Goal: Book appointment/travel/reservation

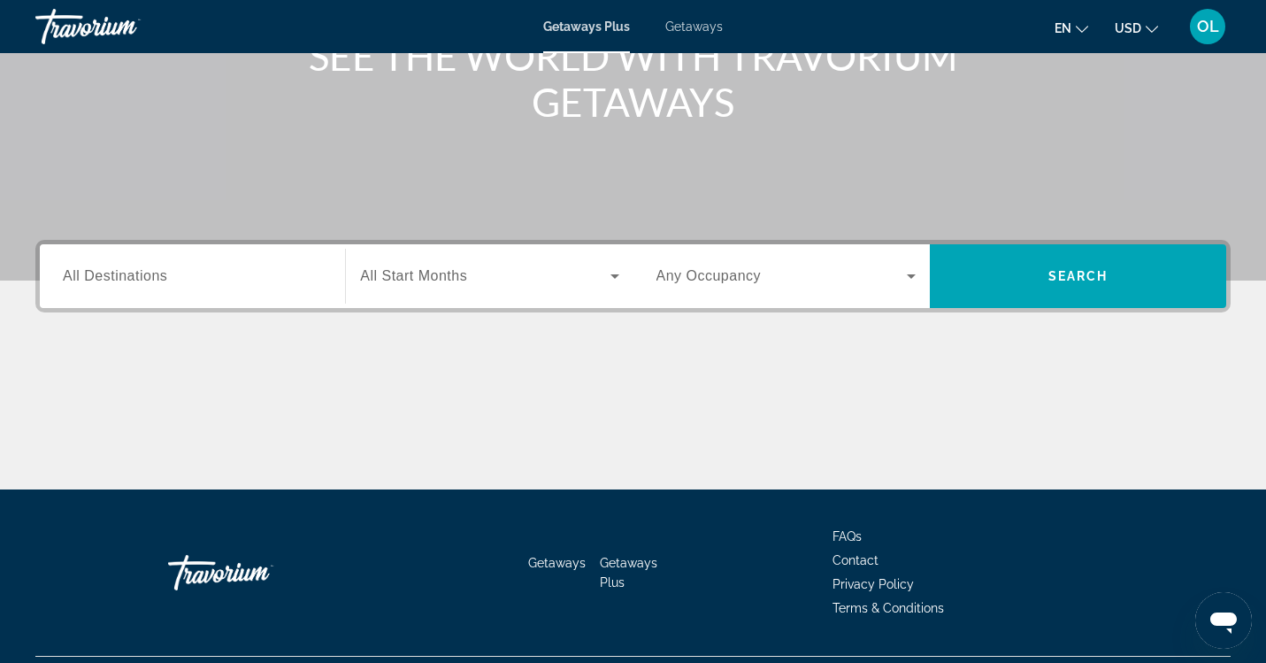
scroll to position [249, 0]
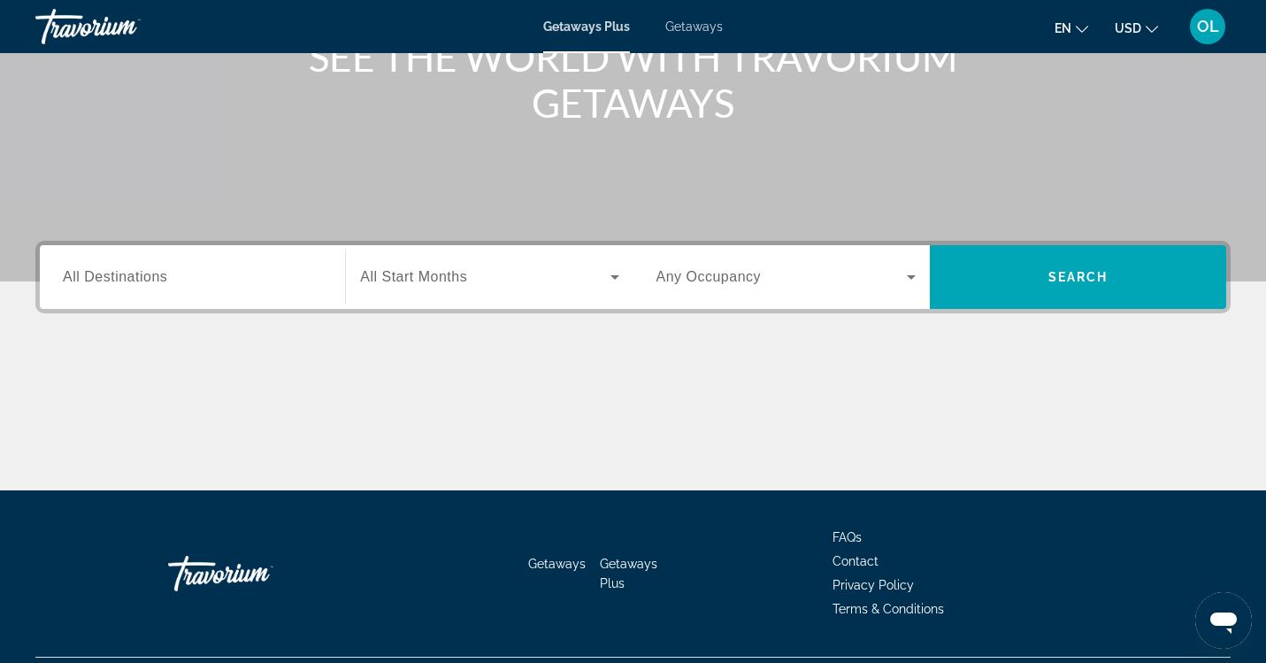
click at [155, 274] on span "All Destinations" at bounding box center [115, 276] width 104 height 15
click at [155, 274] on input "Destination All Destinations" at bounding box center [192, 277] width 259 height 21
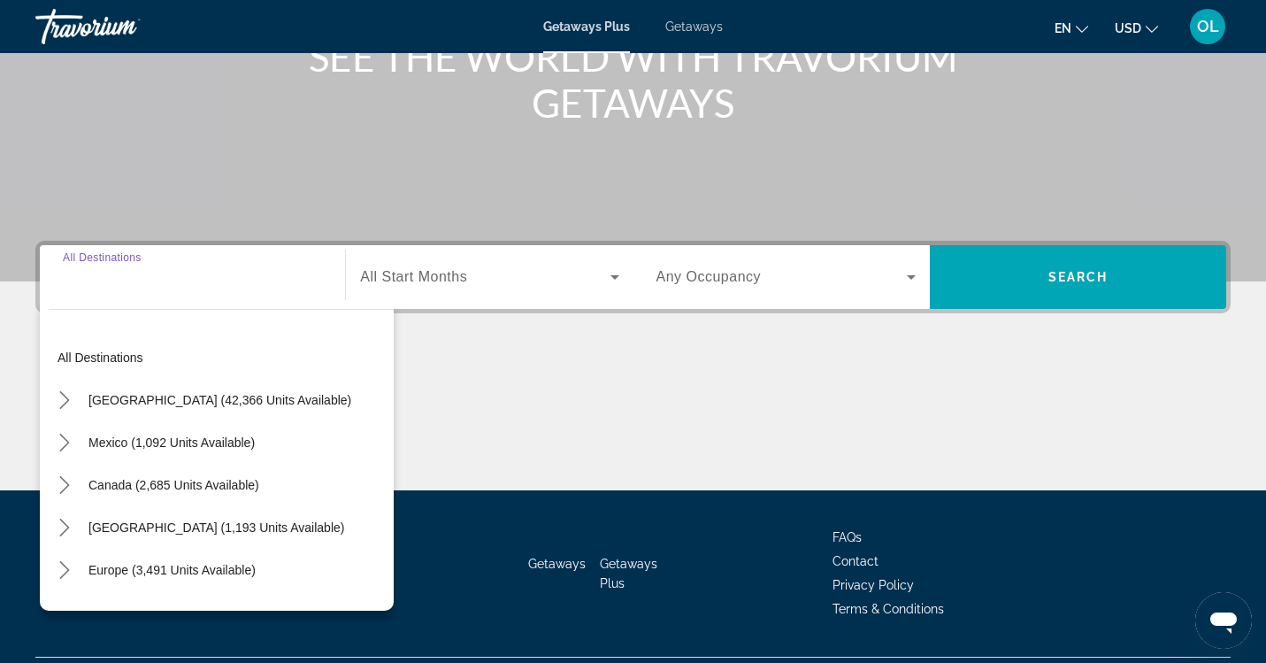
scroll to position [294, 0]
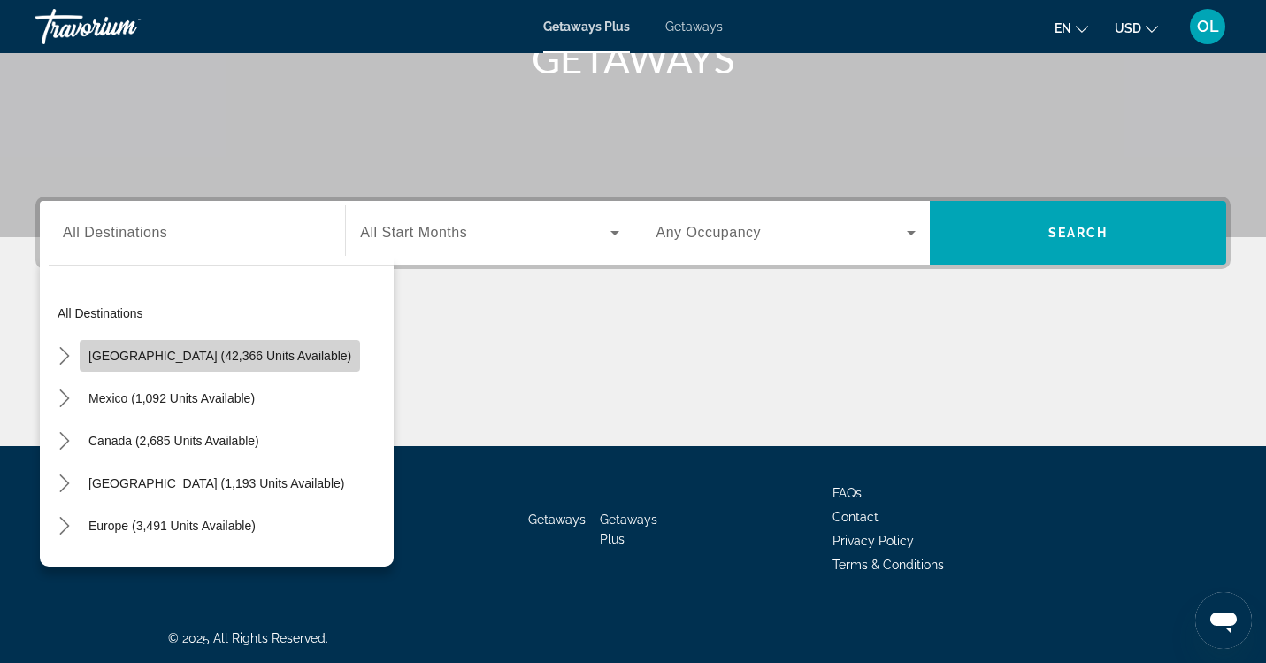
click at [269, 355] on span "[GEOGRAPHIC_DATA] (42,366 units available)" at bounding box center [219, 356] width 263 height 14
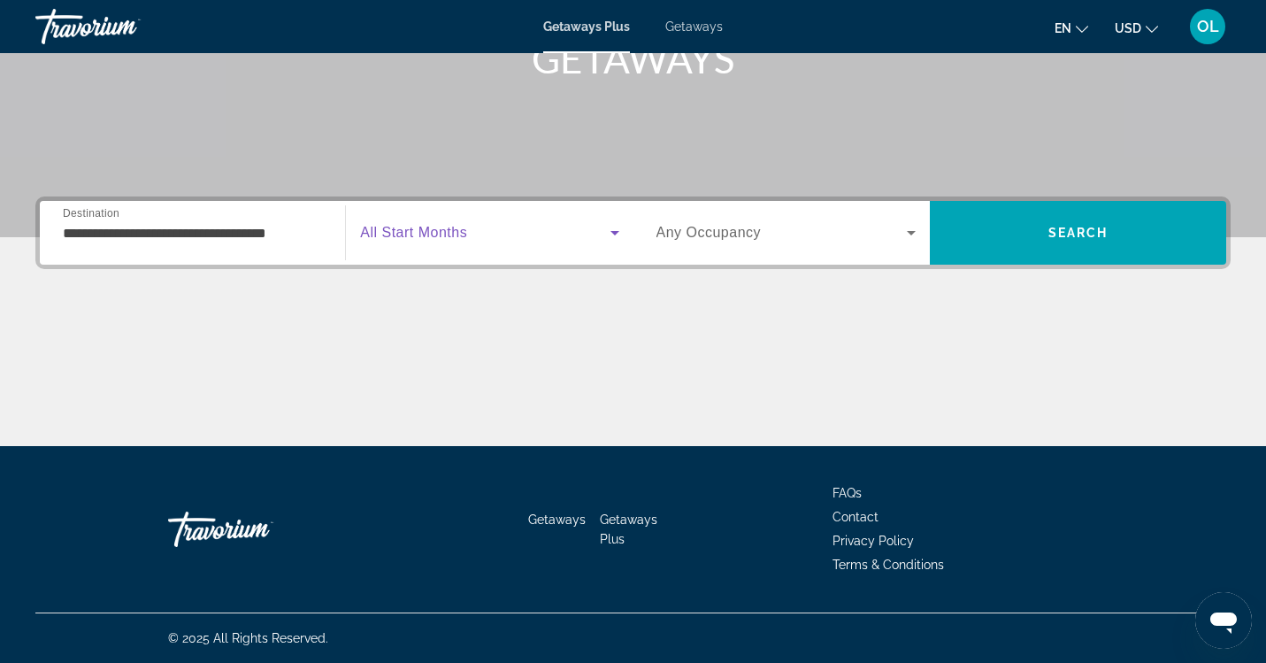
click at [413, 241] on span "Search widget" at bounding box center [484, 232] width 249 height 21
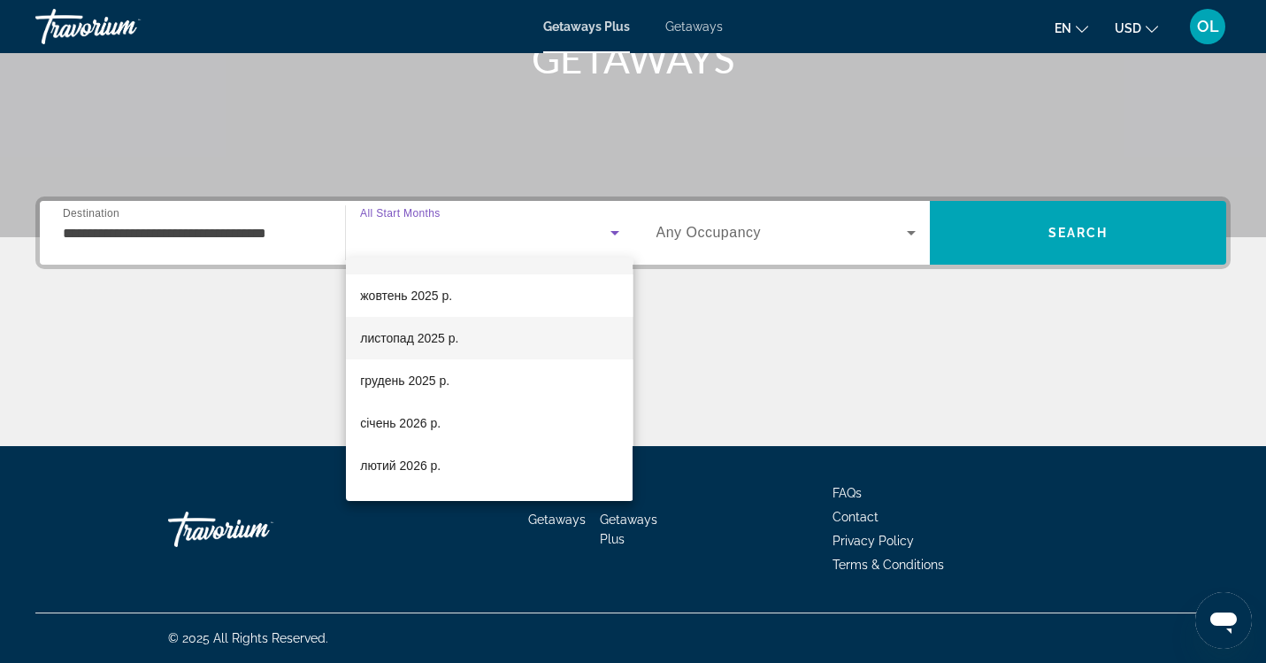
scroll to position [35, 0]
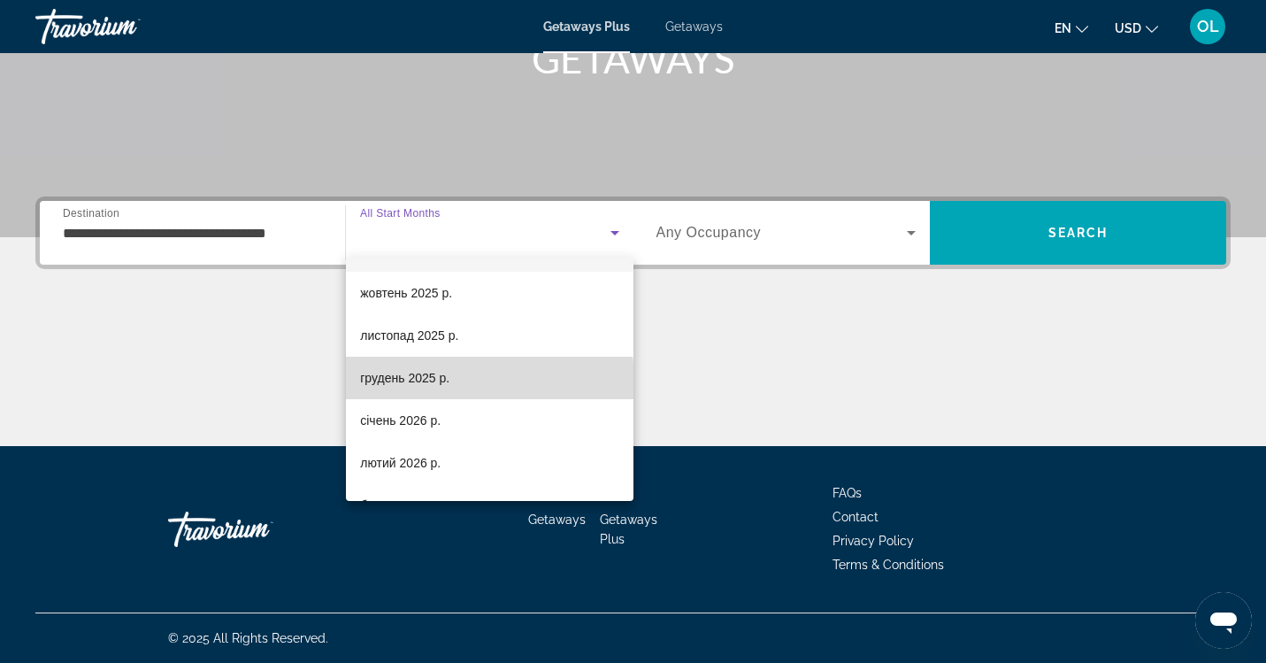
click at [417, 383] on span "грудень 2025 р." at bounding box center [404, 377] width 89 height 21
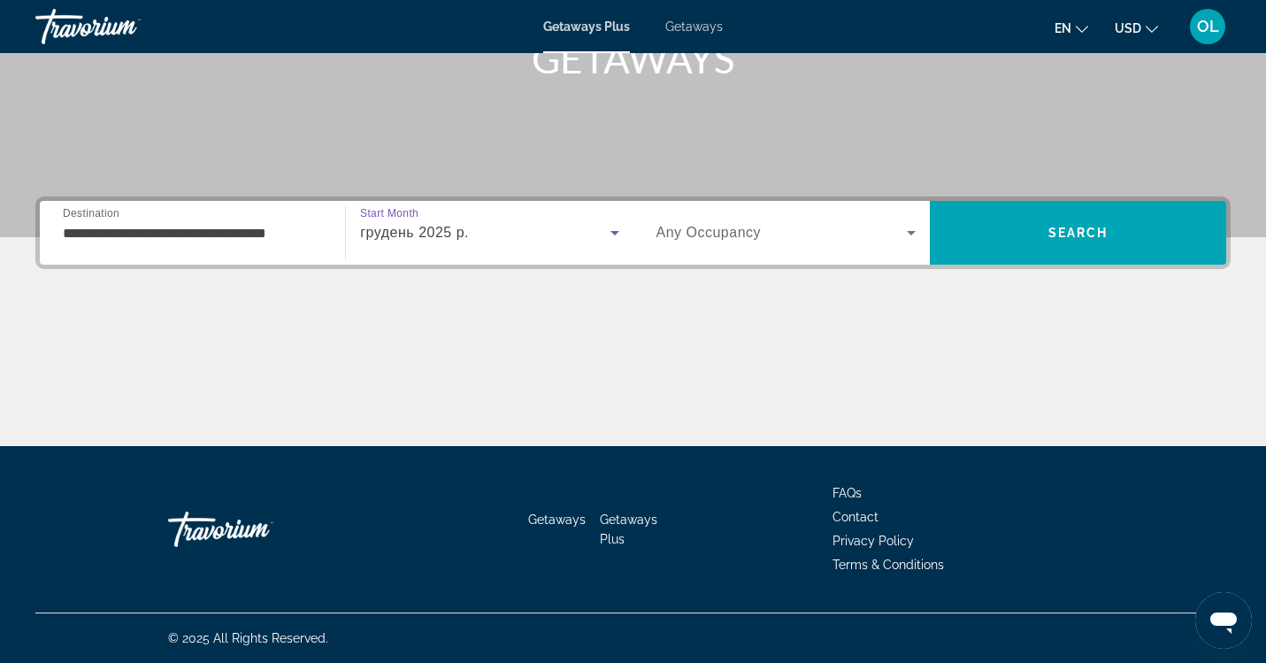
click at [274, 226] on input "**********" at bounding box center [192, 233] width 259 height 21
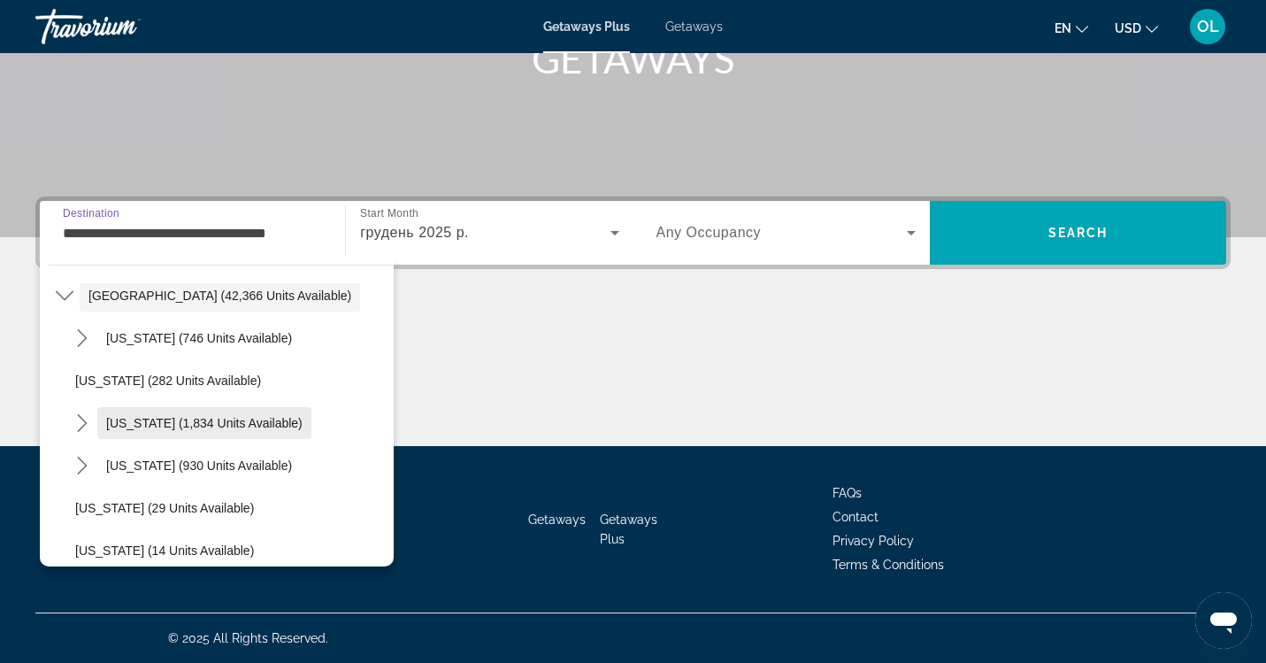
scroll to position [59, 0]
click at [238, 424] on span "[US_STATE] (1,834 units available)" at bounding box center [204, 424] width 196 height 14
type input "**********"
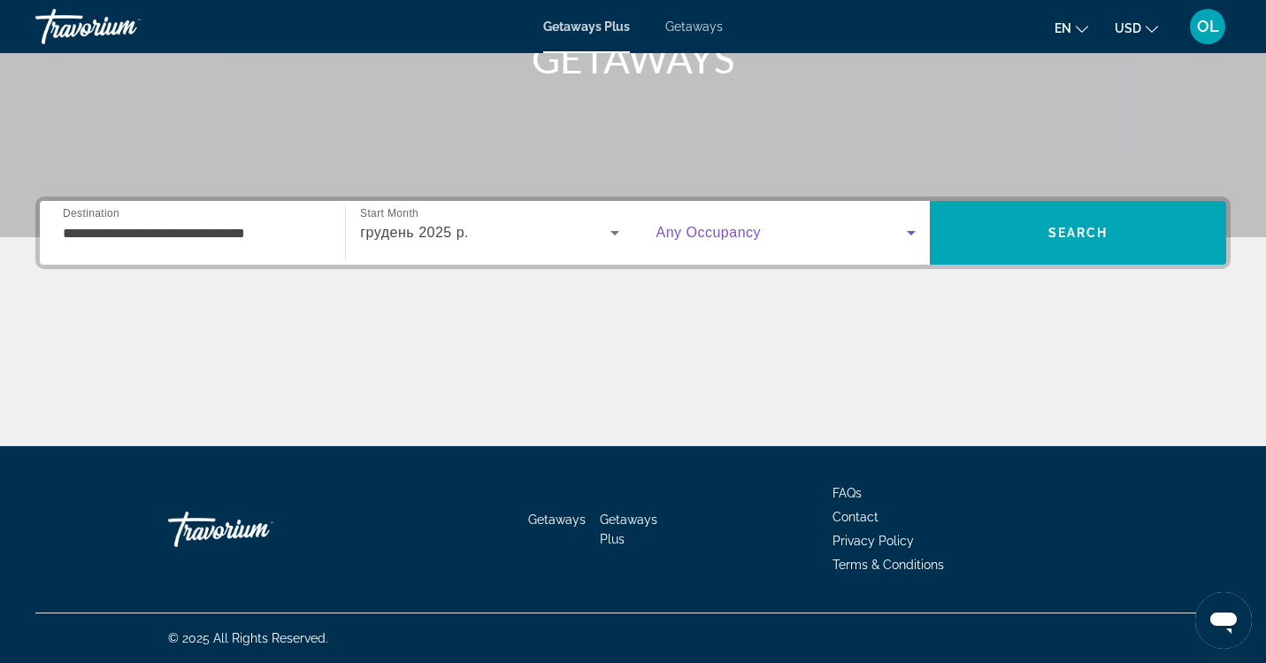
click at [901, 238] on icon "Search widget" at bounding box center [911, 232] width 21 height 21
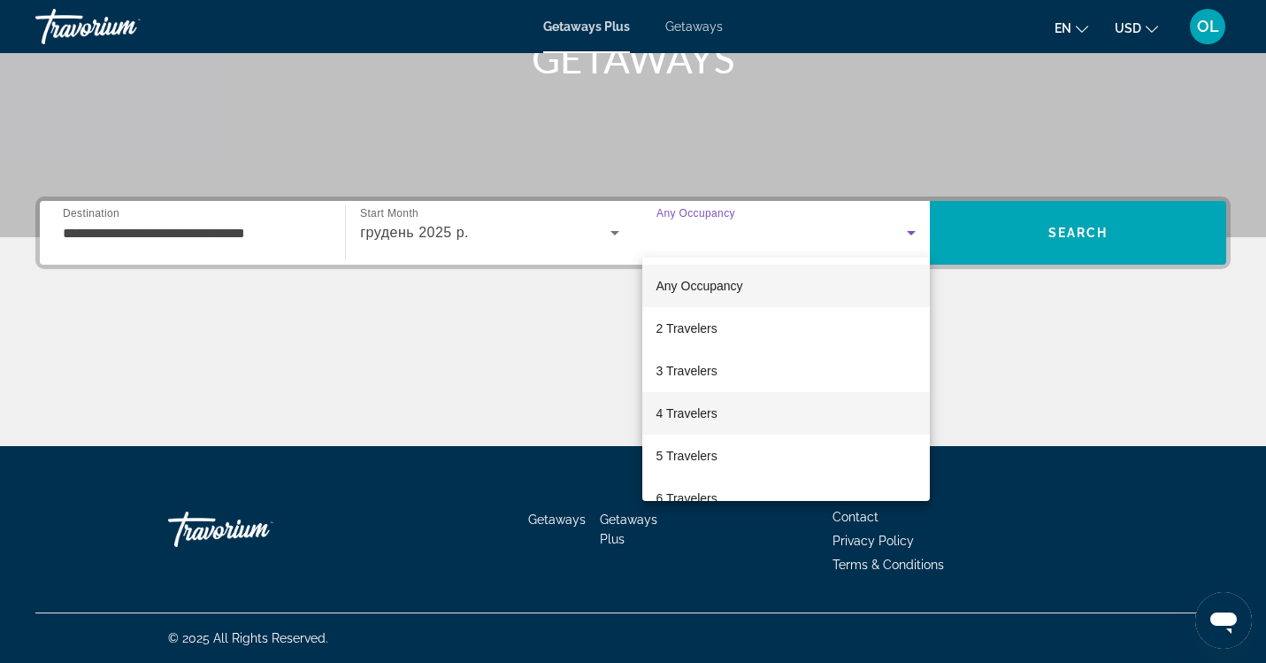
click at [744, 422] on mat-option "4 Travelers" at bounding box center [786, 413] width 288 height 42
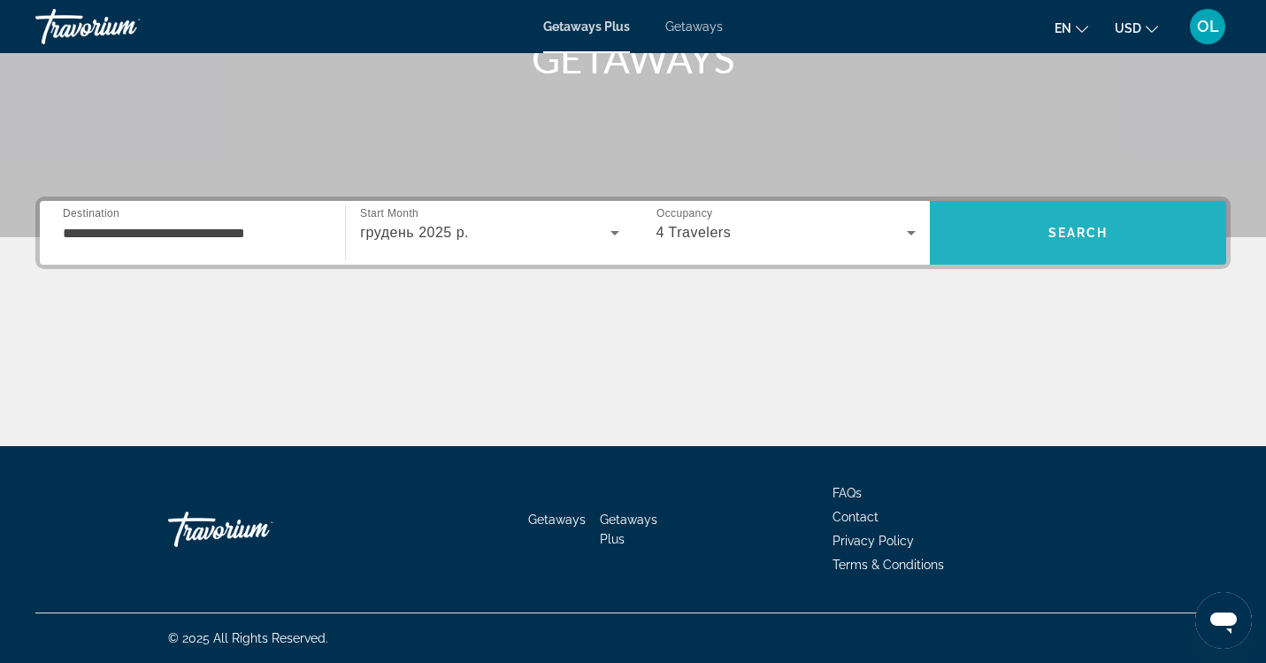
click at [1085, 242] on span "Search" at bounding box center [1078, 232] width 296 height 42
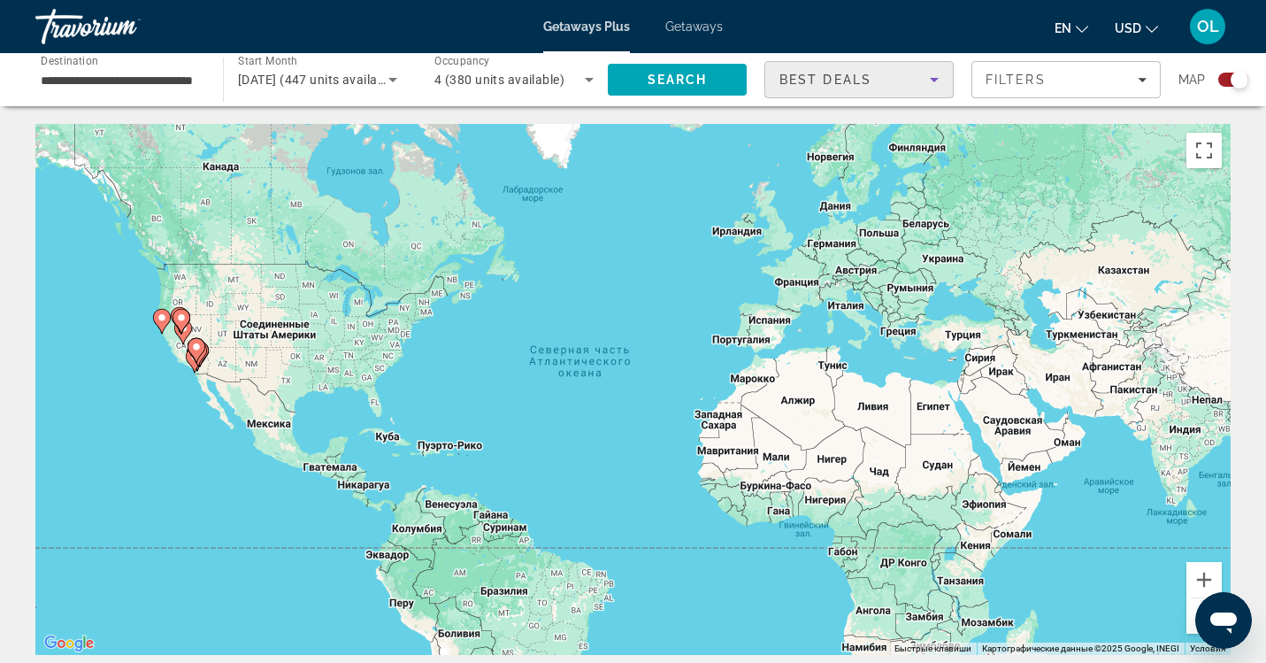
click at [940, 80] on icon "Sort by" at bounding box center [934, 79] width 21 height 21
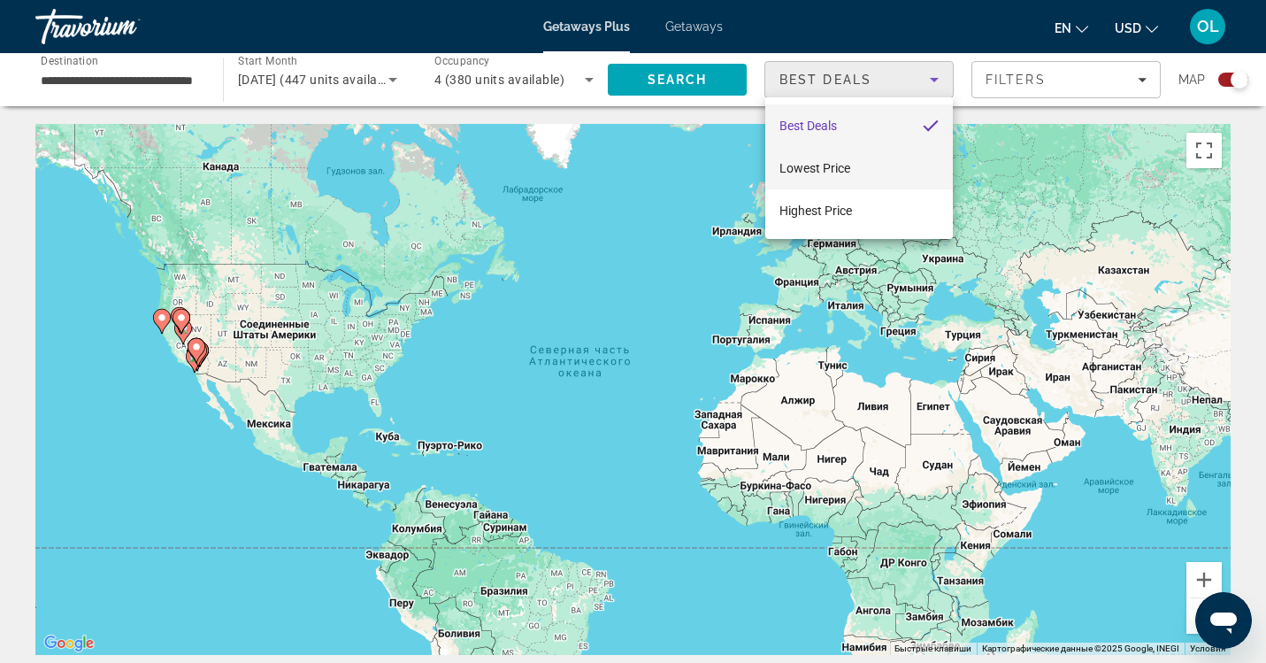
click at [904, 170] on mat-option "Lowest Price" at bounding box center [859, 168] width 188 height 42
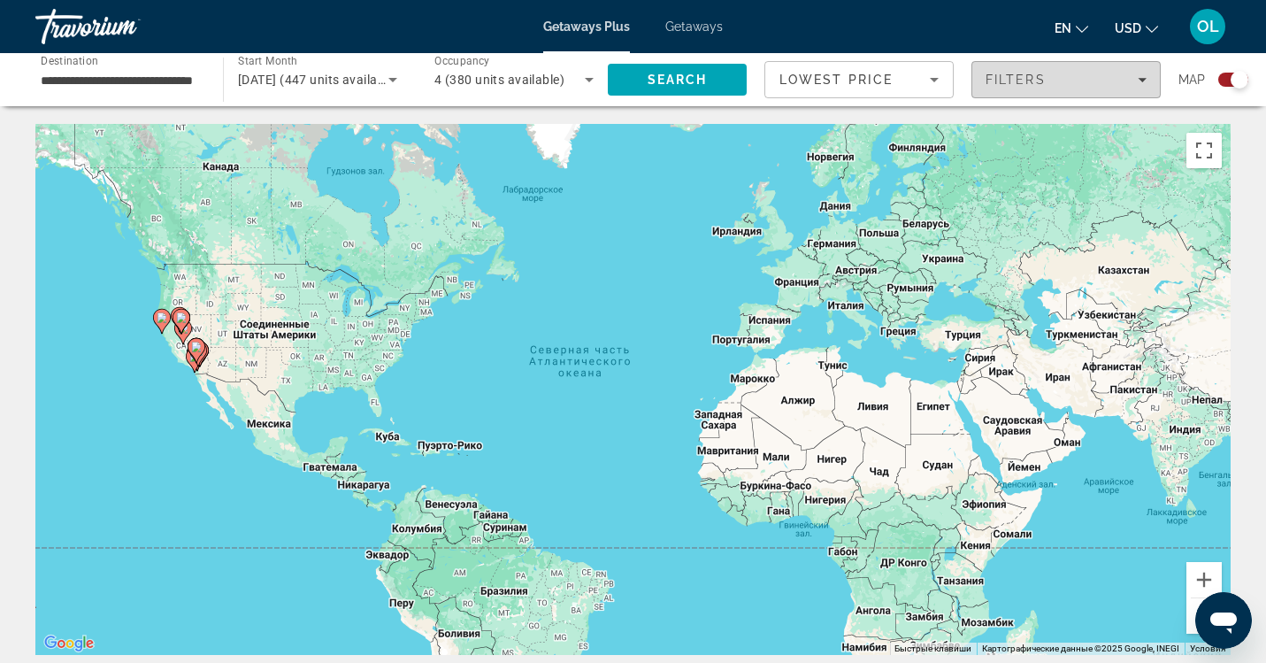
click at [1140, 81] on icon "Filters" at bounding box center [1142, 79] width 9 height 9
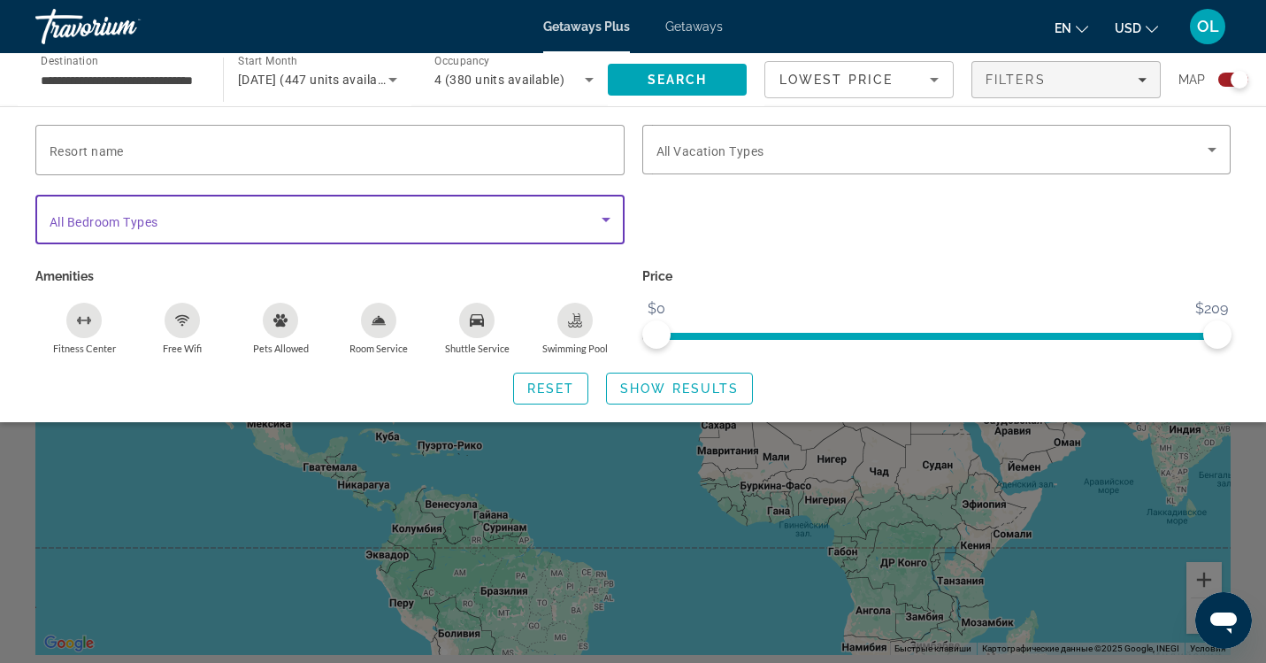
click at [446, 218] on span "Search widget" at bounding box center [326, 219] width 552 height 21
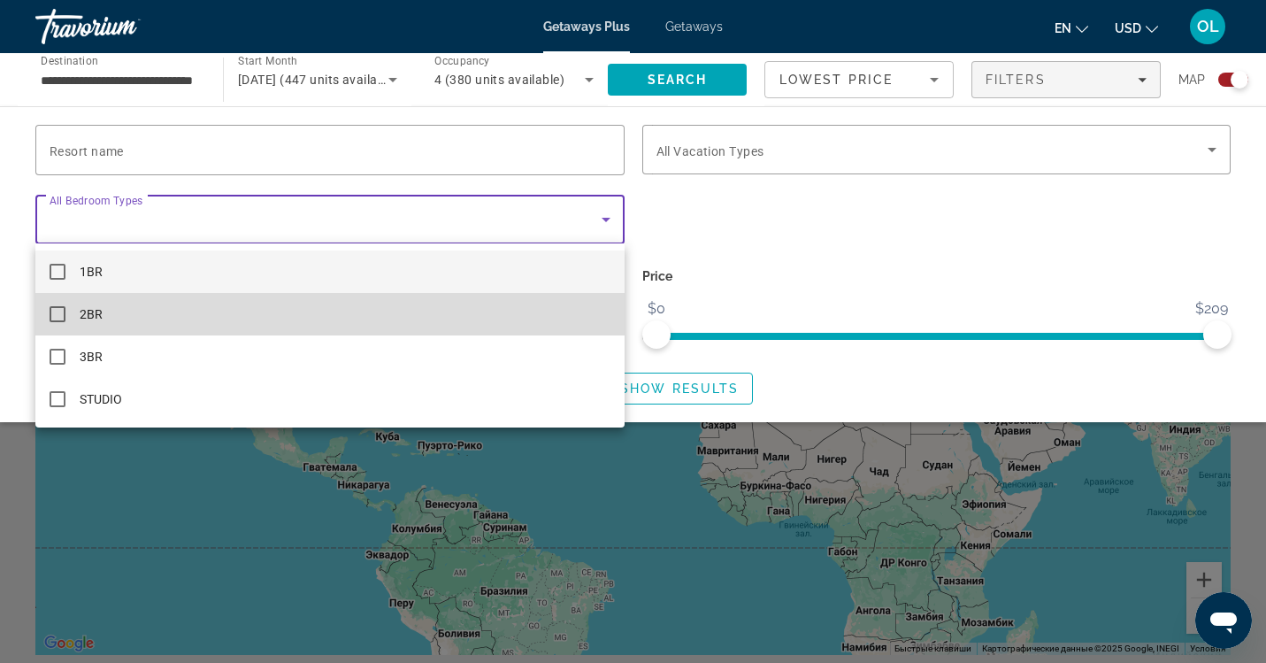
click at [455, 309] on mat-option "2BR" at bounding box center [329, 314] width 589 height 42
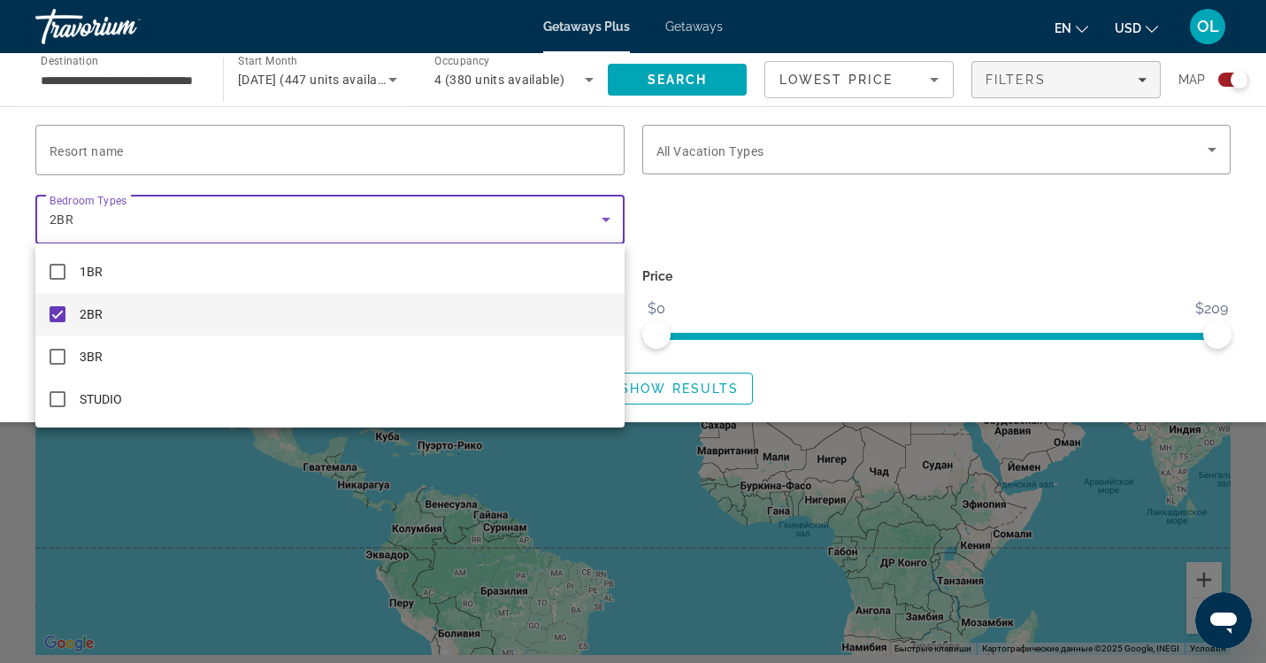
click at [782, 157] on div at bounding box center [633, 331] width 1266 height 663
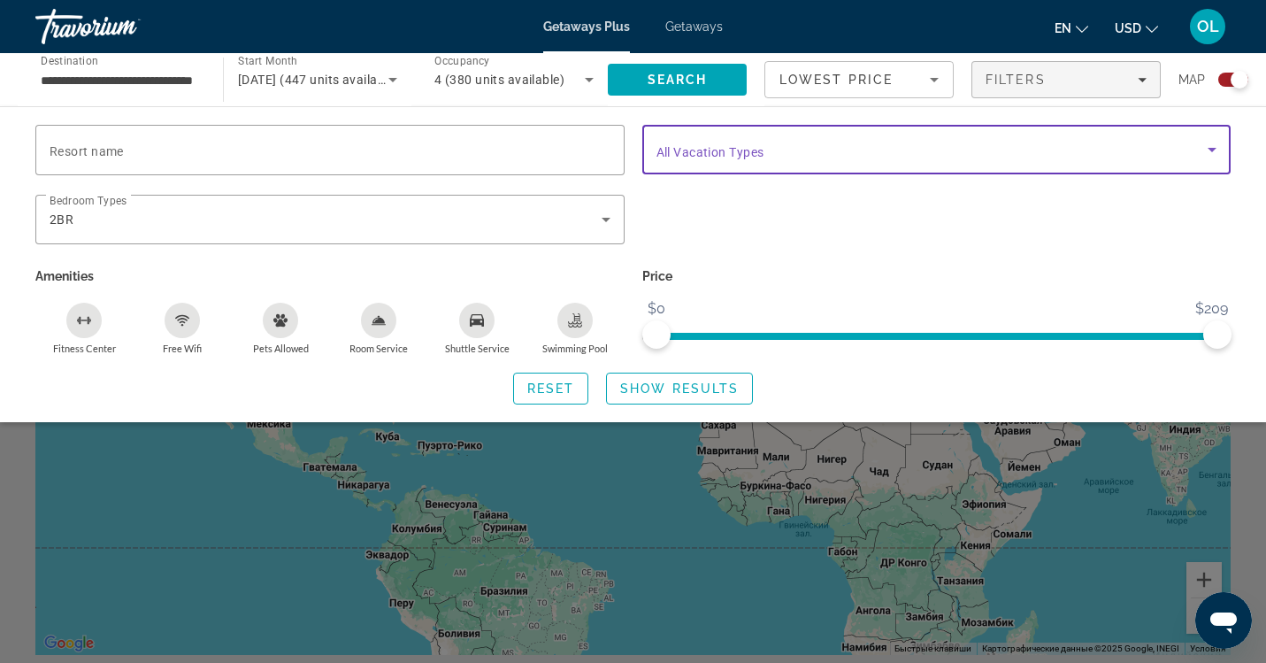
click at [983, 147] on span "Search widget" at bounding box center [932, 149] width 552 height 21
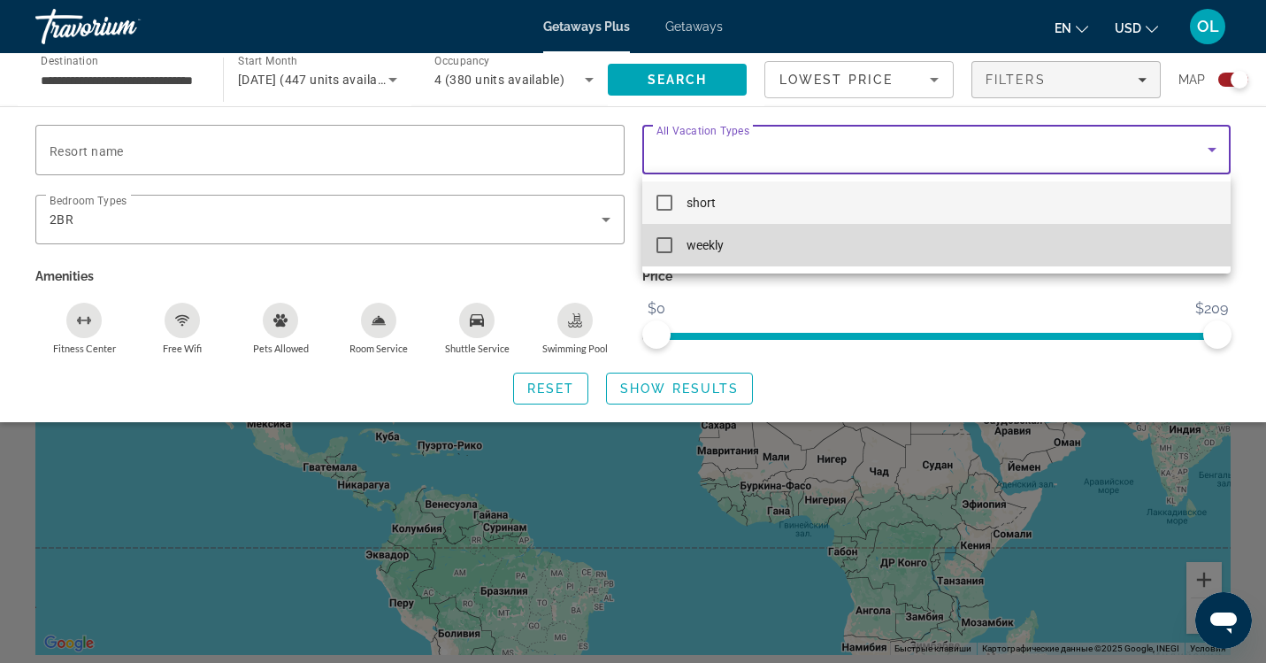
click at [944, 254] on mat-option "weekly" at bounding box center [936, 245] width 589 height 42
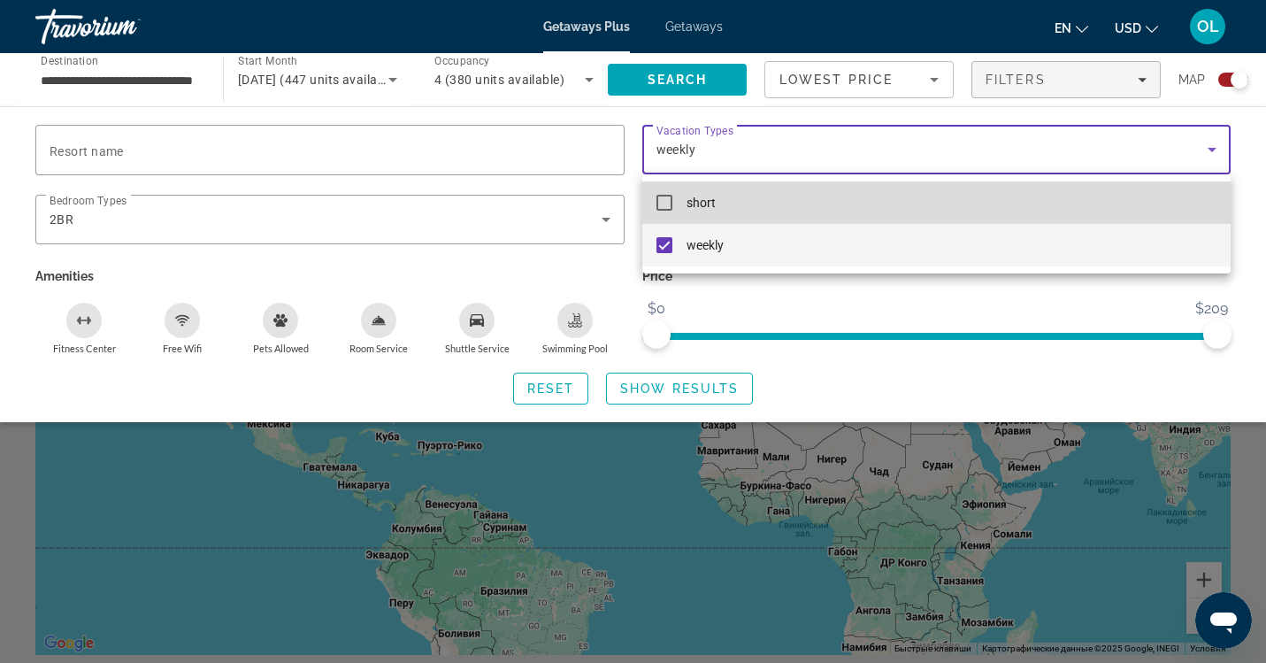
click at [927, 204] on mat-option "short" at bounding box center [936, 202] width 589 height 42
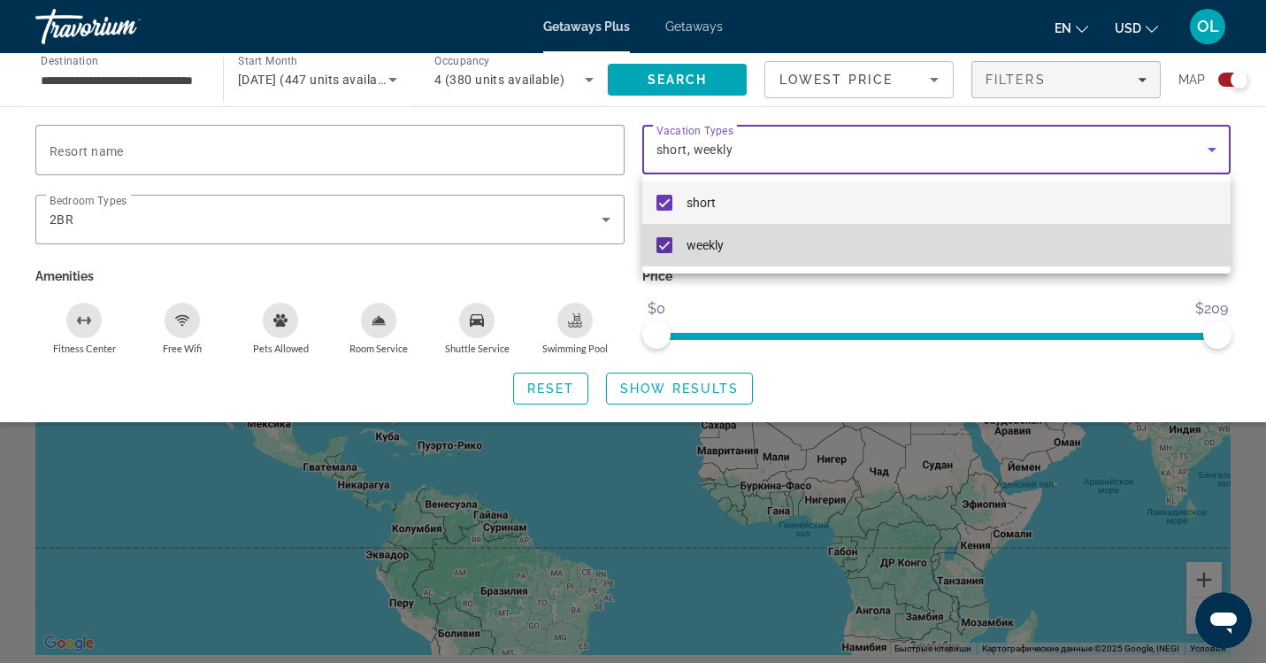
click at [804, 246] on mat-option "weekly" at bounding box center [936, 245] width 589 height 42
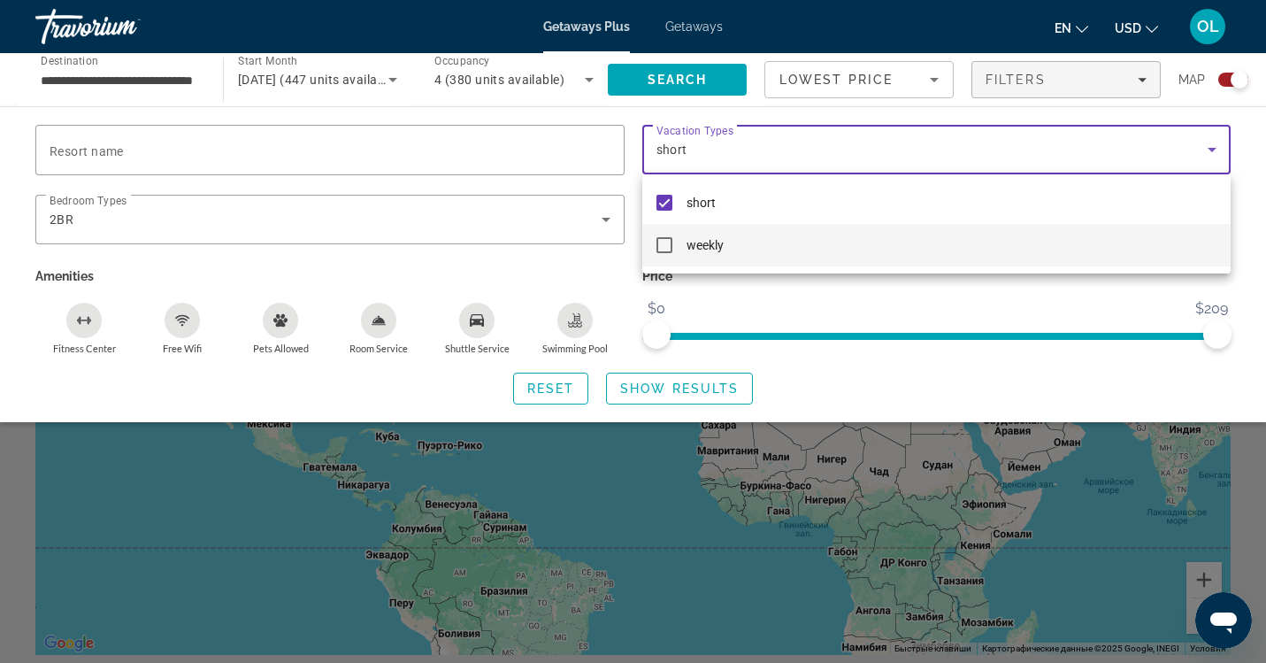
click at [660, 390] on div at bounding box center [633, 331] width 1266 height 663
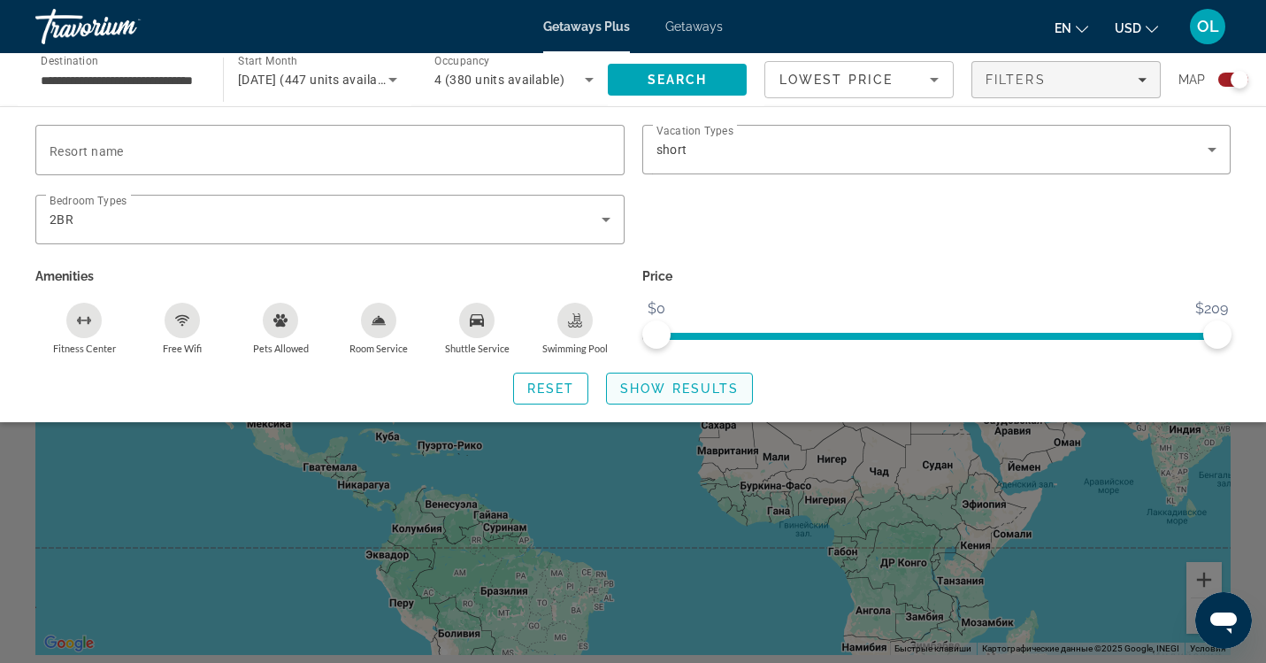
click at [656, 391] on span "Show Results" at bounding box center [679, 388] width 119 height 14
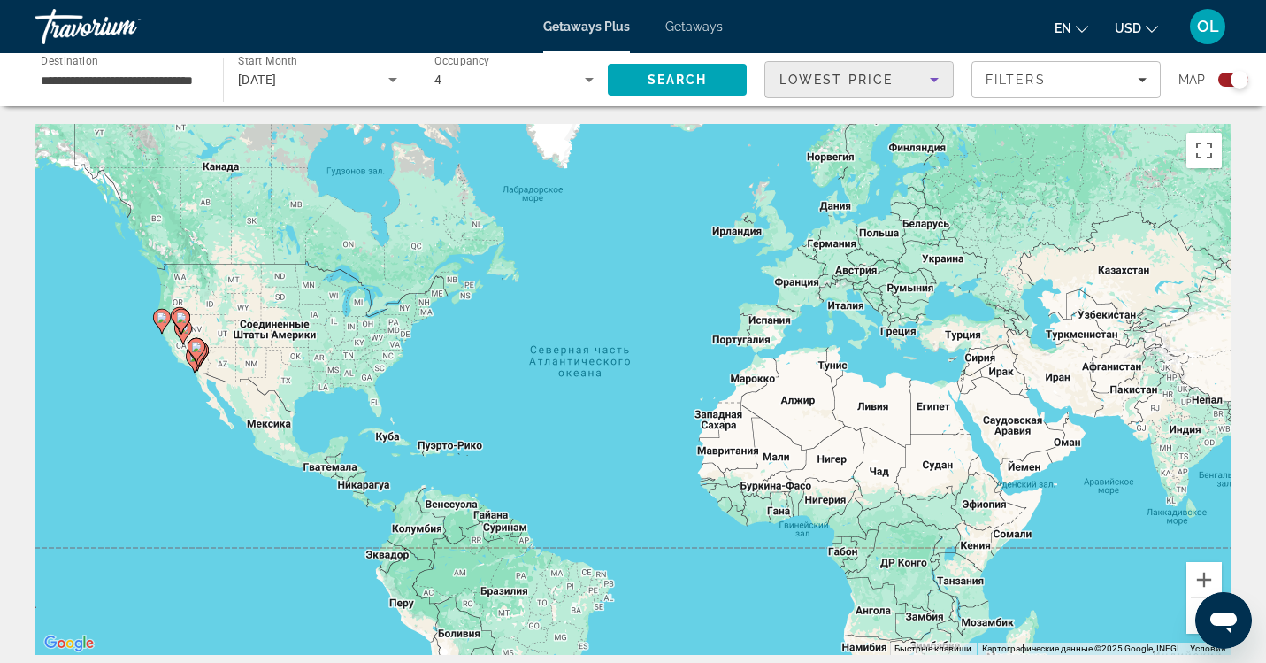
click at [911, 81] on div "Lowest Price" at bounding box center [854, 79] width 150 height 21
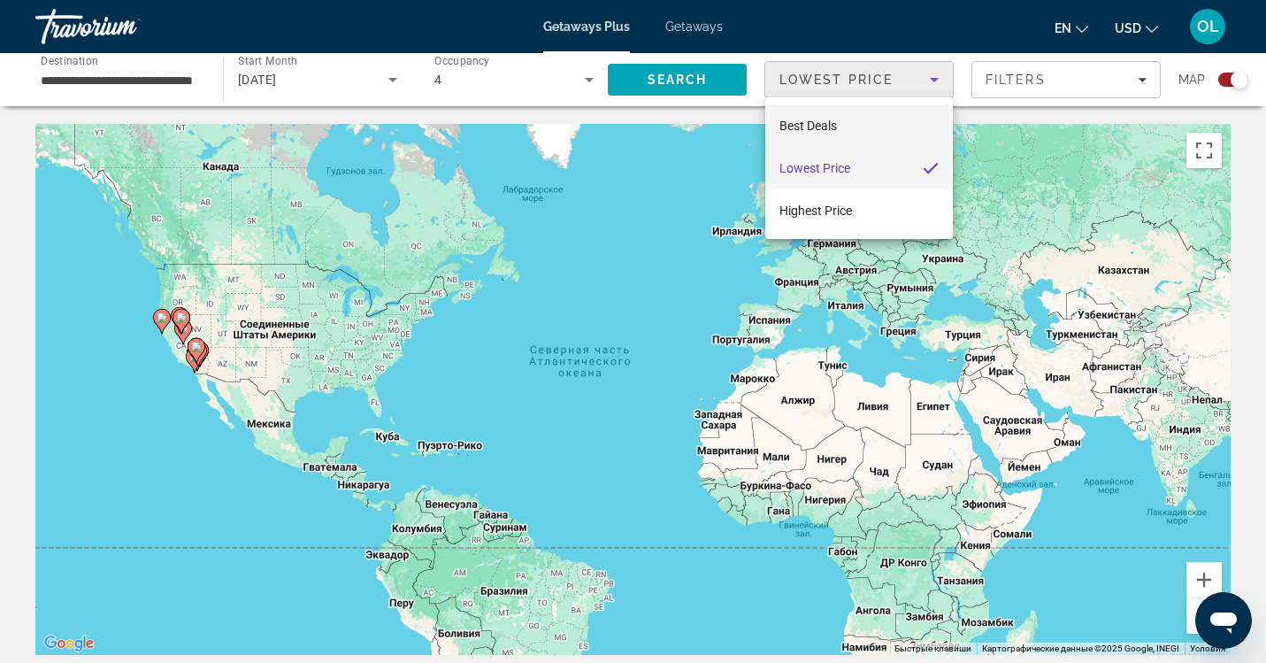
click at [893, 127] on mat-option "Best Deals" at bounding box center [859, 125] width 188 height 42
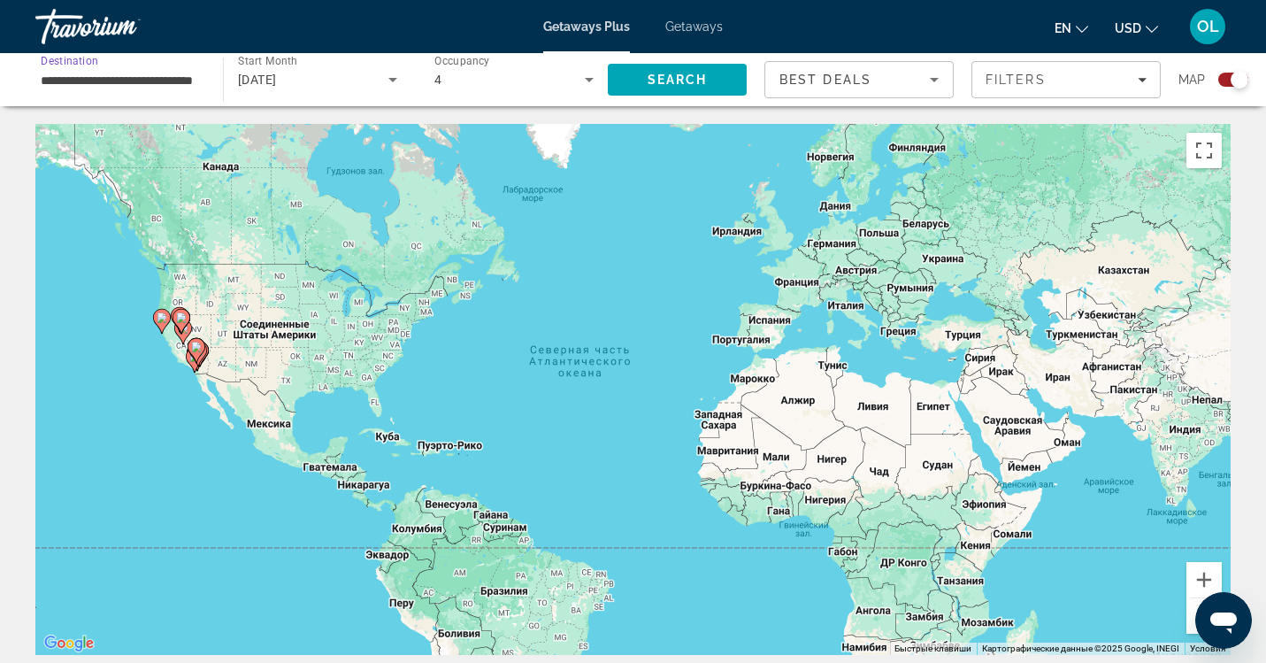
click at [119, 83] on input "**********" at bounding box center [120, 80] width 159 height 21
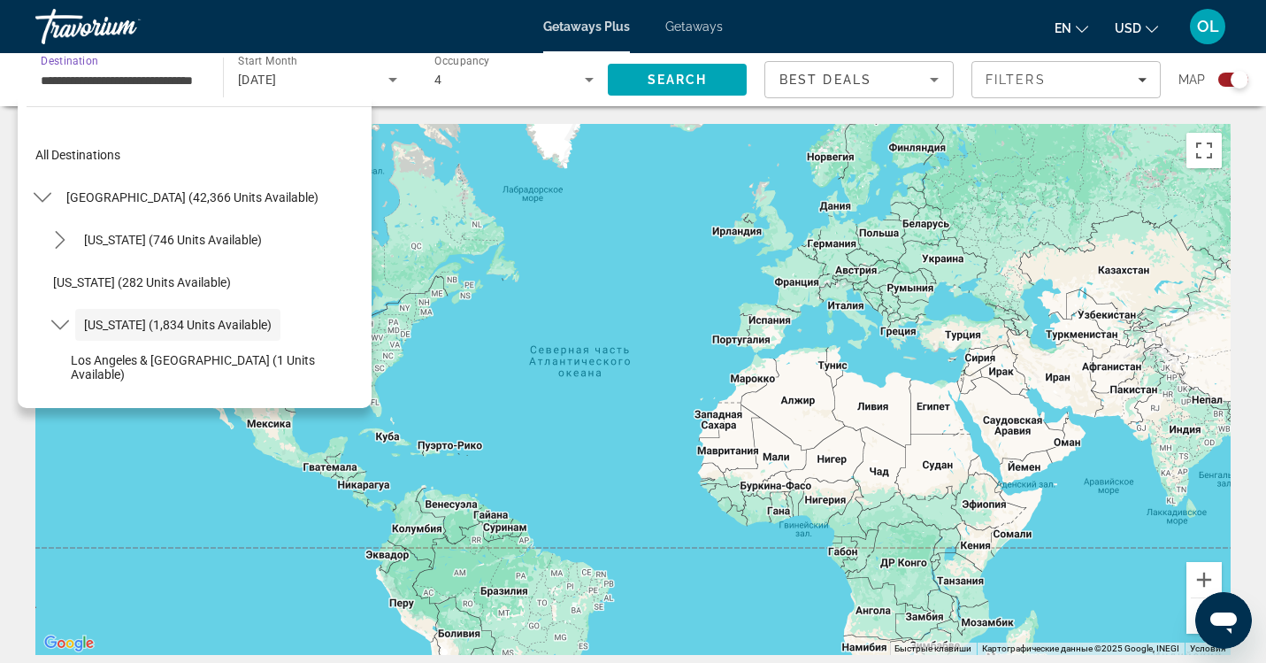
scroll to position [63, 0]
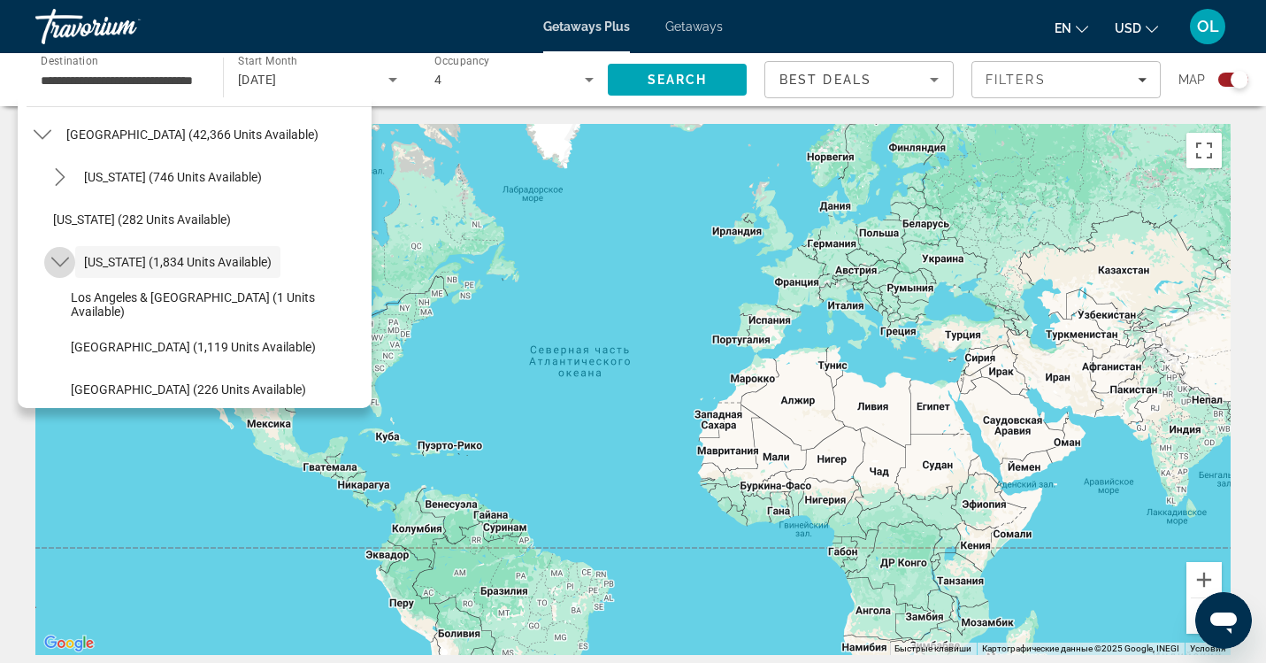
click at [63, 260] on icon "Toggle California (1,834 units available) submenu" at bounding box center [60, 262] width 18 height 18
click at [65, 262] on icon "Toggle California (1,834 units available) submenu" at bounding box center [60, 262] width 18 height 18
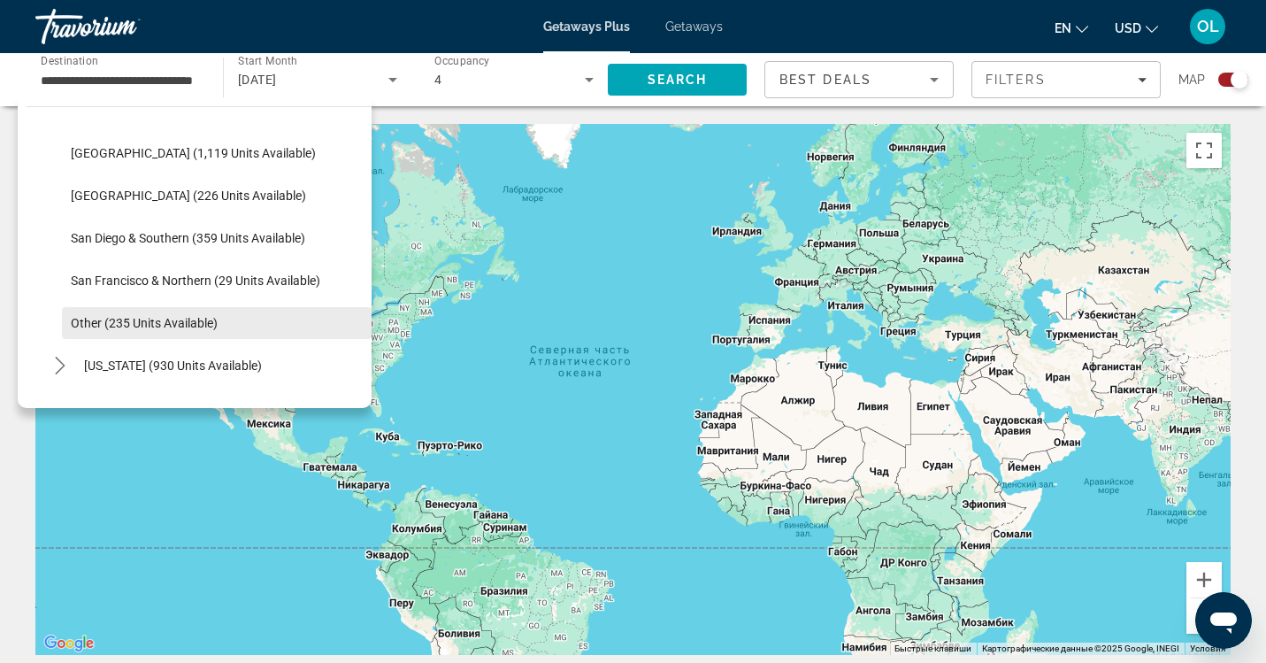
scroll to position [263, 0]
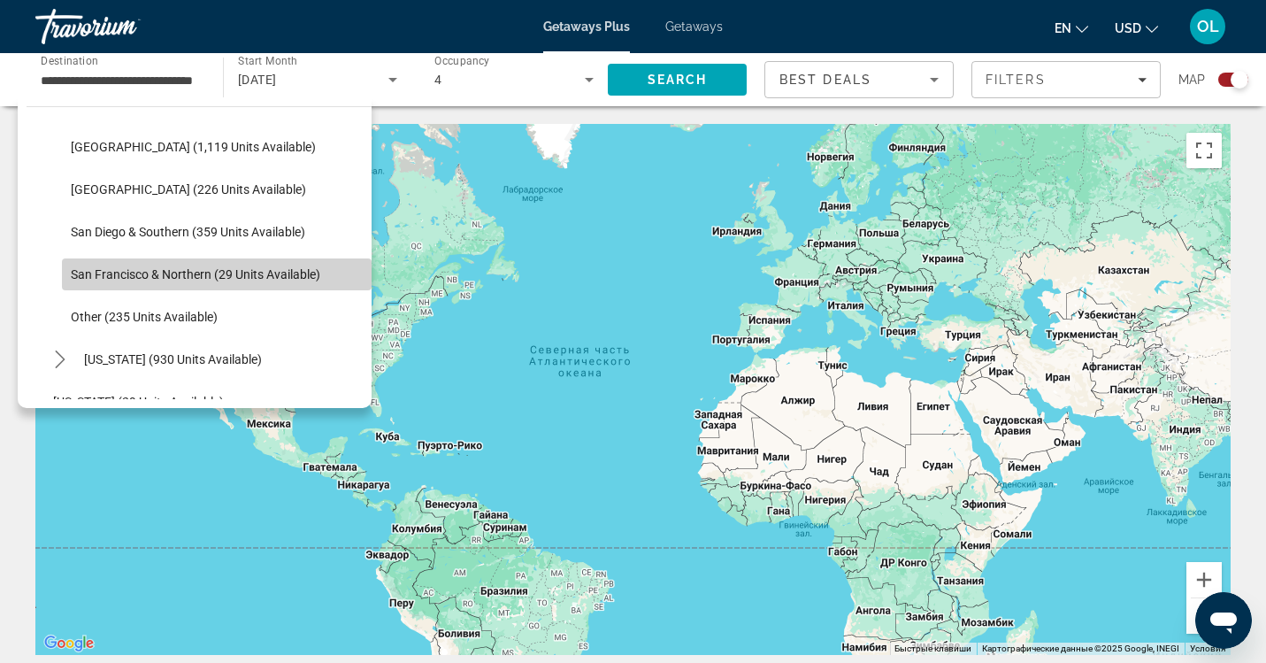
click at [248, 278] on span "San Francisco & Northern (29 units available)" at bounding box center [195, 274] width 249 height 14
type input "**********"
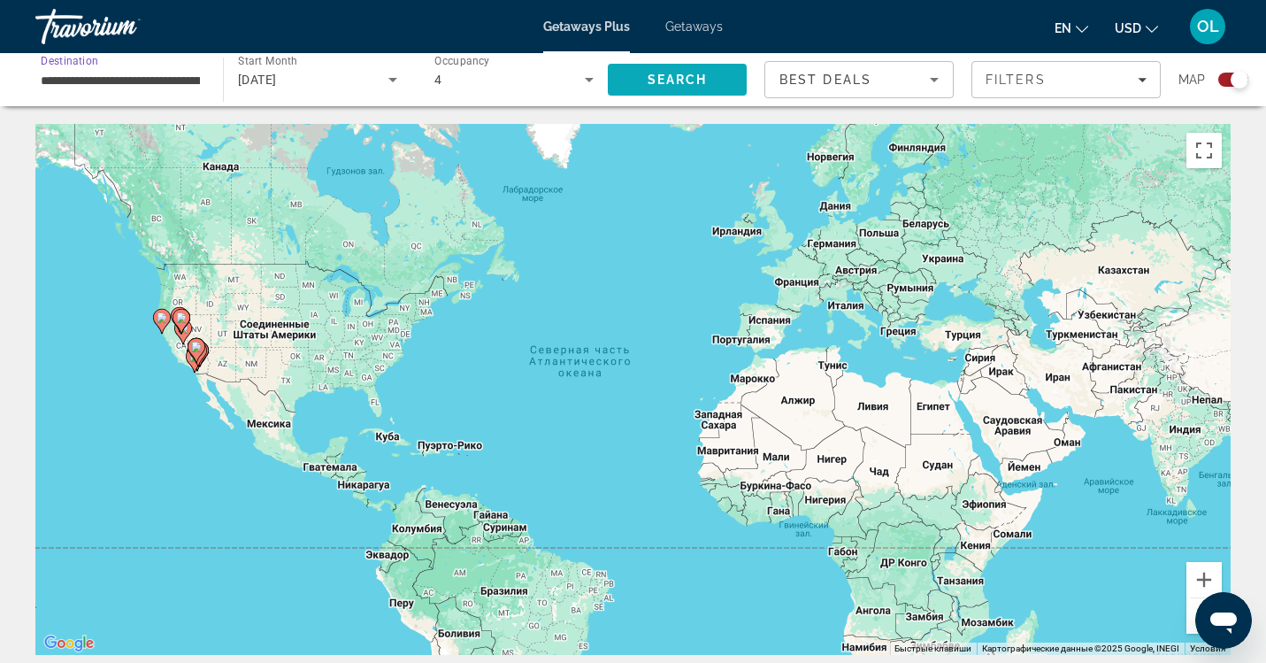
click at [666, 81] on span "Search" at bounding box center [678, 80] width 60 height 14
click at [889, 81] on div "Best Deals" at bounding box center [854, 79] width 150 height 21
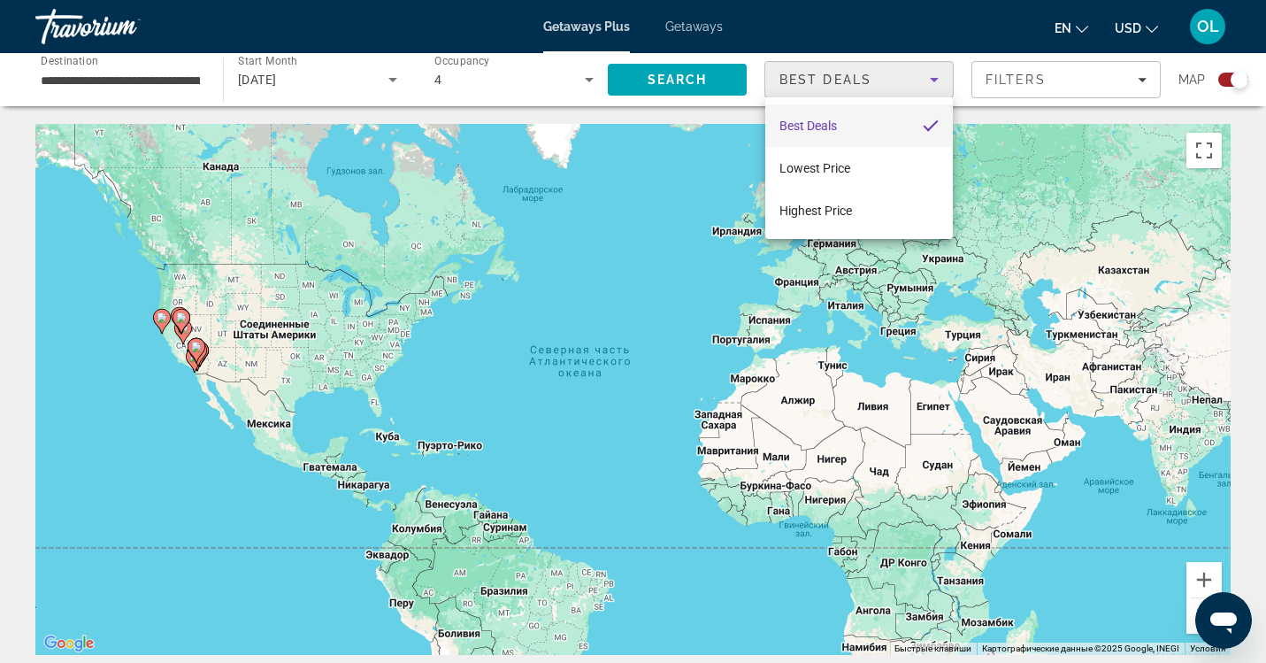
click at [1216, 80] on div at bounding box center [633, 331] width 1266 height 663
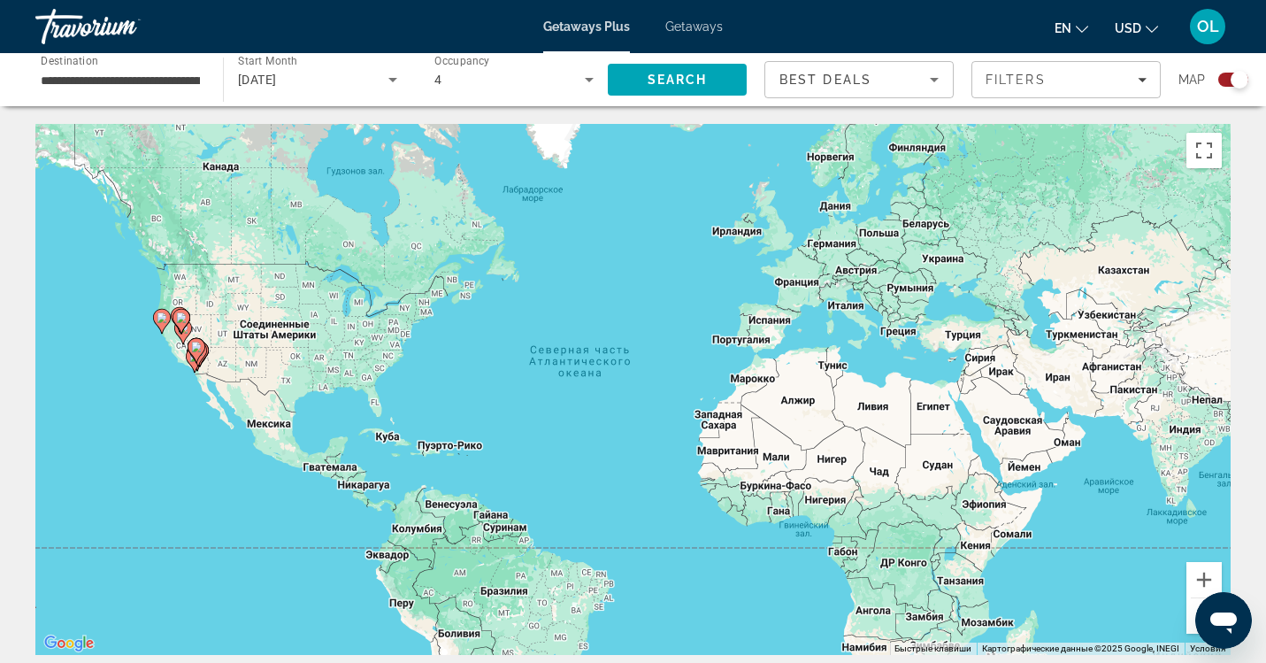
click at [1227, 81] on div "Search widget" at bounding box center [1233, 80] width 30 height 14
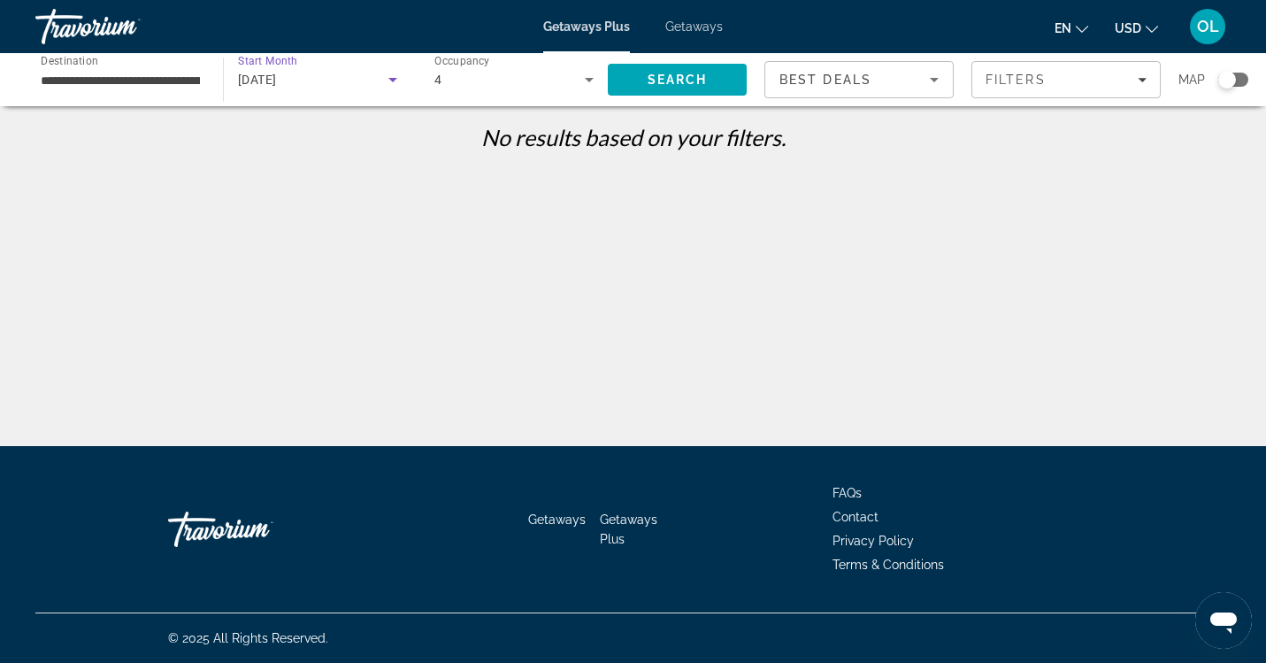
click at [334, 88] on div "[DATE]" at bounding box center [313, 79] width 150 height 21
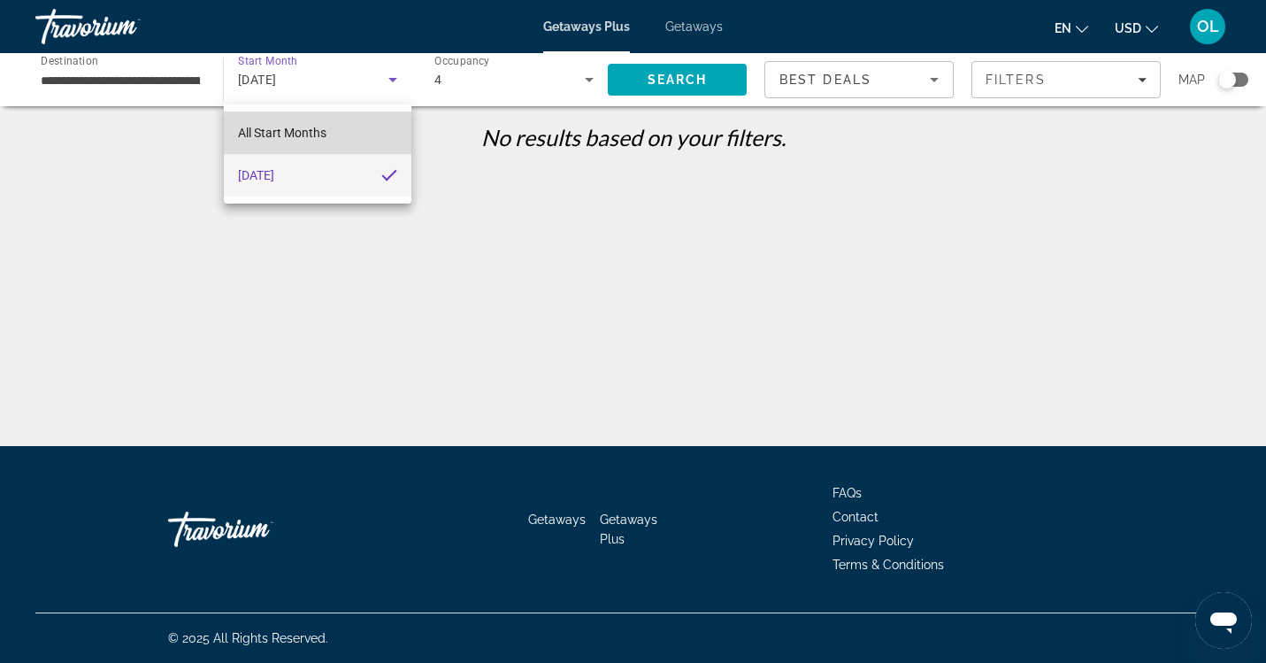
click at [339, 130] on mat-option "All Start Months" at bounding box center [318, 132] width 188 height 42
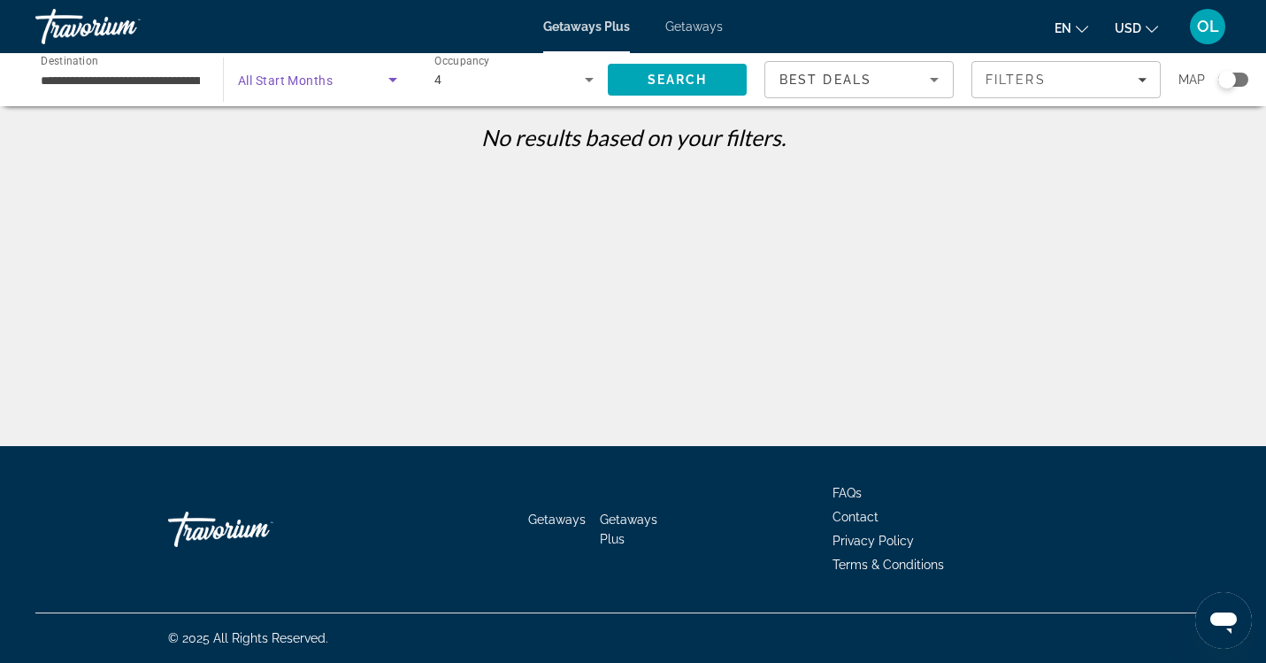
click at [333, 85] on span "All Start Months" at bounding box center [285, 80] width 95 height 14
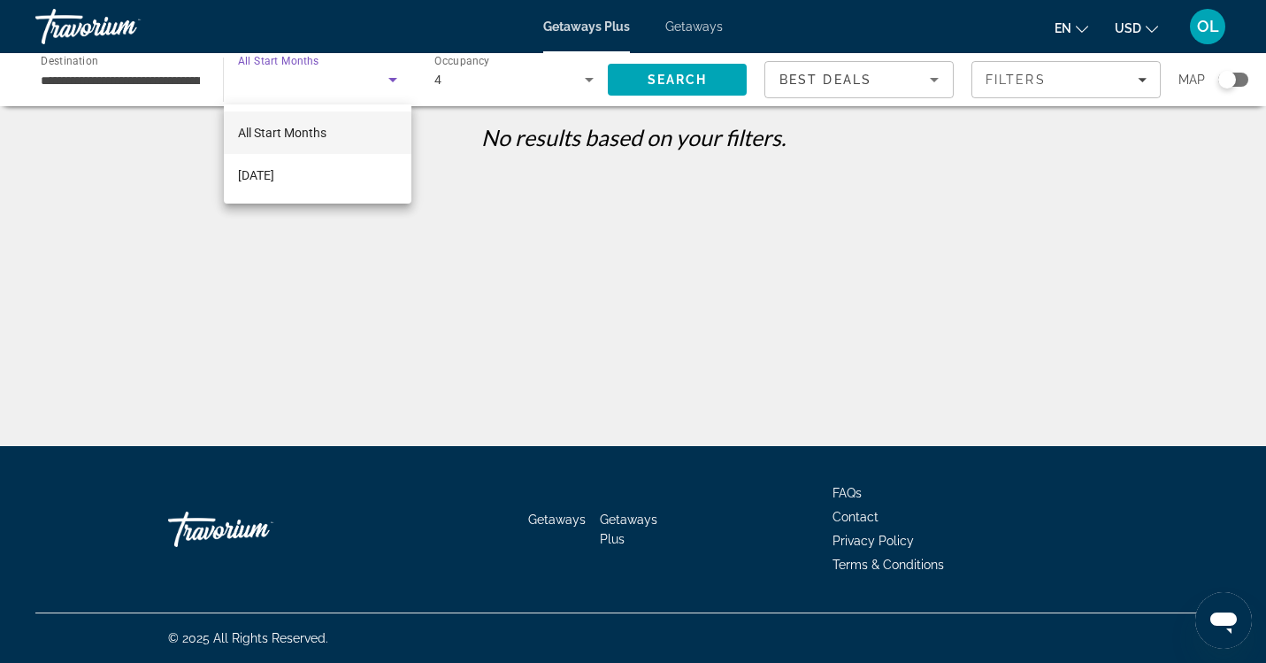
click at [333, 85] on div at bounding box center [633, 331] width 1266 height 663
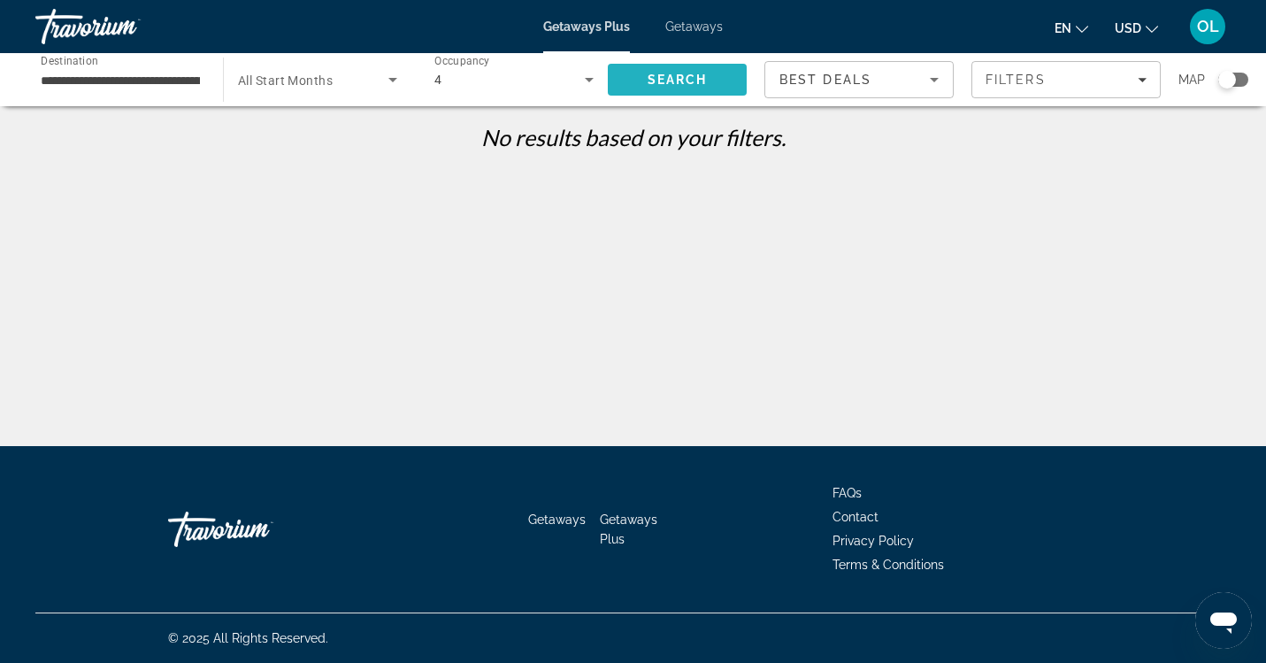
click at [691, 81] on span "Search" at bounding box center [678, 80] width 60 height 14
click at [341, 85] on span "Search widget" at bounding box center [313, 79] width 150 height 21
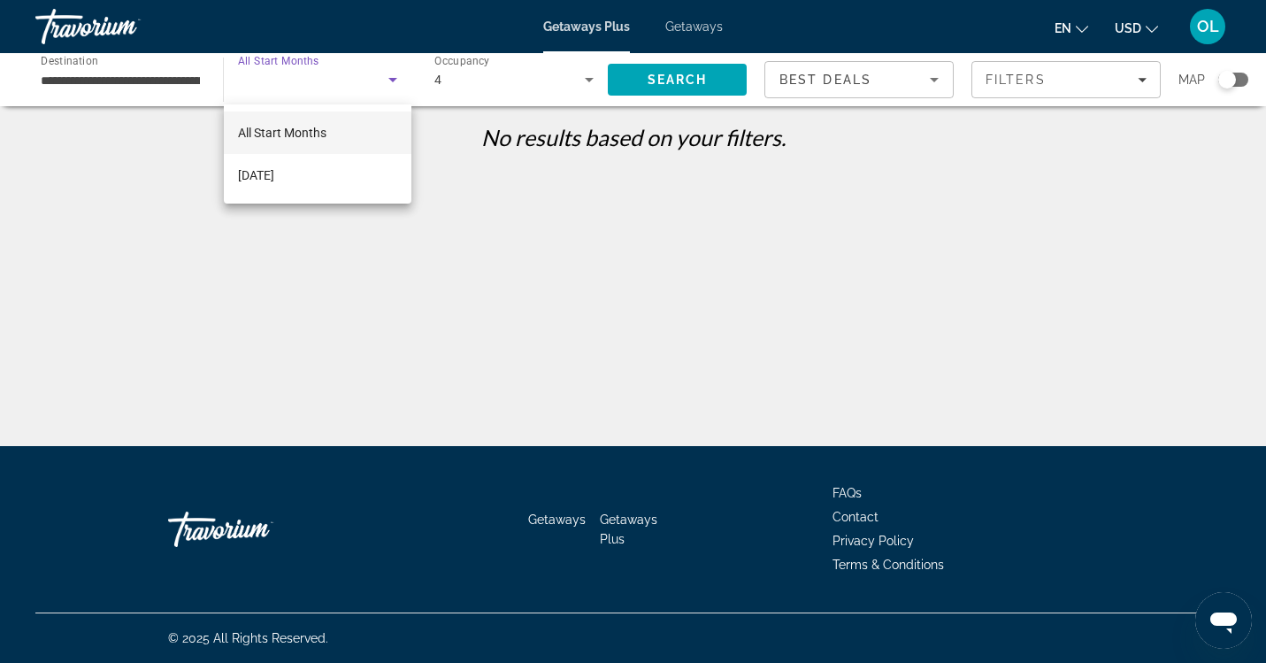
click at [386, 85] on div at bounding box center [633, 331] width 1266 height 663
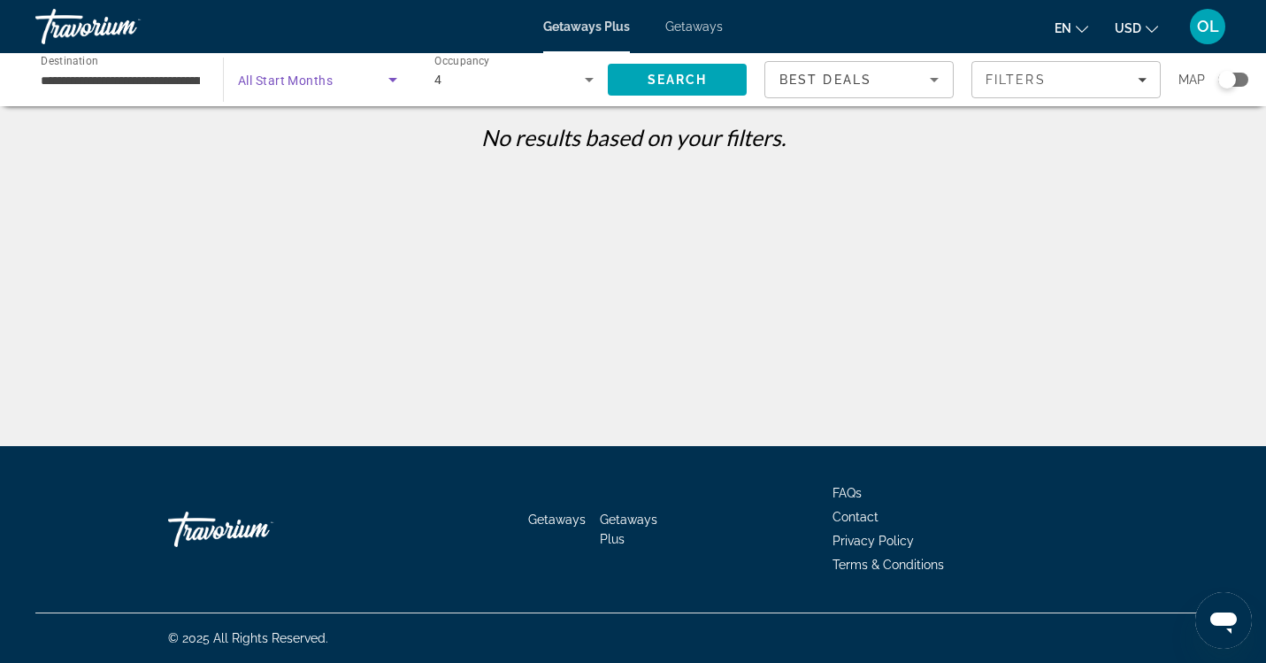
click at [392, 82] on icon "Search widget" at bounding box center [392, 79] width 21 height 21
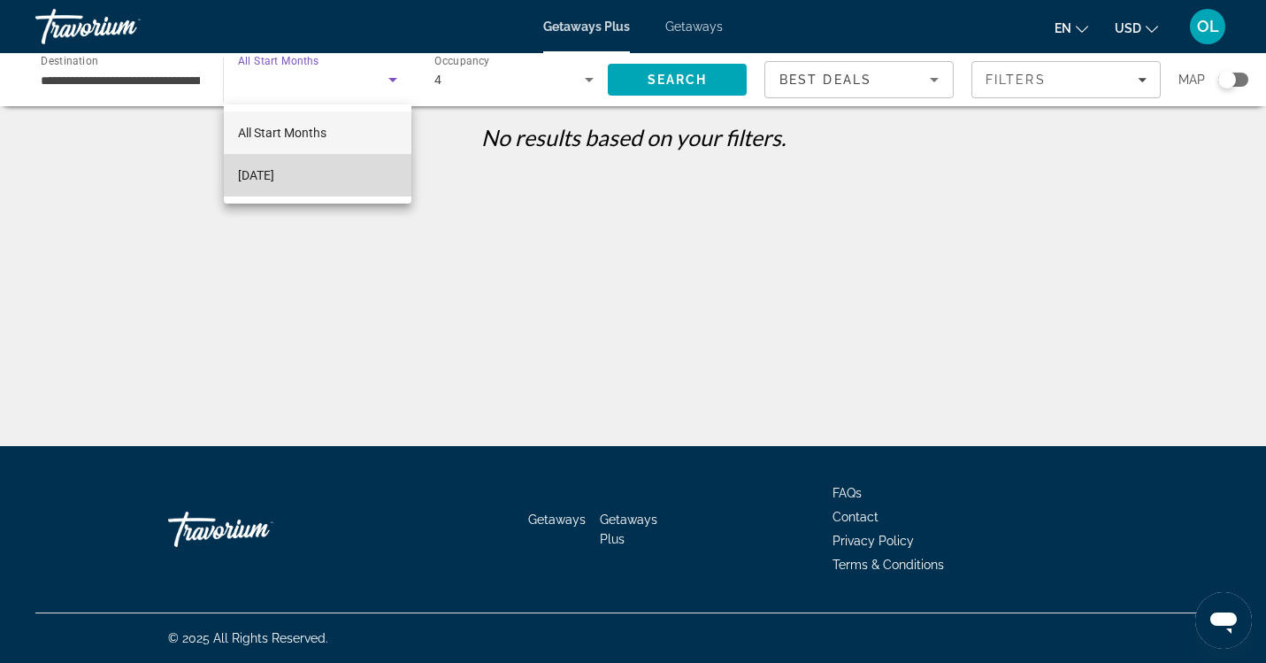
click at [332, 182] on mat-option "[DATE]" at bounding box center [318, 175] width 188 height 42
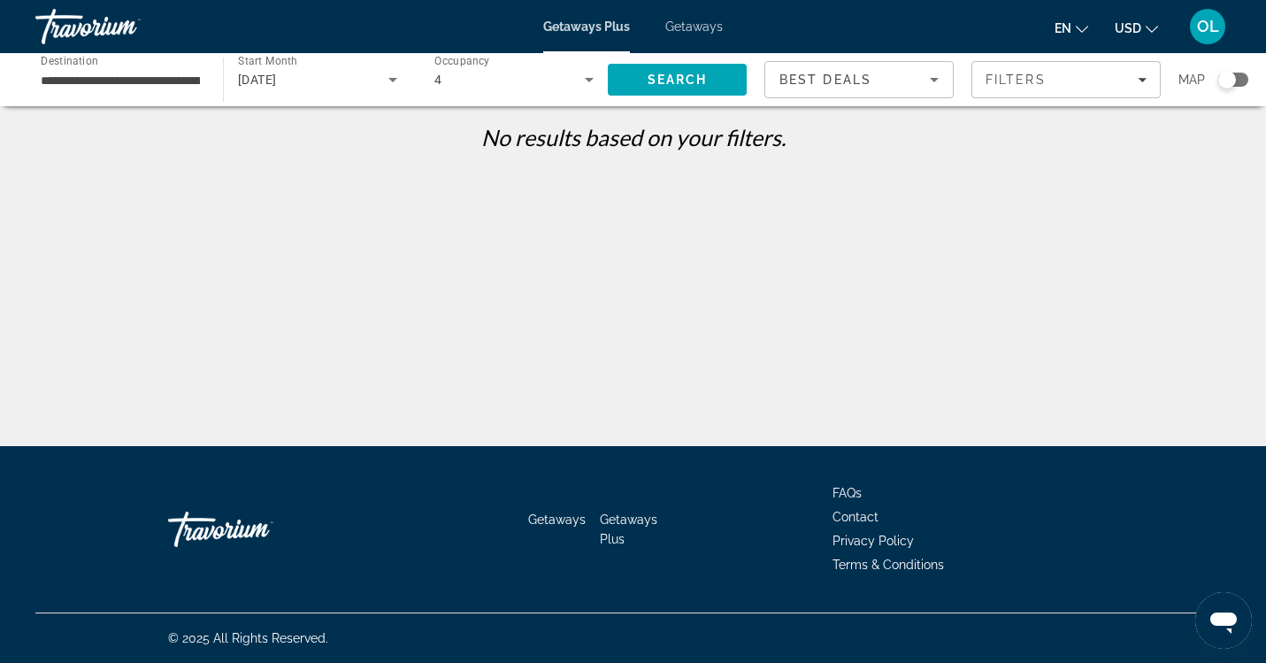
click at [693, 26] on span "Getaways" at bounding box center [694, 26] width 58 height 14
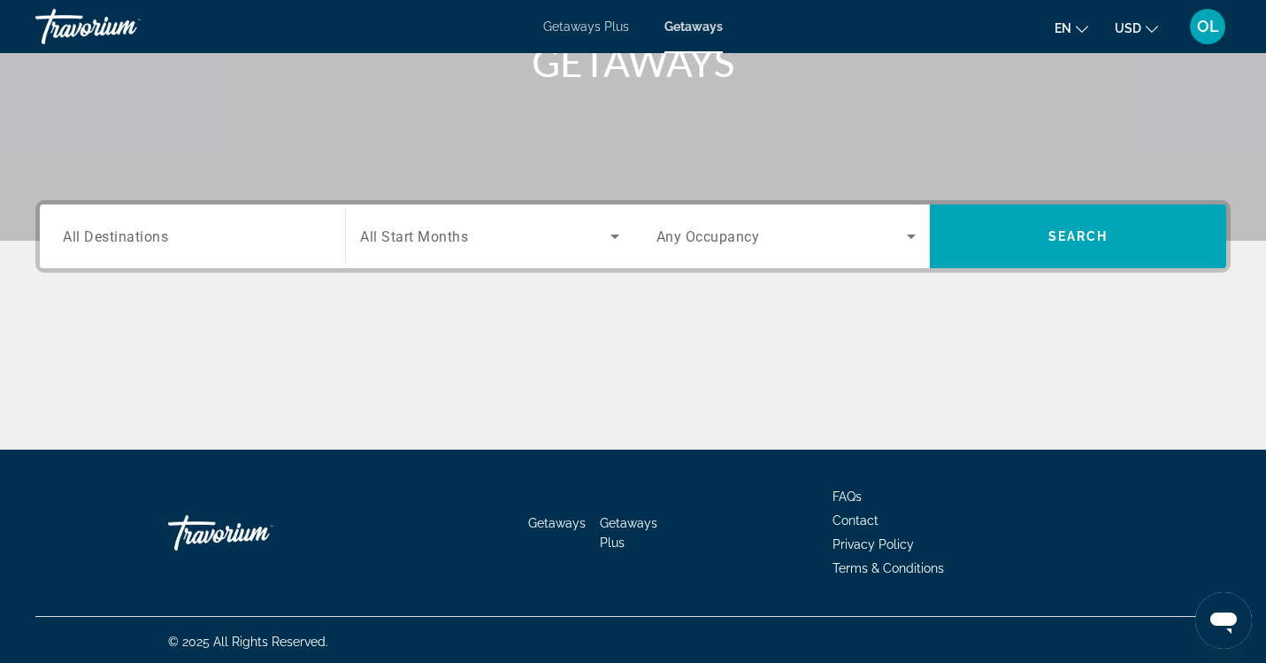
scroll to position [286, 0]
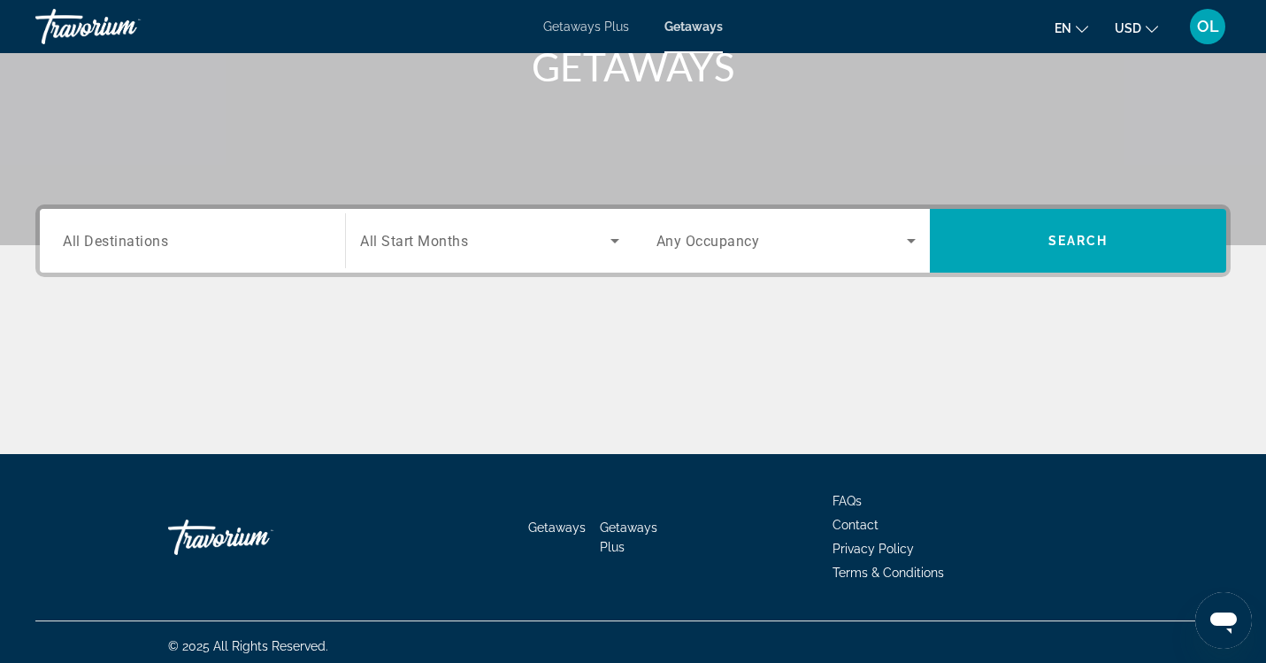
click at [293, 271] on div "Destination All Destinations" at bounding box center [193, 241] width 288 height 64
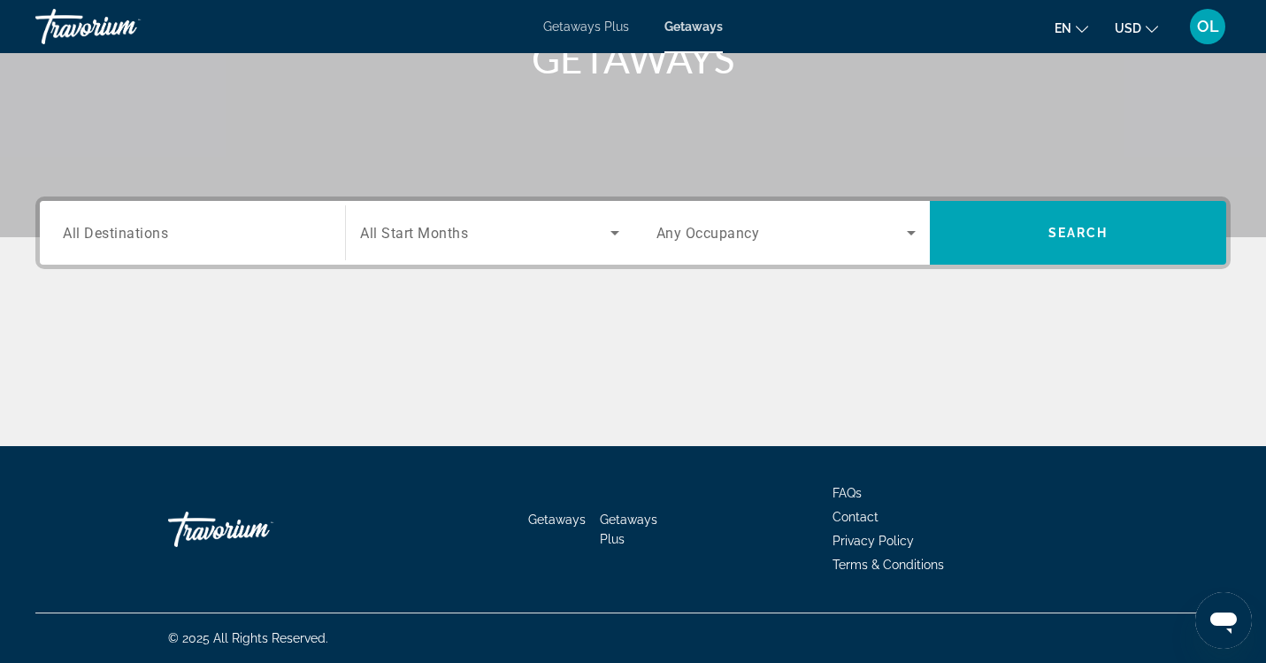
click at [293, 243] on div "Search widget" at bounding box center [192, 233] width 259 height 50
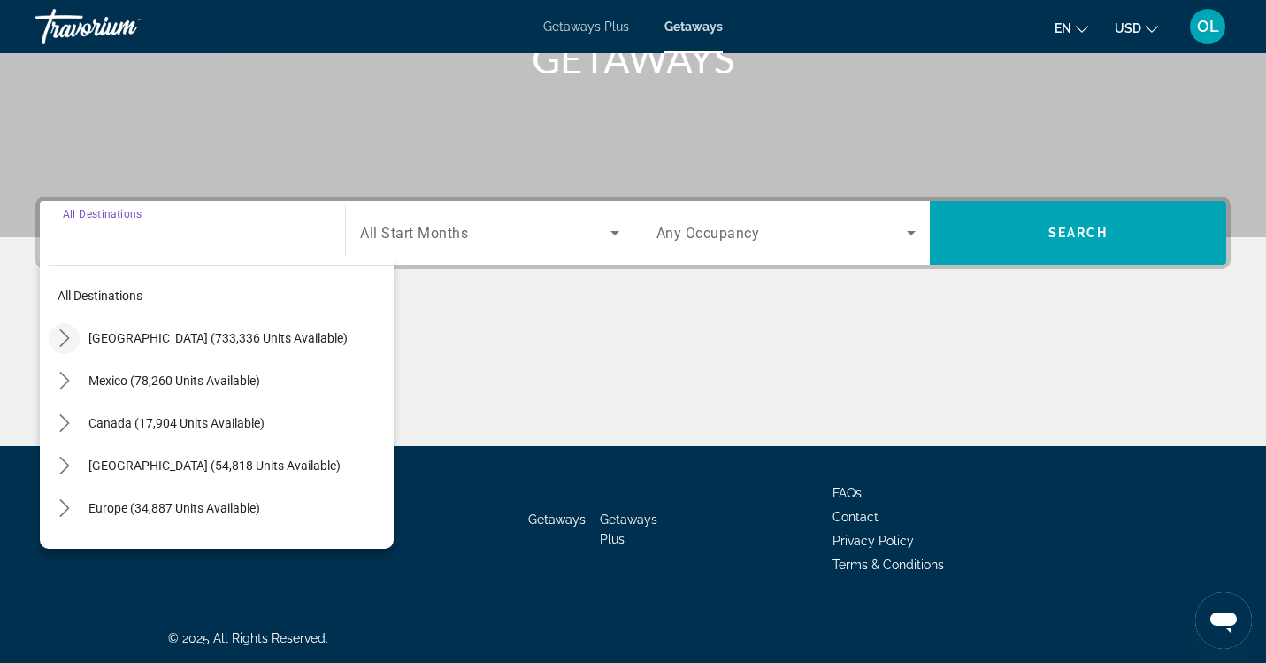
click at [60, 337] on icon "Toggle United States (733,336 units available) submenu" at bounding box center [65, 338] width 18 height 18
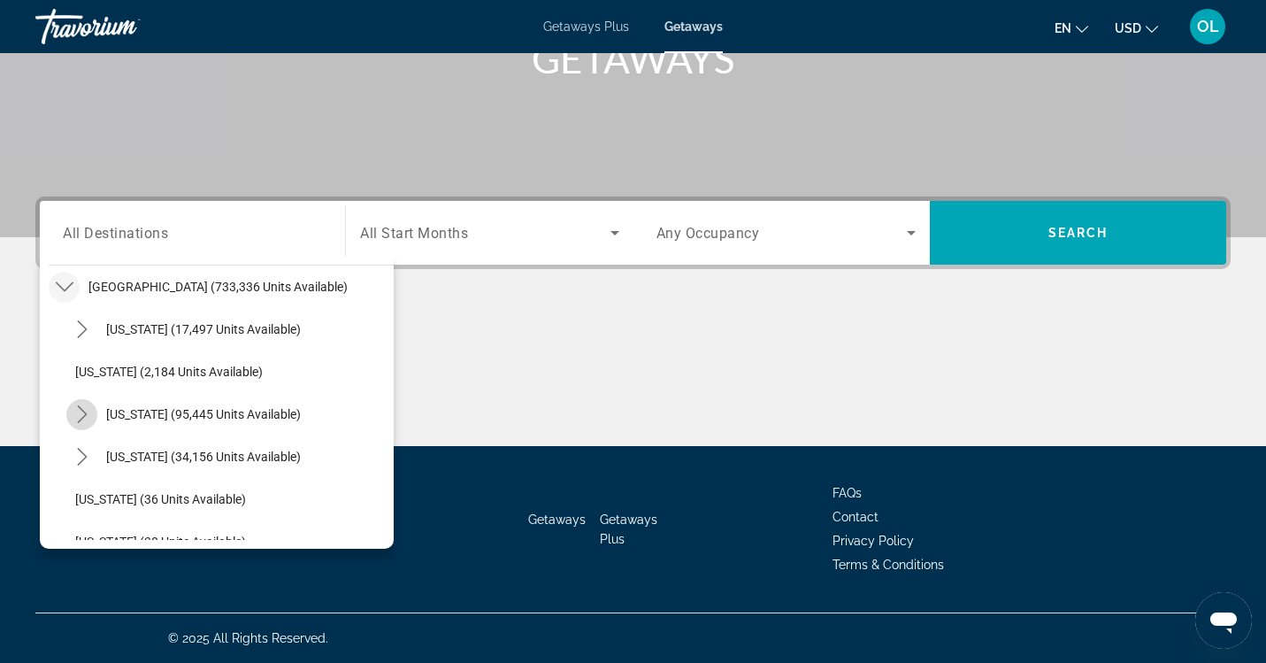
click at [81, 411] on icon "Toggle California (95,445 units available) submenu" at bounding box center [82, 414] width 18 height 18
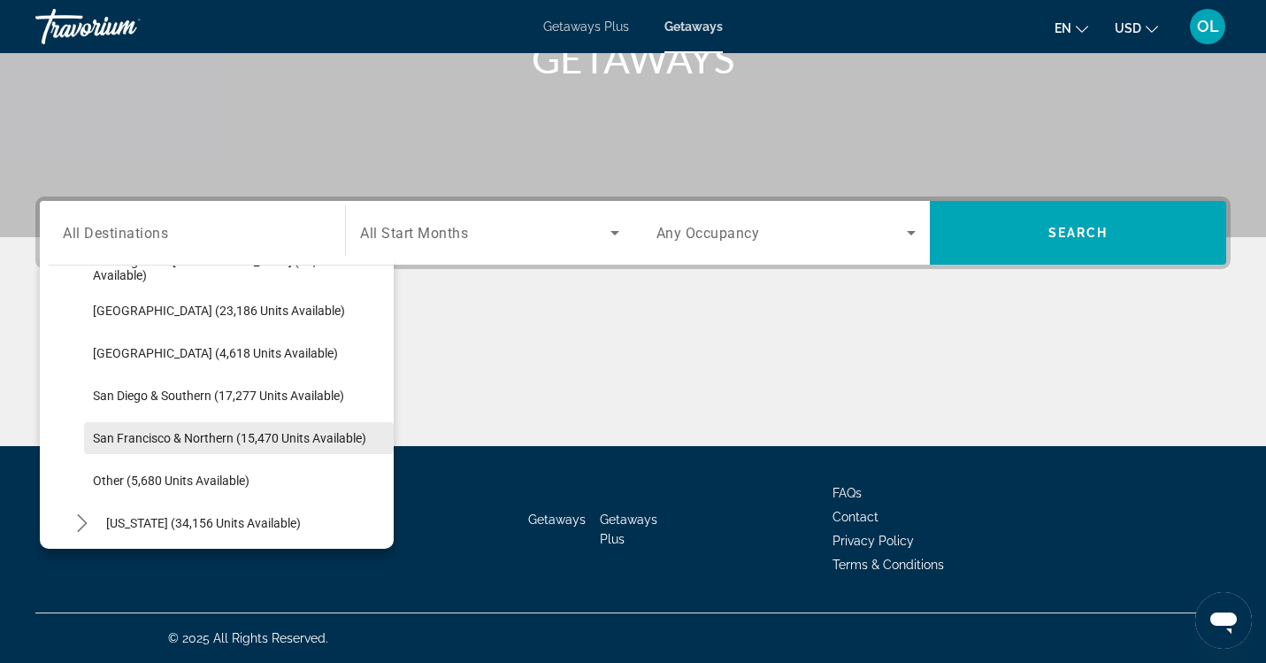
scroll to position [241, 0]
click at [138, 441] on span "San Francisco & Northern (15,470 units available)" at bounding box center [229, 437] width 273 height 14
type input "**********"
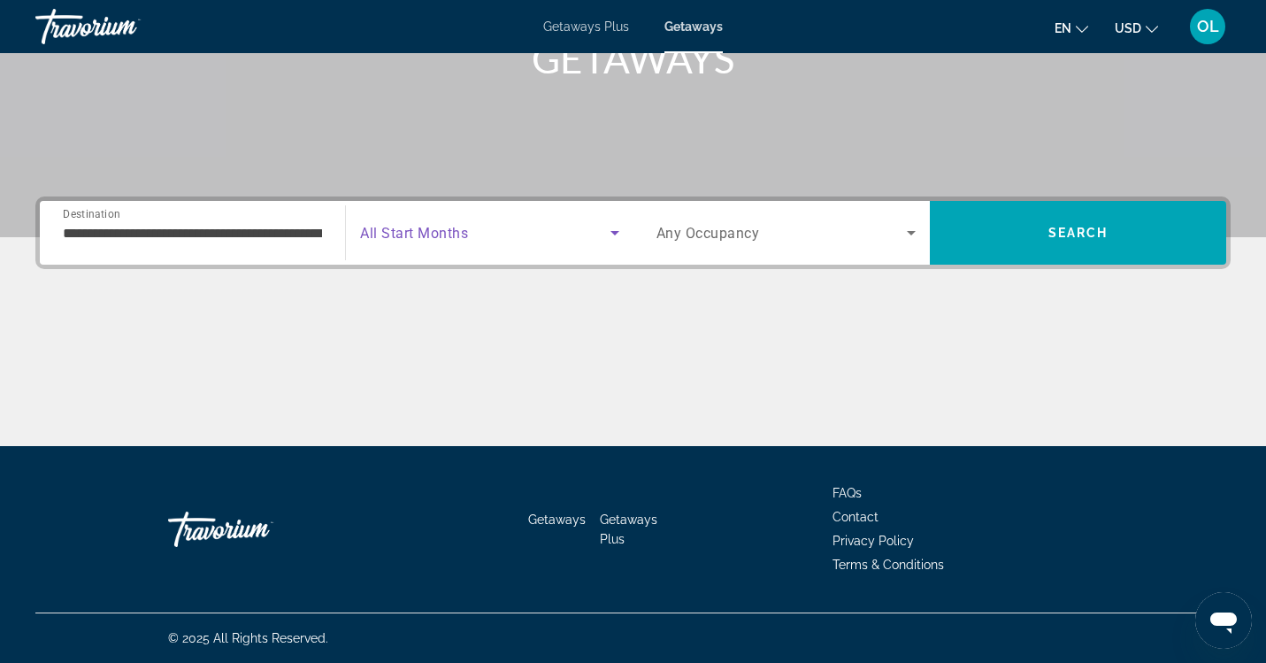
click at [601, 234] on span "Search widget" at bounding box center [484, 232] width 249 height 21
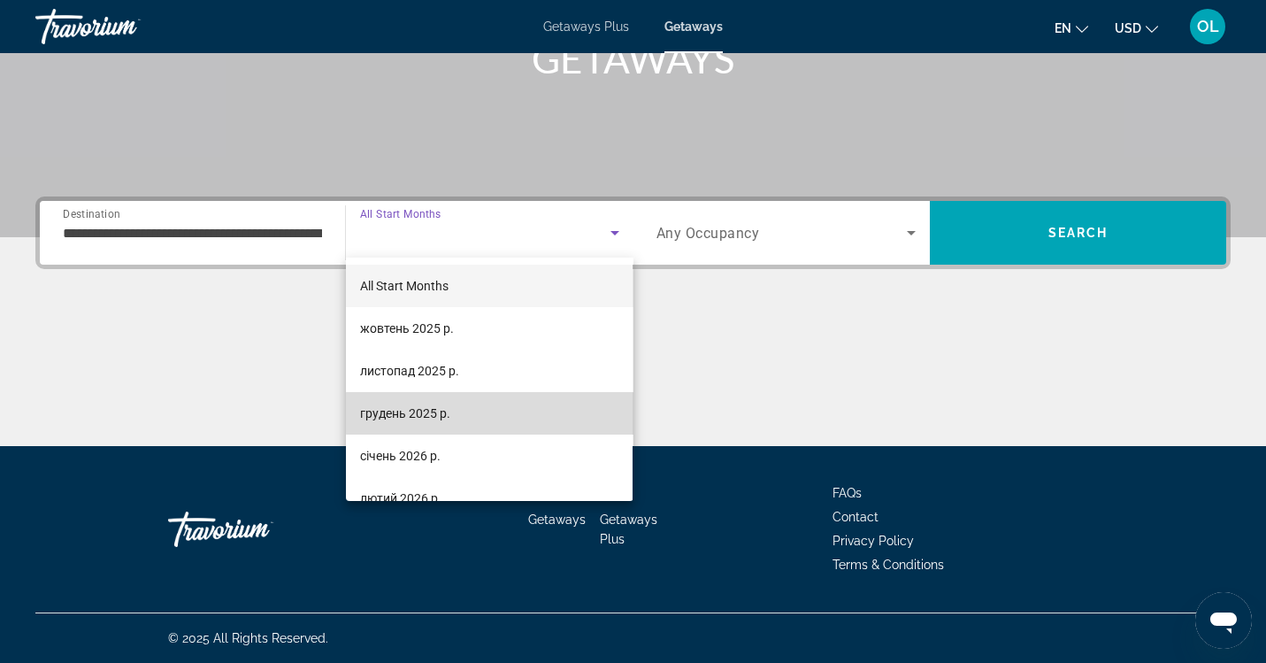
click at [532, 397] on mat-option "грудень 2025 р." at bounding box center [489, 413] width 287 height 42
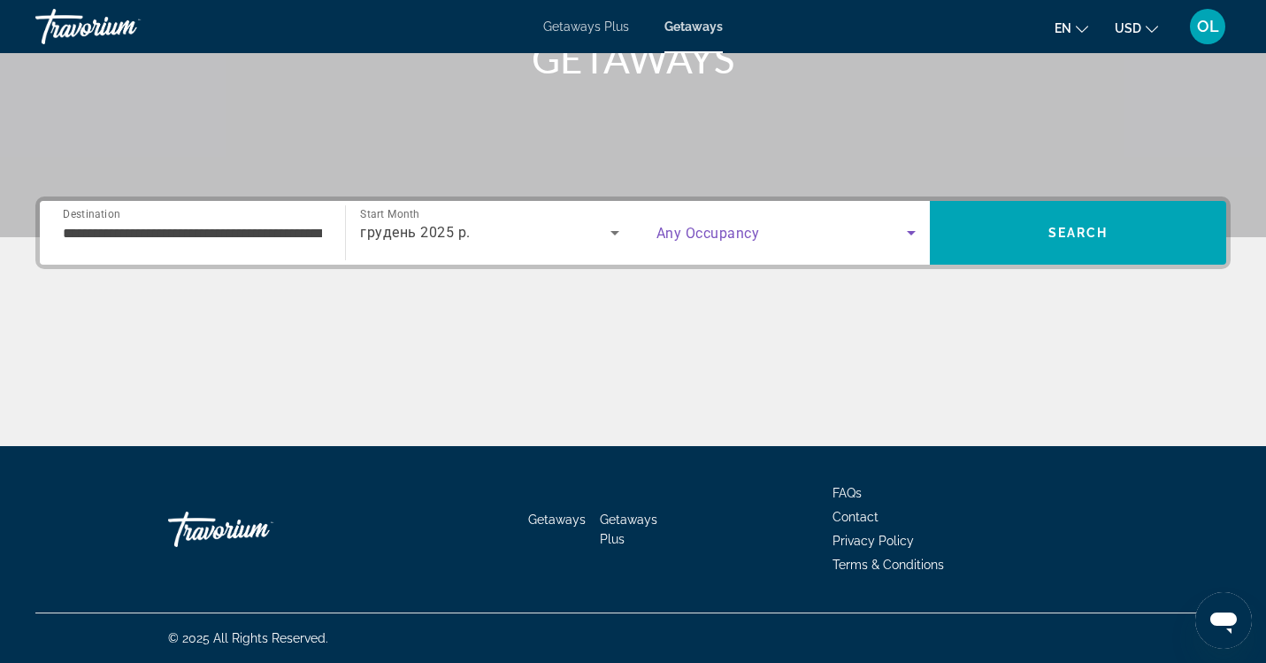
click at [902, 234] on icon "Search widget" at bounding box center [911, 232] width 21 height 21
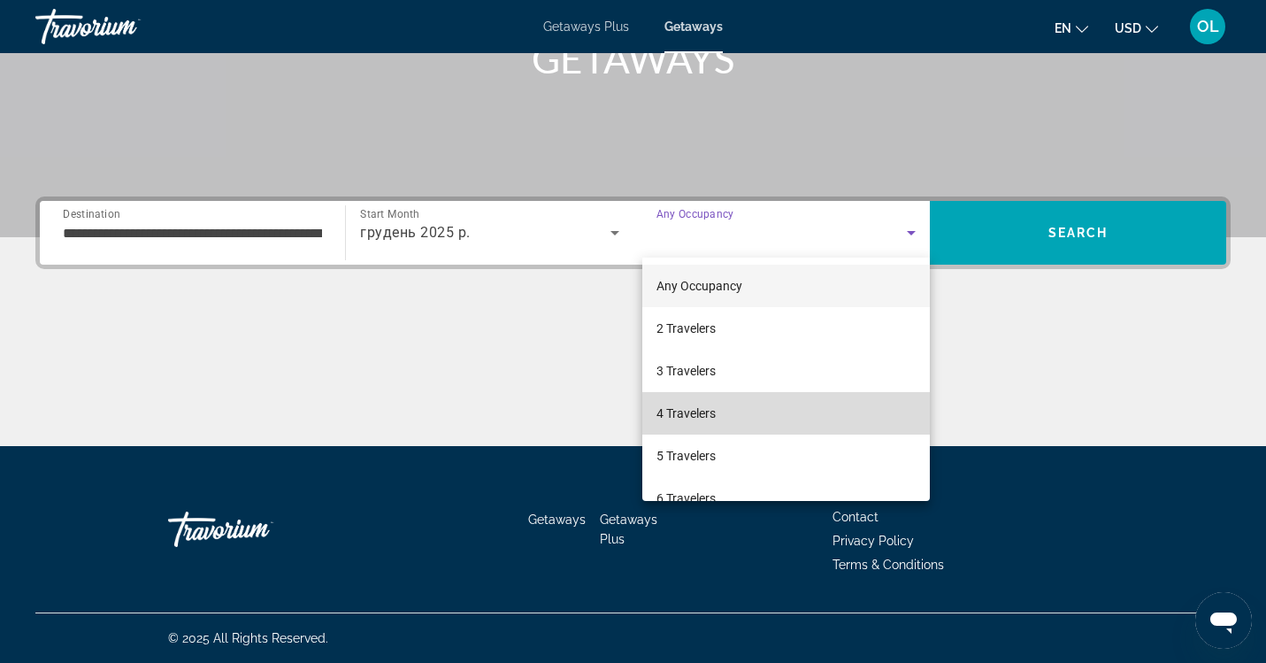
click at [797, 415] on mat-option "4 Travelers" at bounding box center [786, 413] width 288 height 42
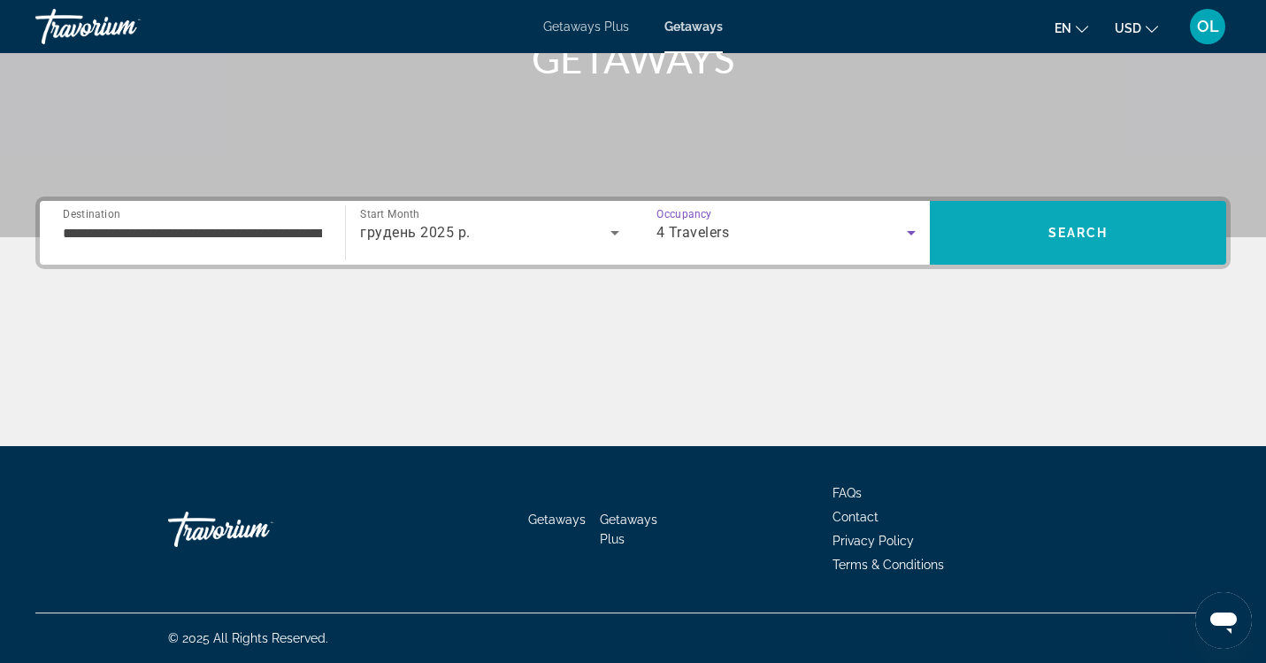
click at [1094, 233] on span "Search" at bounding box center [1078, 233] width 60 height 14
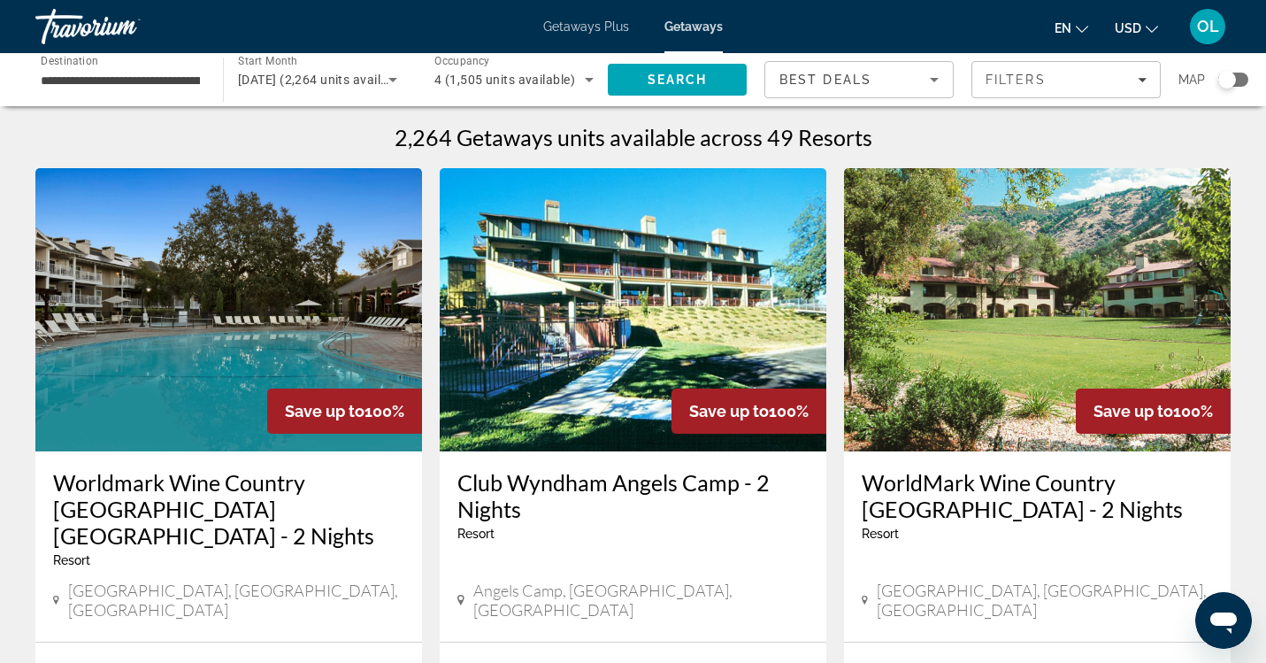
click at [932, 81] on icon "Sort by" at bounding box center [934, 79] width 21 height 21
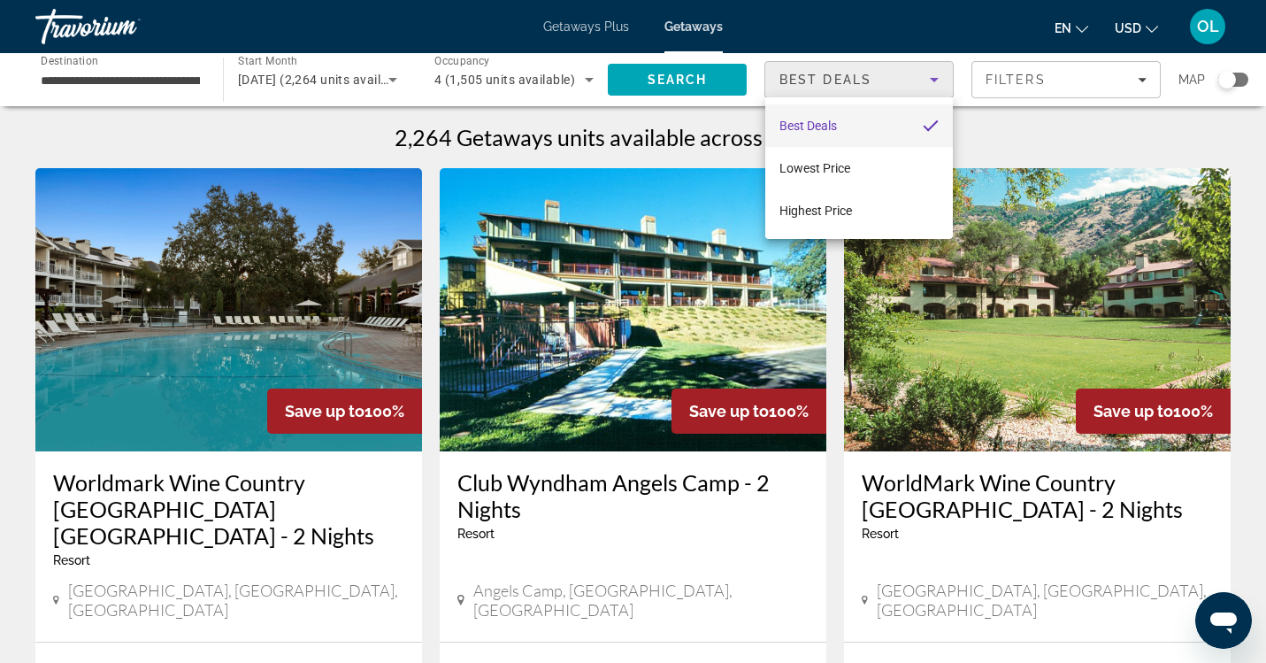
click at [1147, 77] on div at bounding box center [633, 331] width 1266 height 663
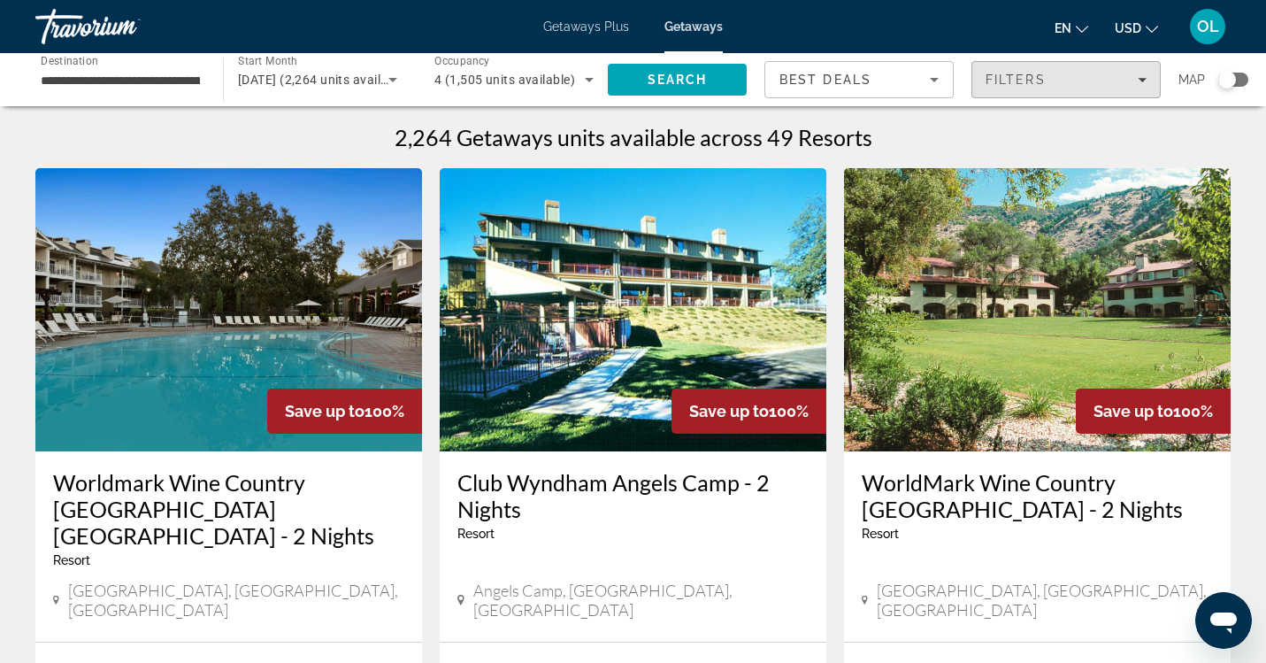
click at [1147, 76] on span "Filters" at bounding box center [1066, 79] width 188 height 42
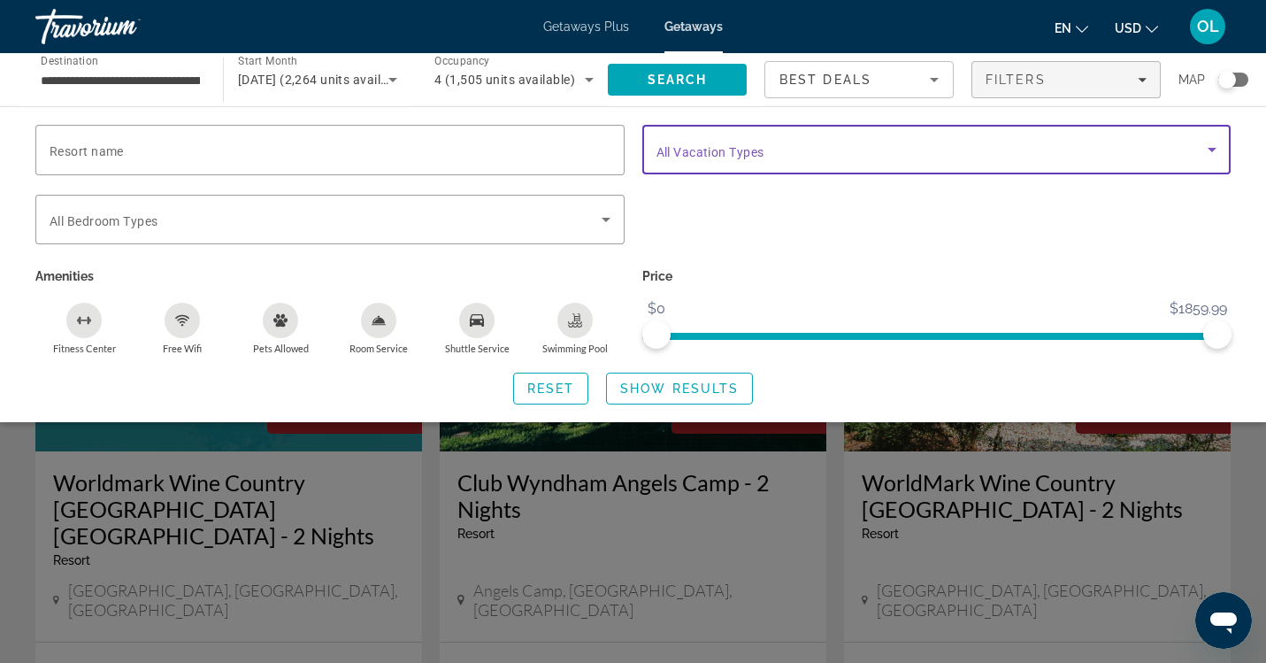
click at [1106, 152] on span "Search widget" at bounding box center [932, 149] width 552 height 21
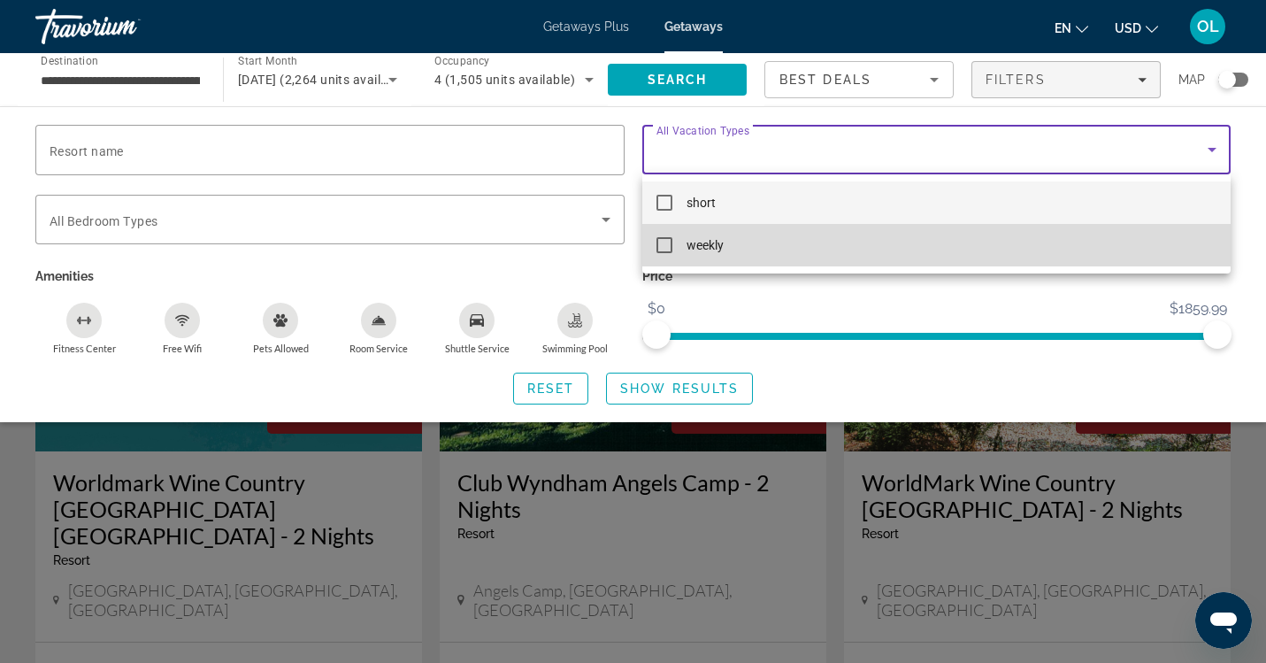
click at [1049, 253] on mat-option "weekly" at bounding box center [936, 245] width 589 height 42
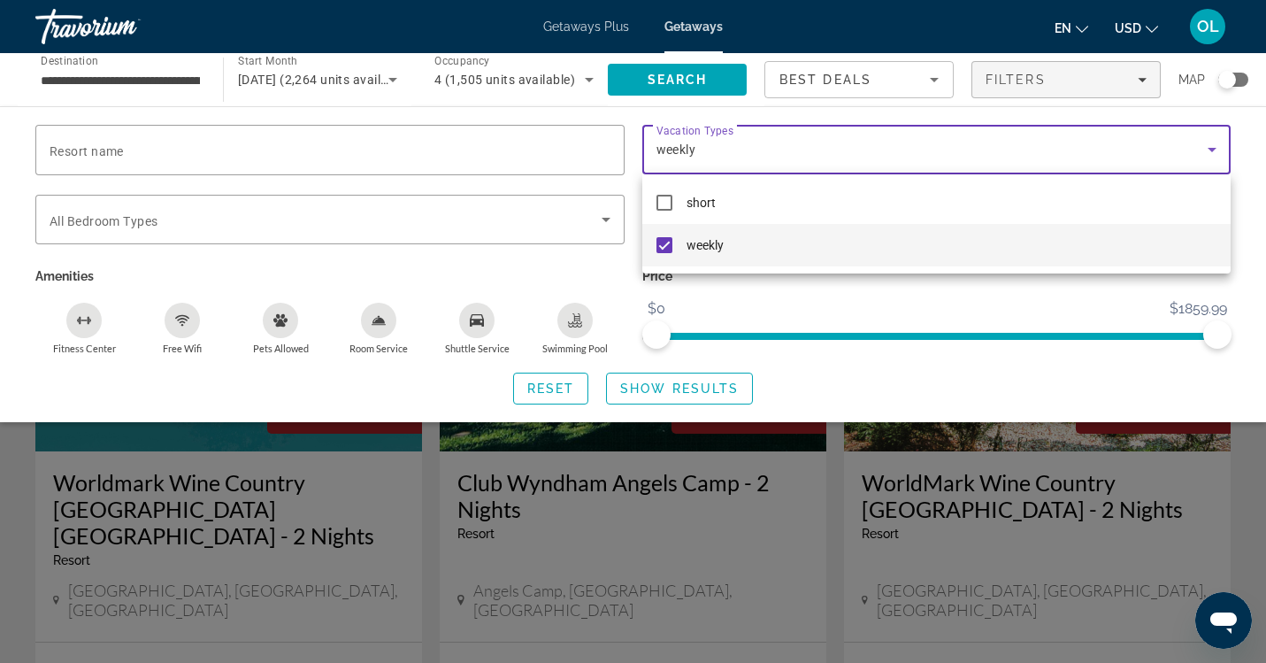
click at [635, 389] on div at bounding box center [633, 331] width 1266 height 663
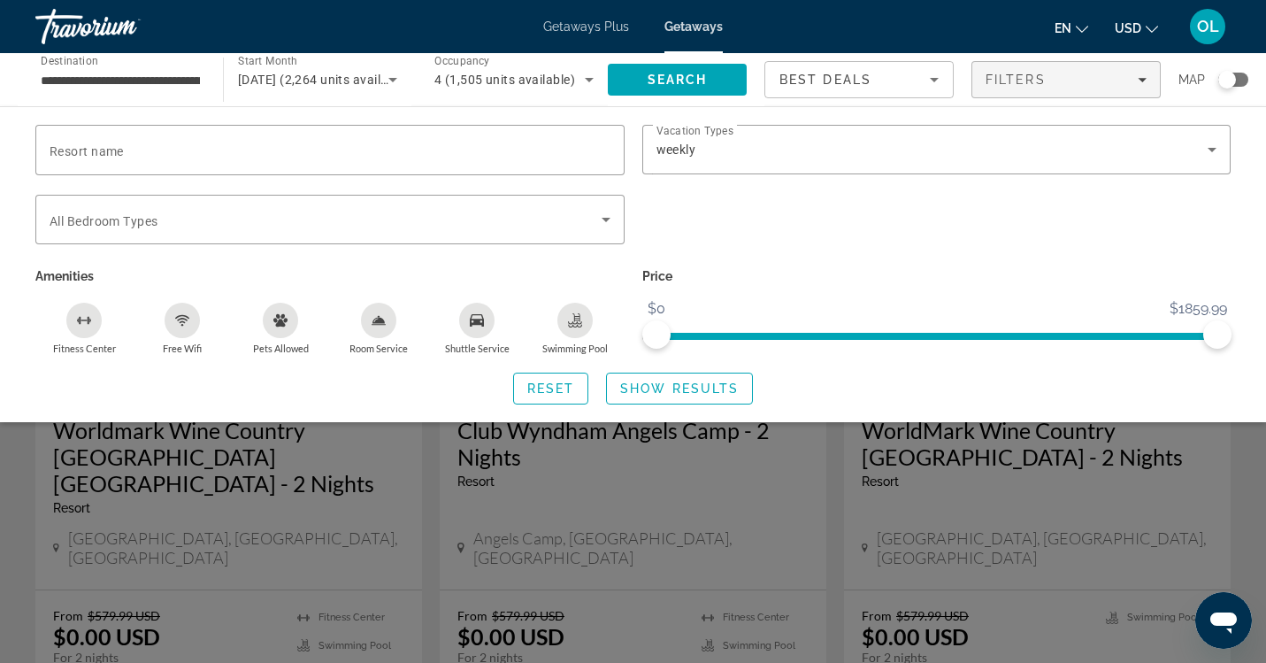
scroll to position [48, 0]
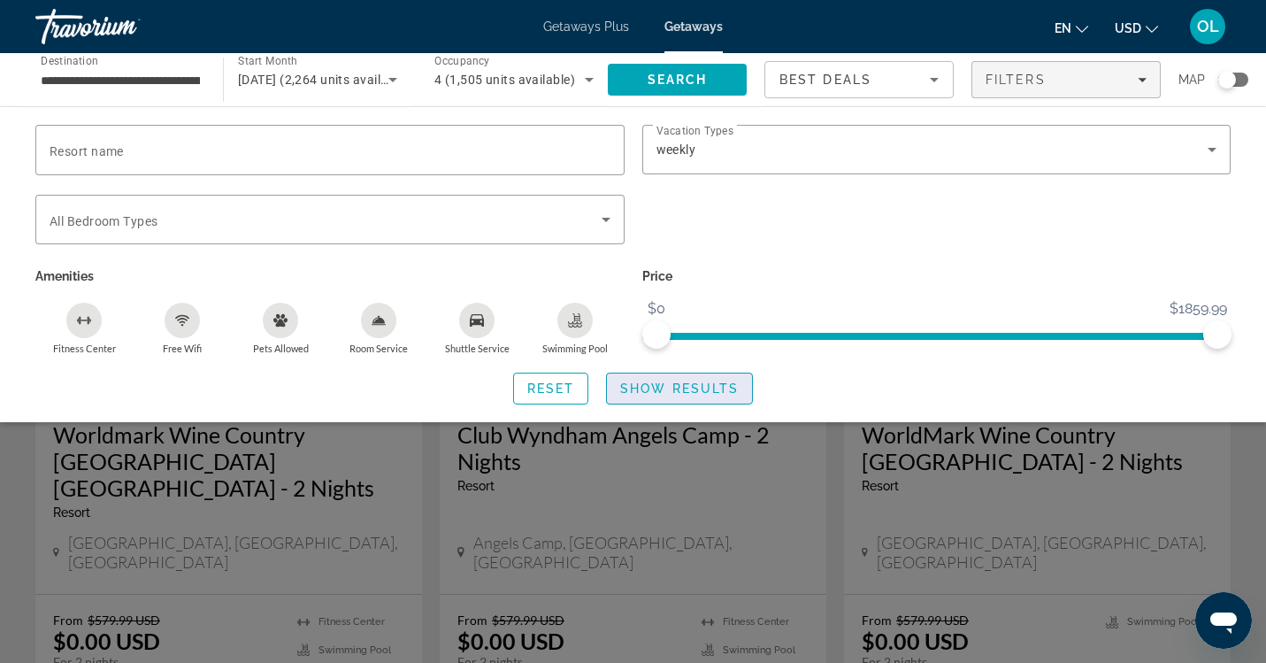
click at [675, 387] on span "Show Results" at bounding box center [679, 388] width 119 height 14
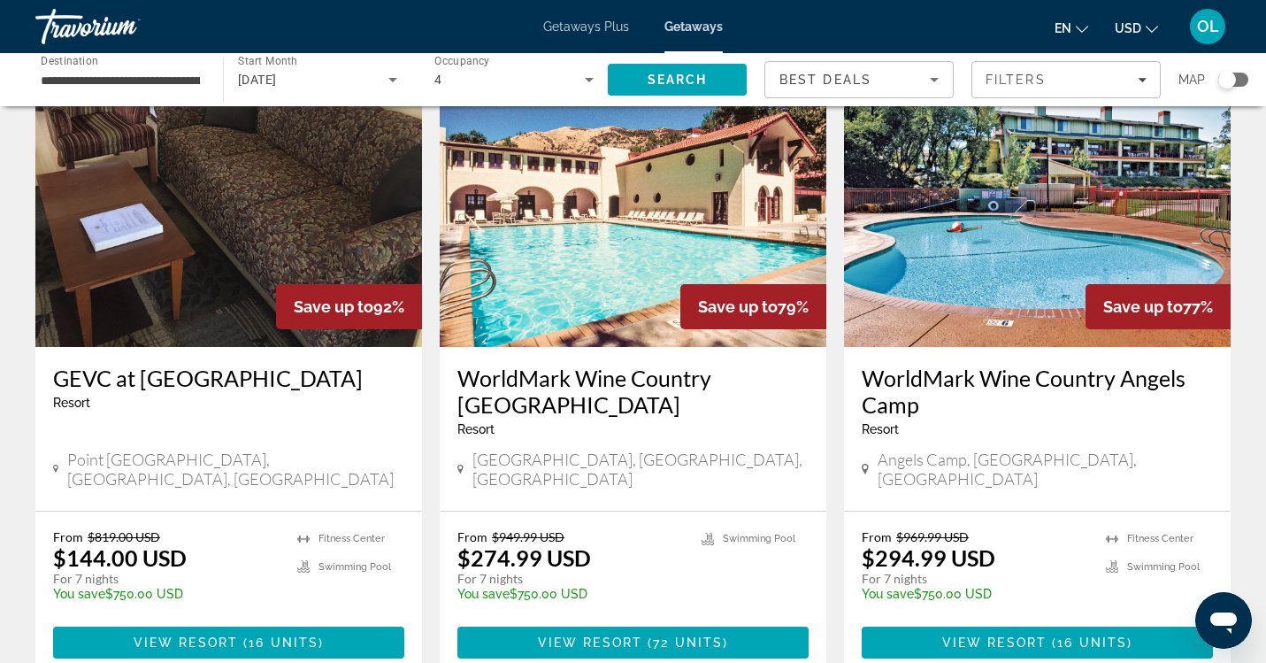
scroll to position [108, 0]
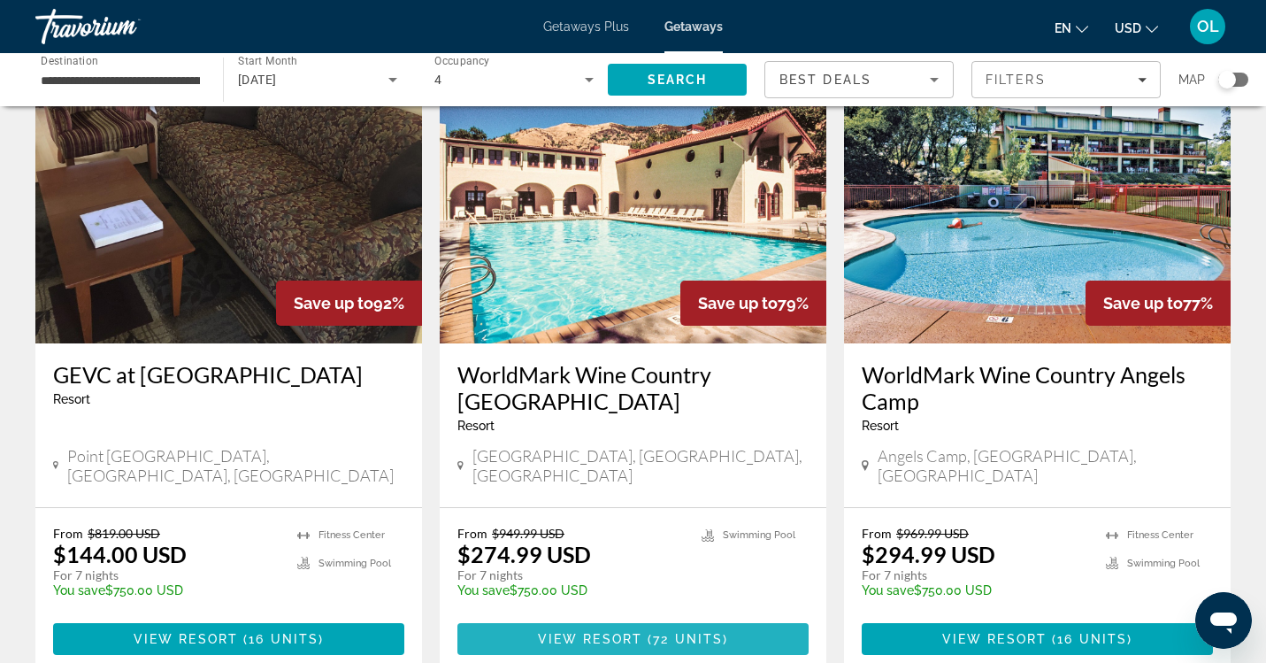
click at [637, 632] on span "View Resort" at bounding box center [590, 639] width 104 height 14
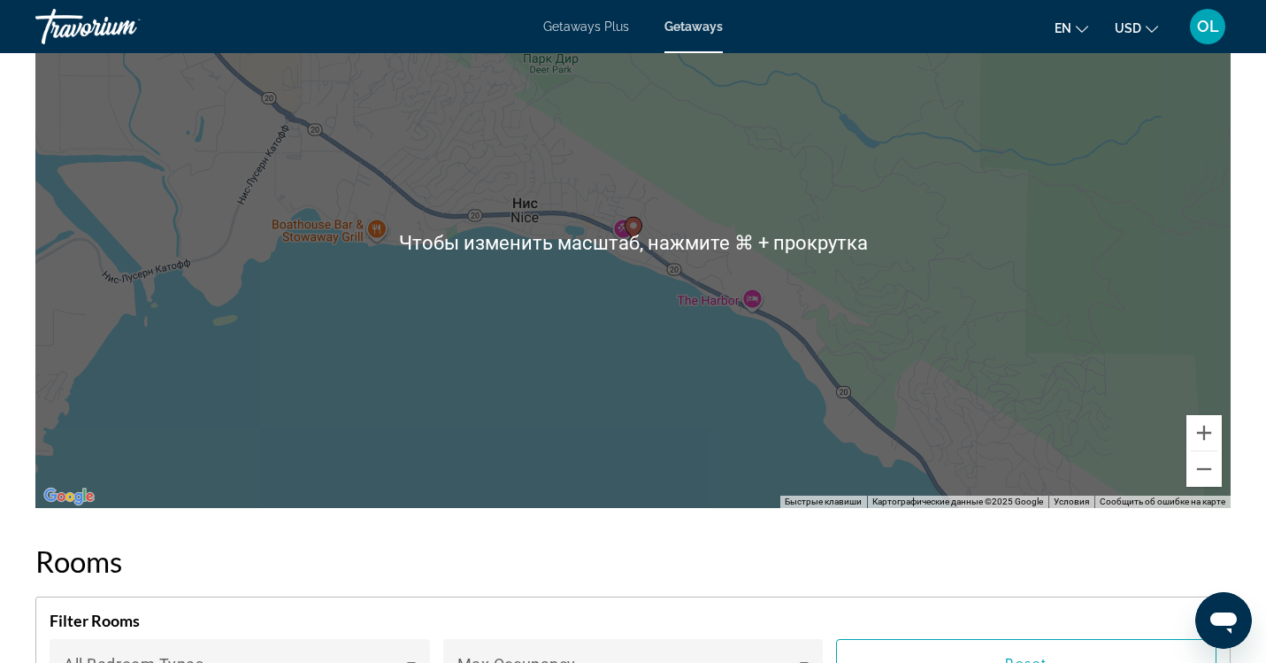
scroll to position [2602, 0]
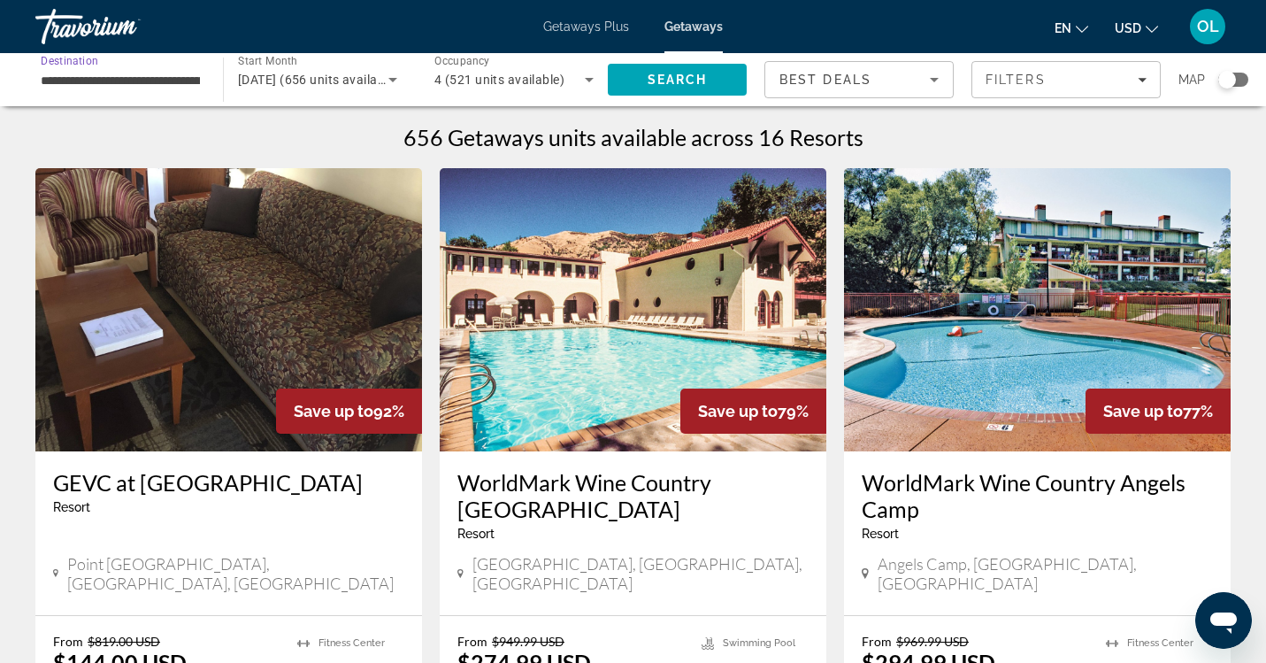
click at [189, 81] on input "**********" at bounding box center [120, 80] width 159 height 21
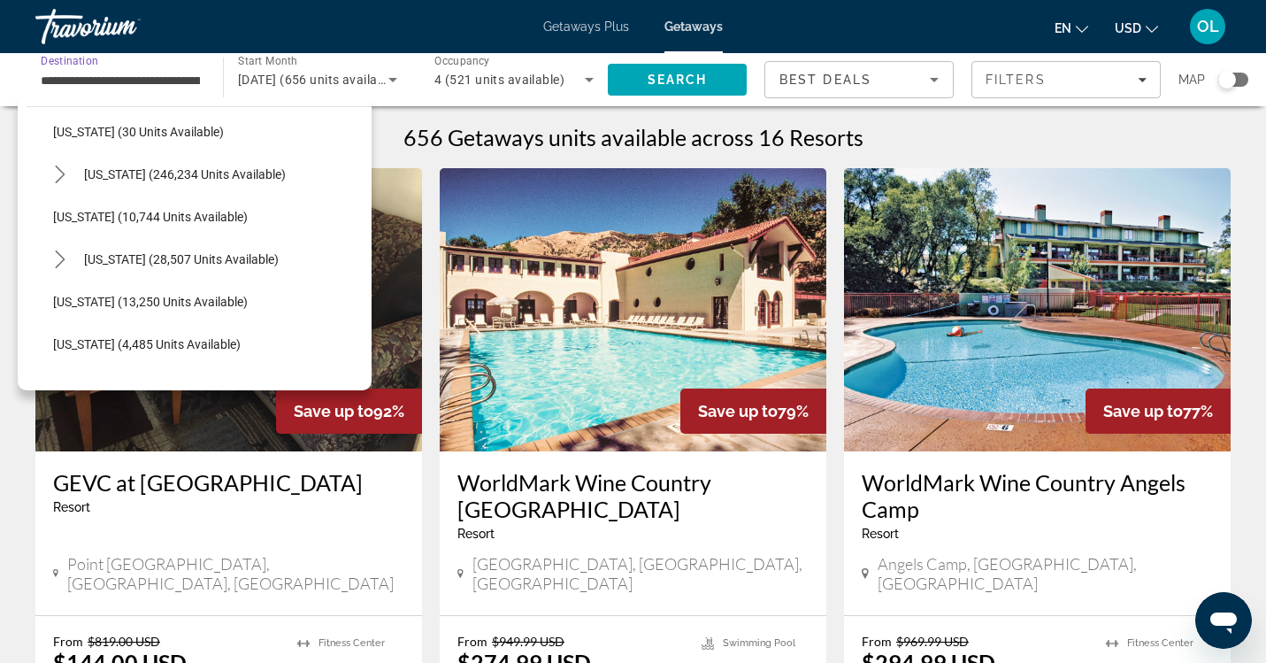
scroll to position [562, 0]
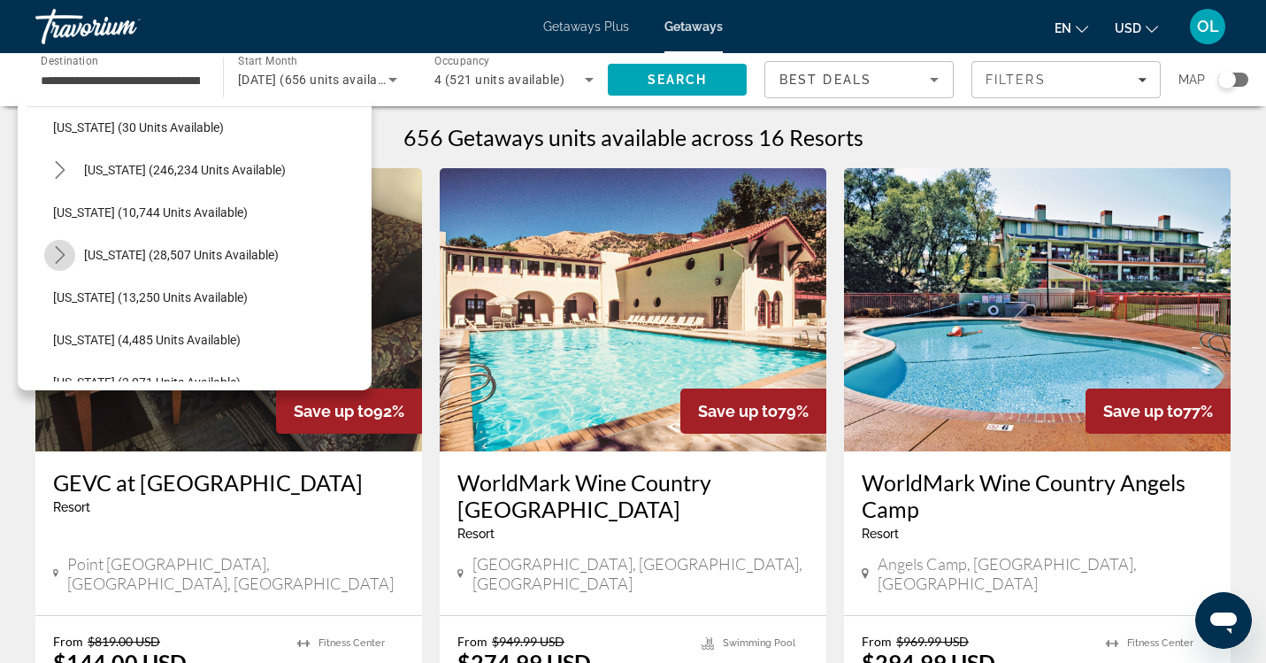
click at [58, 254] on icon "Toggle Hawaii (28,507 units available) submenu" at bounding box center [60, 255] width 18 height 18
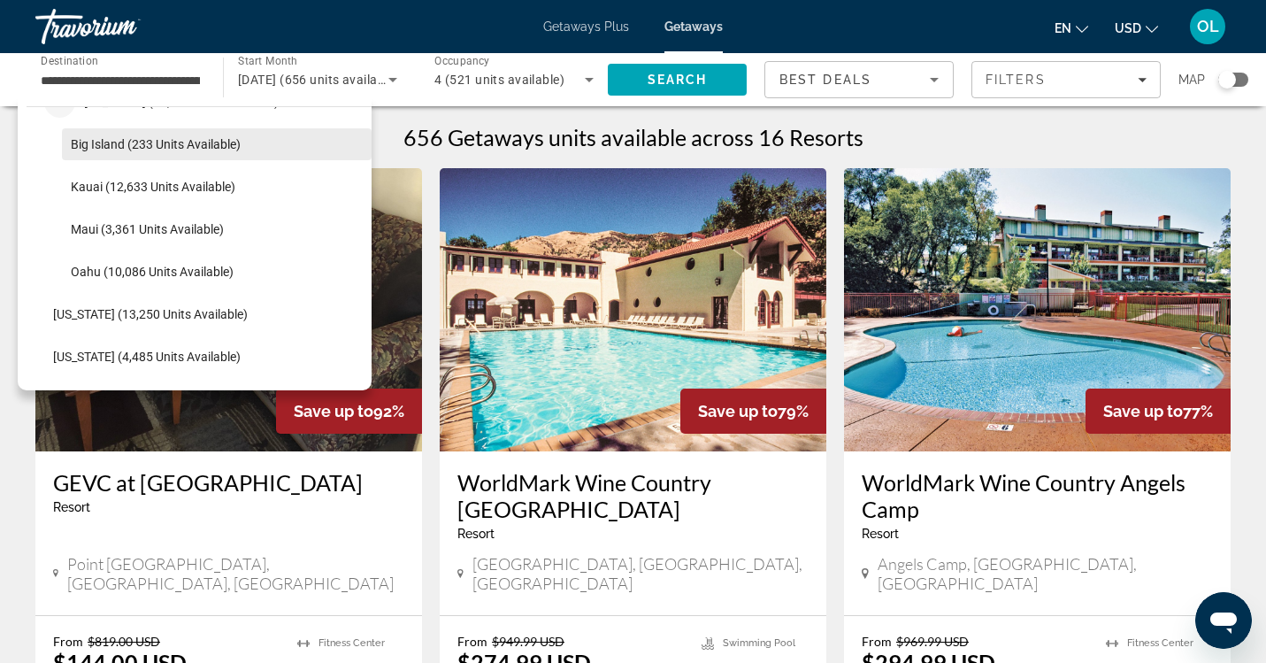
scroll to position [718, 0]
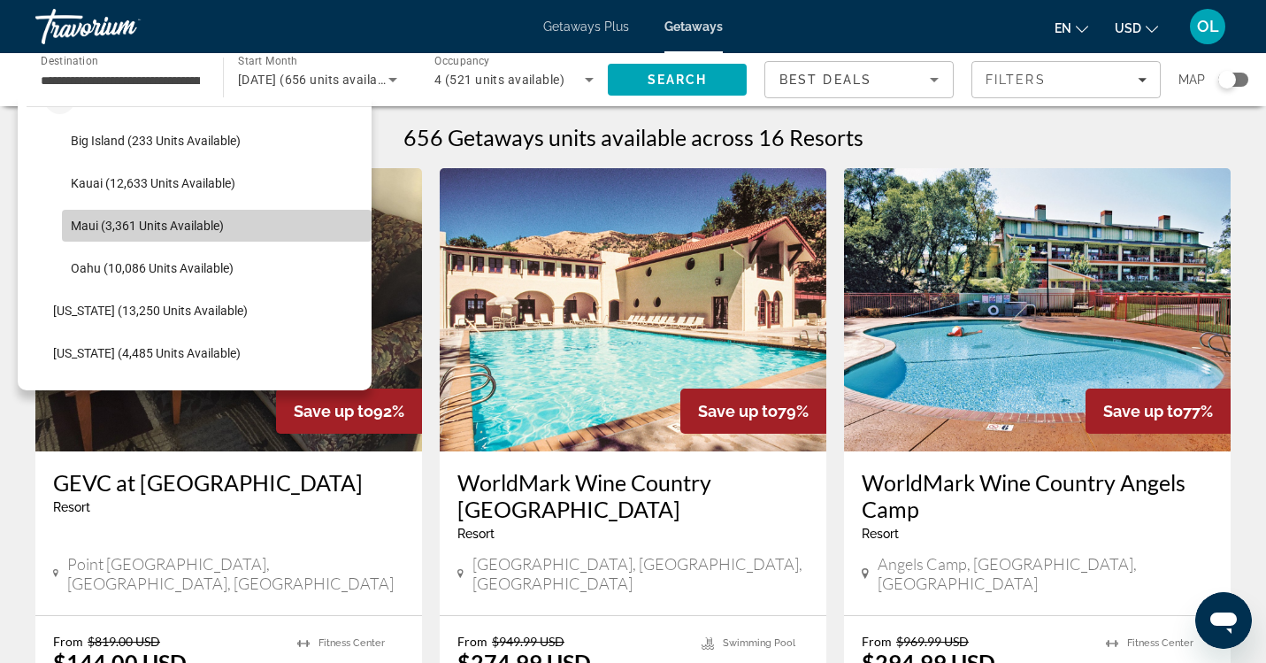
click at [140, 227] on span "Maui (3,361 units available)" at bounding box center [147, 226] width 153 height 14
type input "**********"
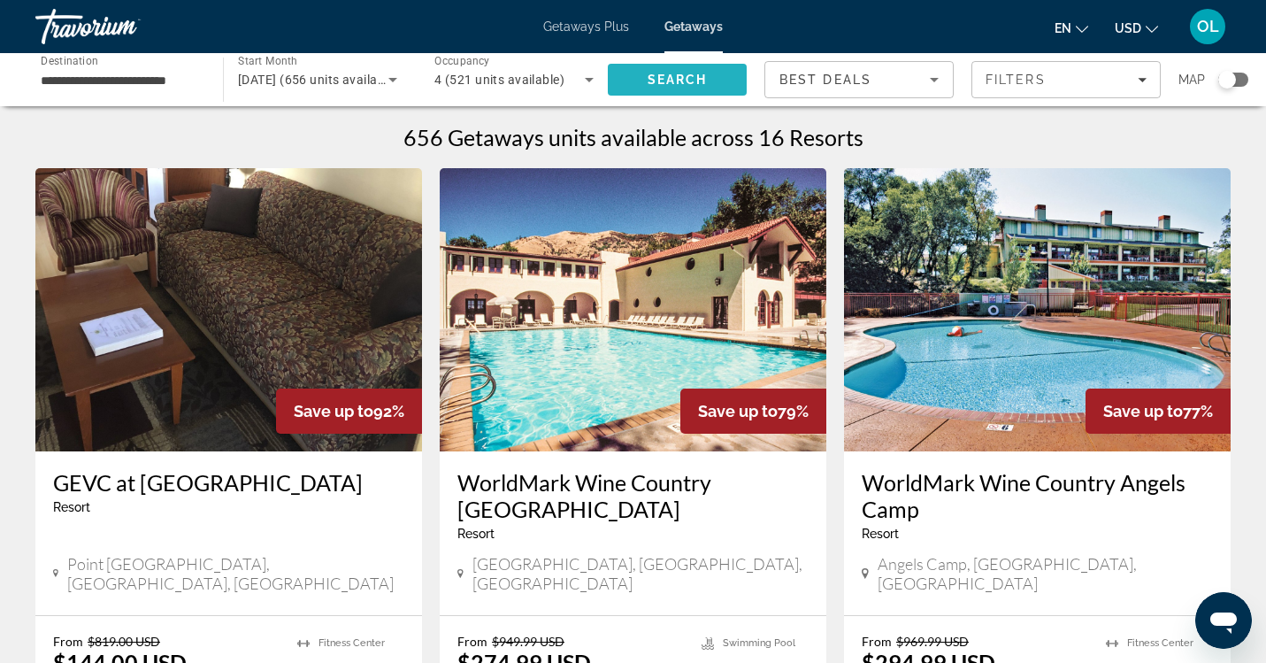
click at [688, 71] on span "Search" at bounding box center [677, 79] width 139 height 42
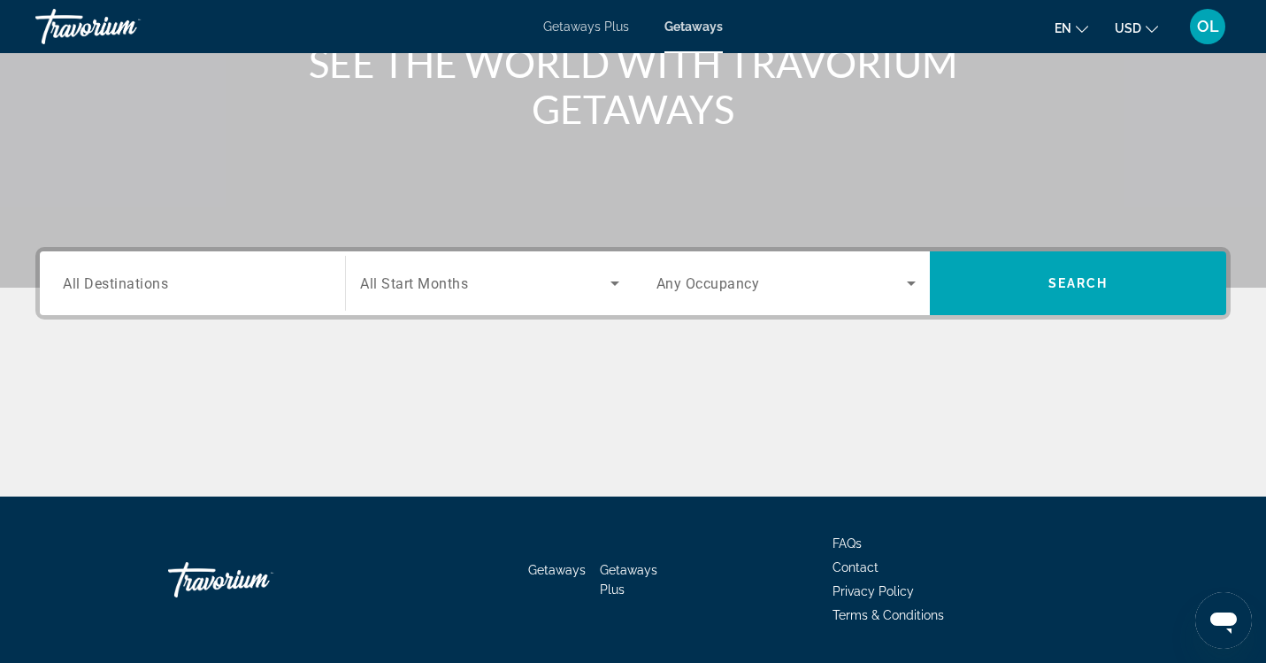
click at [311, 295] on div "Search widget" at bounding box center [192, 283] width 259 height 50
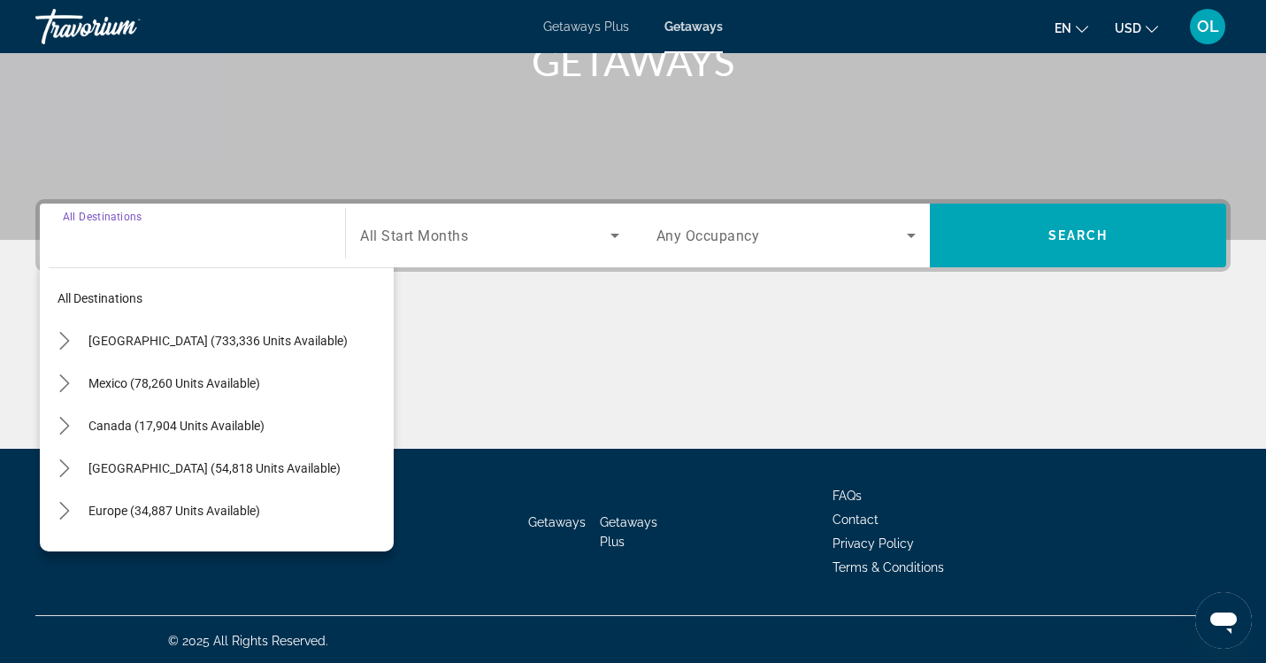
scroll to position [294, 0]
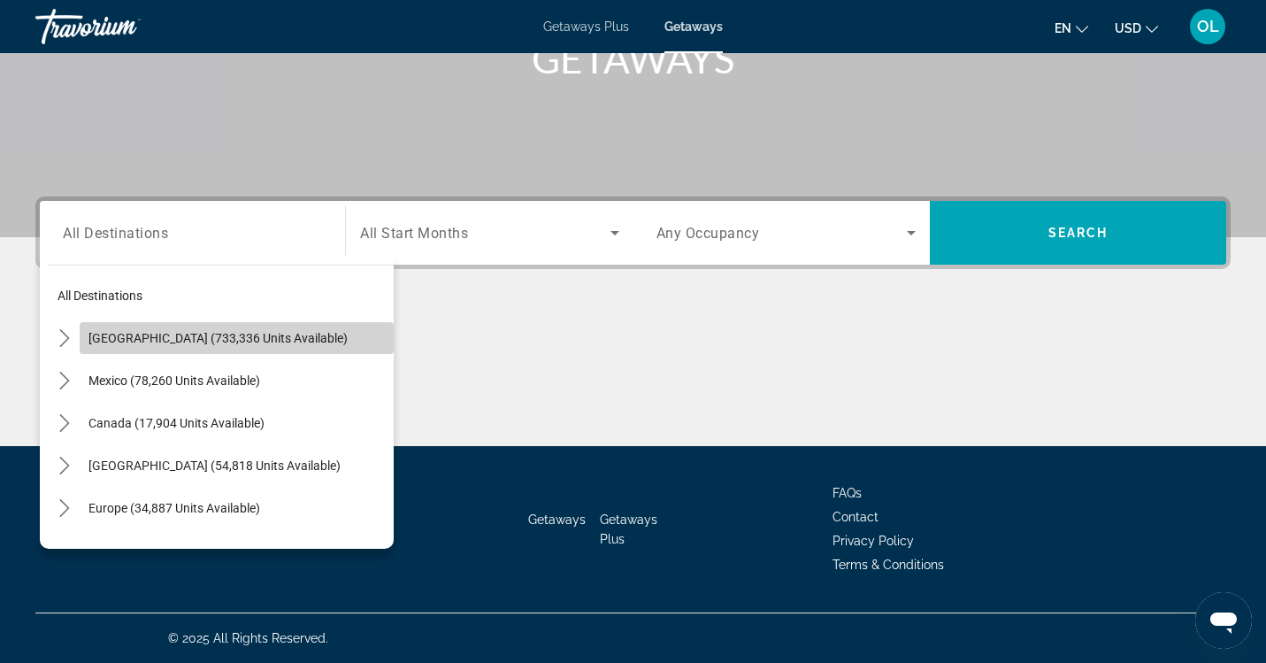
click at [203, 335] on span "[GEOGRAPHIC_DATA] (733,336 units available)" at bounding box center [217, 338] width 259 height 14
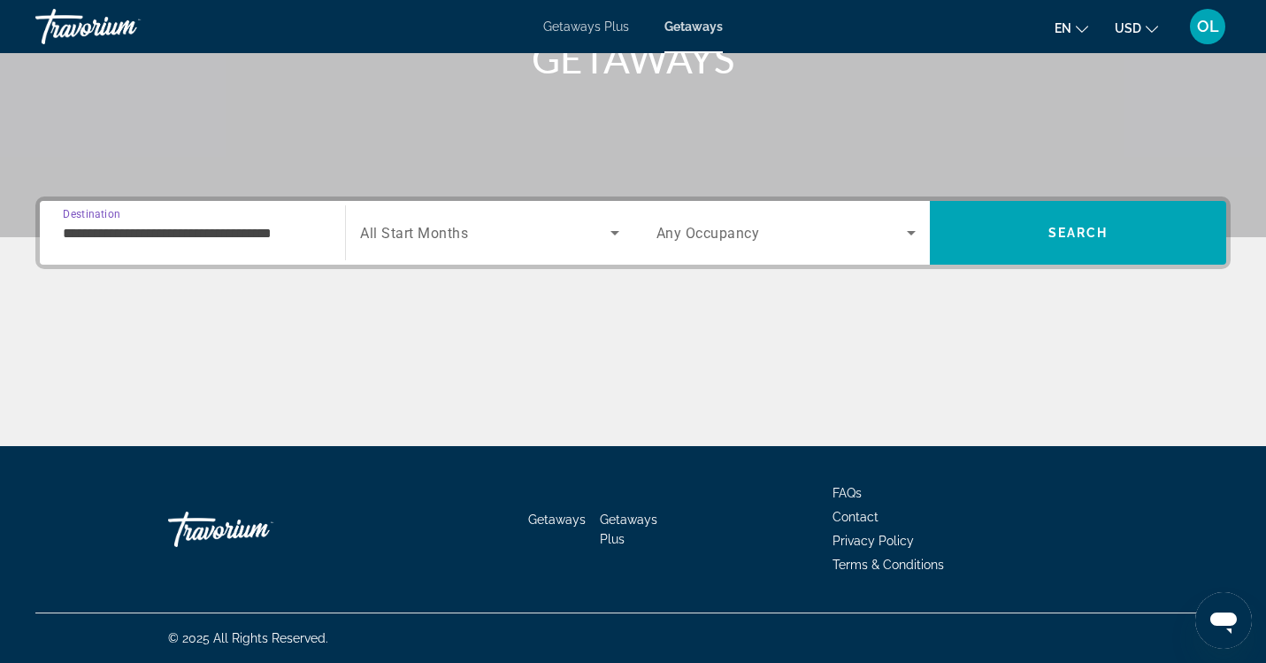
click at [254, 227] on input "**********" at bounding box center [192, 233] width 259 height 21
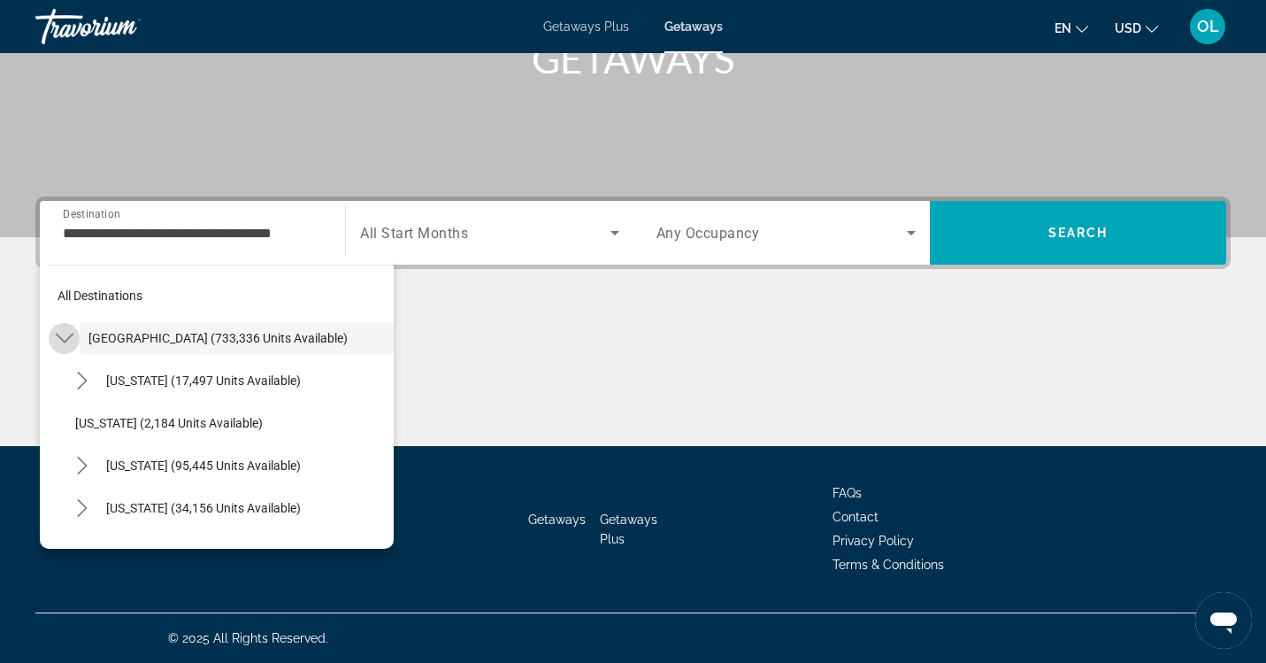
click at [65, 340] on icon "Toggle United States (733,336 units available) submenu" at bounding box center [64, 339] width 18 height 10
click at [65, 340] on icon "Toggle United States (733,336 units available) submenu" at bounding box center [64, 338] width 10 height 18
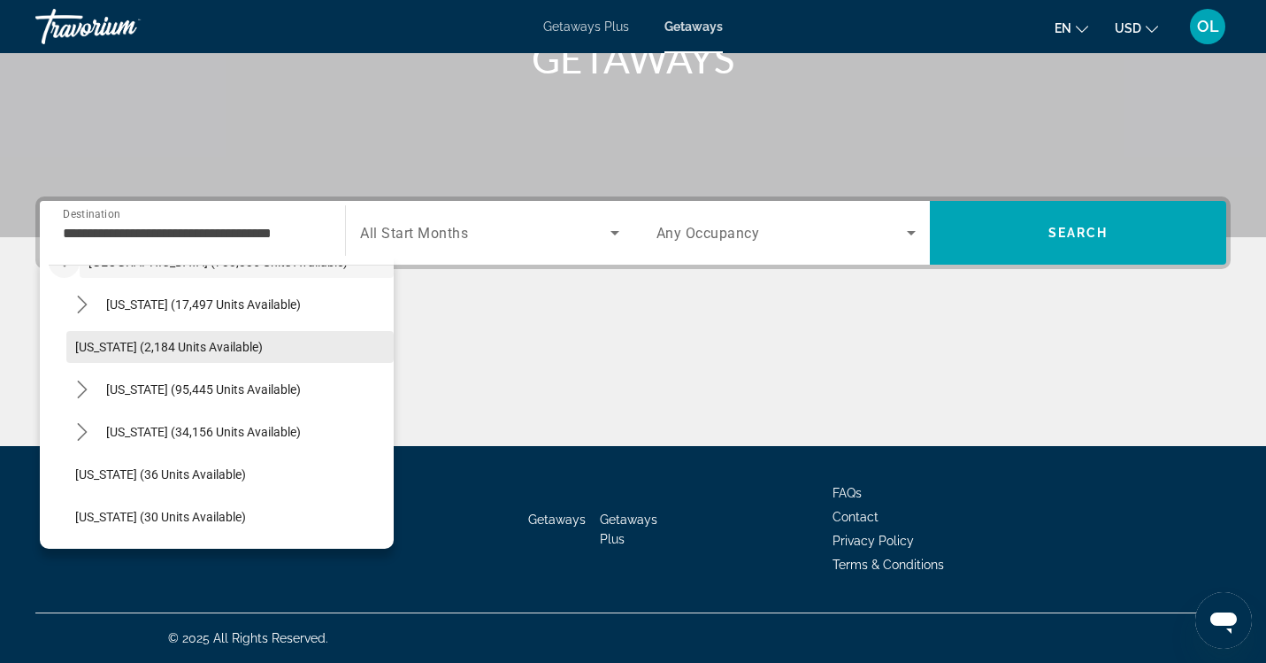
scroll to position [78, 0]
click at [83, 390] on icon "Toggle California (95,445 units available) submenu" at bounding box center [82, 388] width 10 height 18
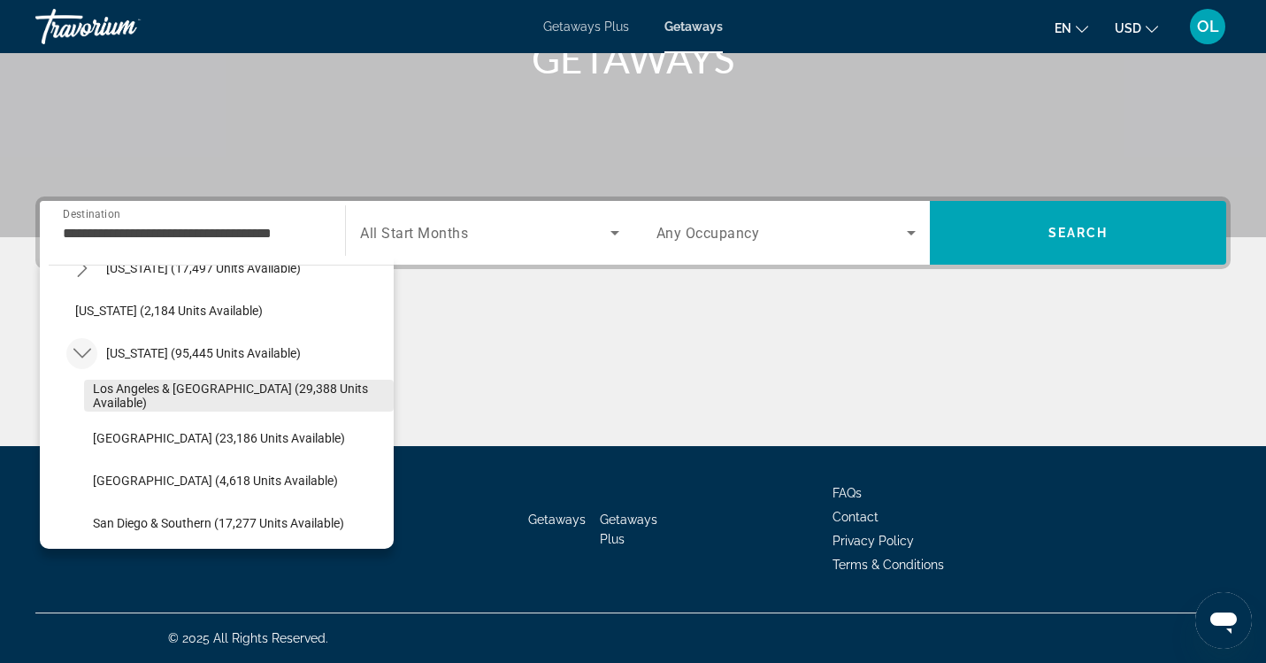
scroll to position [108, 0]
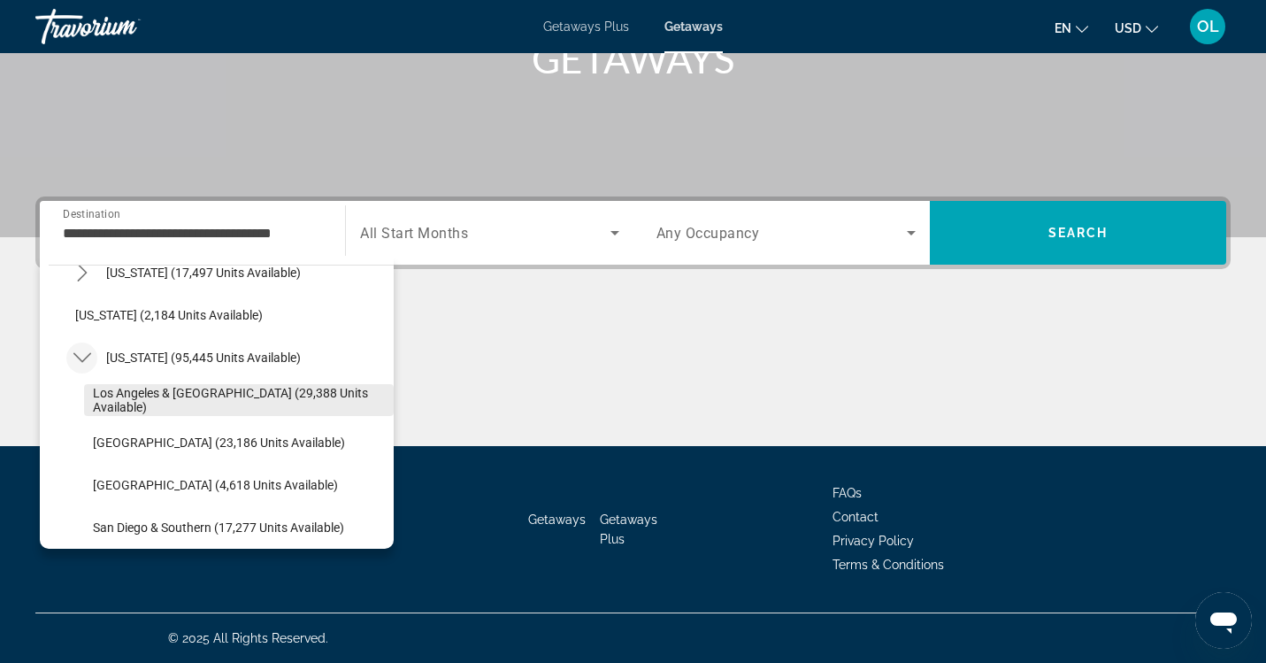
click at [117, 396] on span "Los Angeles & [GEOGRAPHIC_DATA] (29,388 units available)" at bounding box center [239, 400] width 292 height 28
type input "**********"
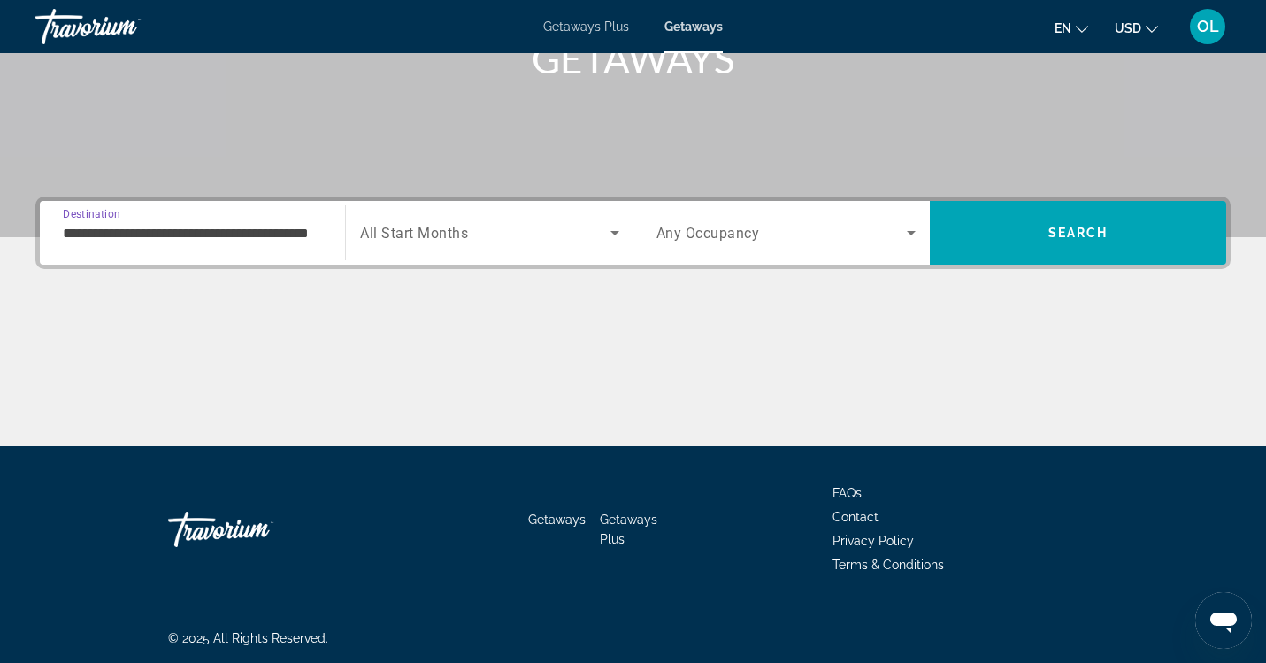
click at [450, 242] on span "Search widget" at bounding box center [484, 232] width 249 height 21
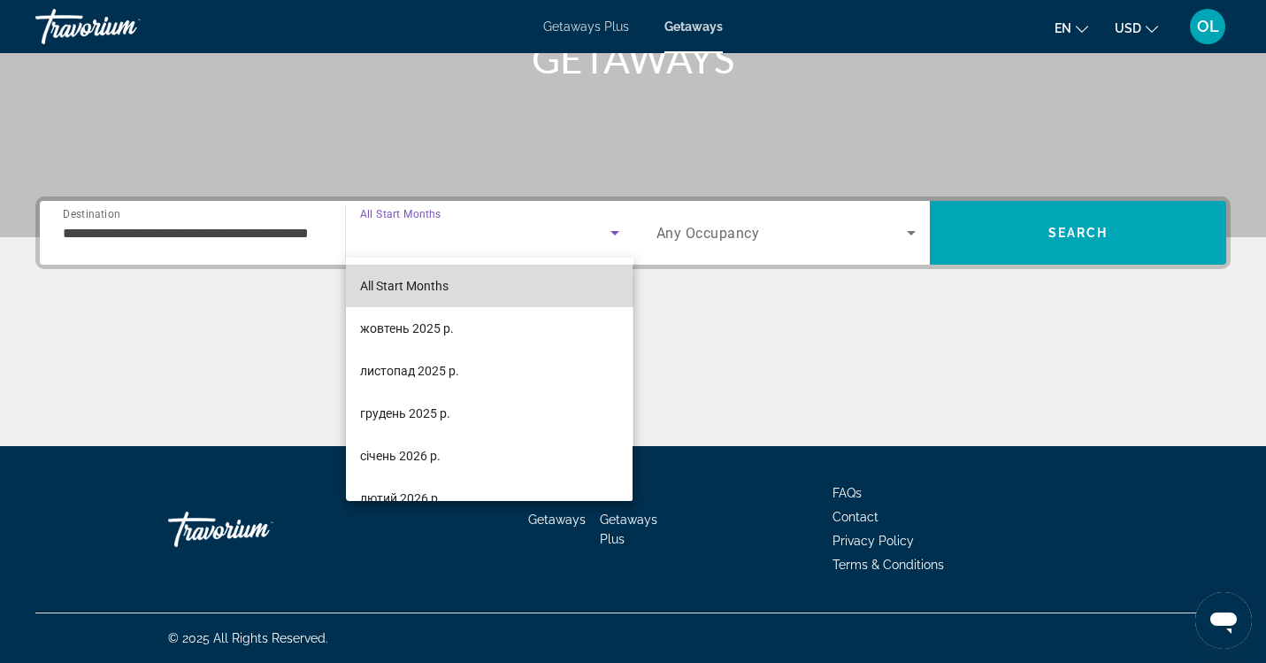
click at [444, 288] on span "All Start Months" at bounding box center [404, 286] width 88 height 14
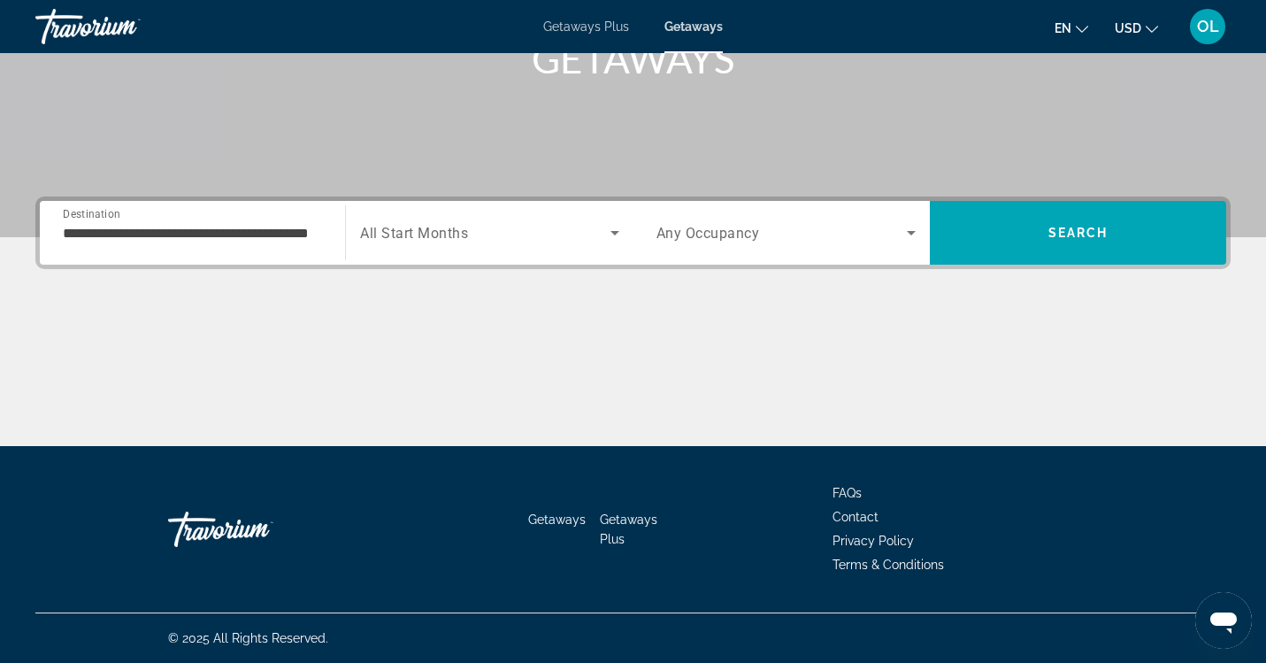
click at [718, 233] on span "Any Occupancy" at bounding box center [708, 233] width 104 height 17
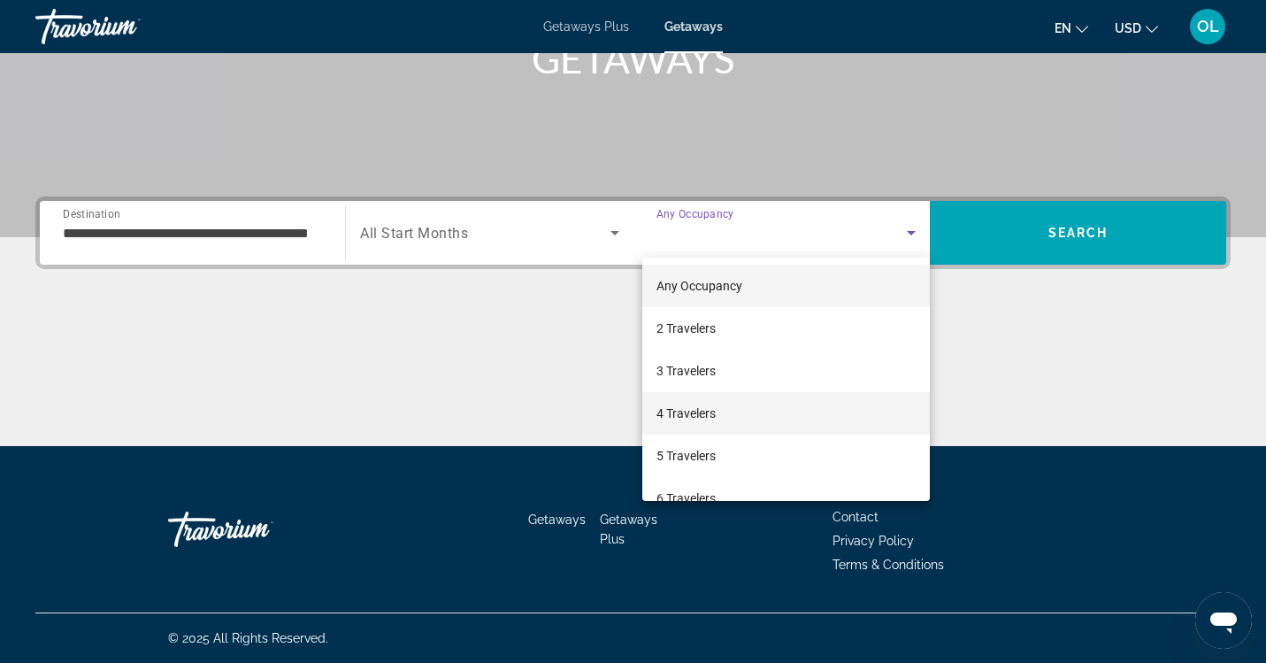
click at [679, 418] on span "4 Travelers" at bounding box center [685, 413] width 59 height 21
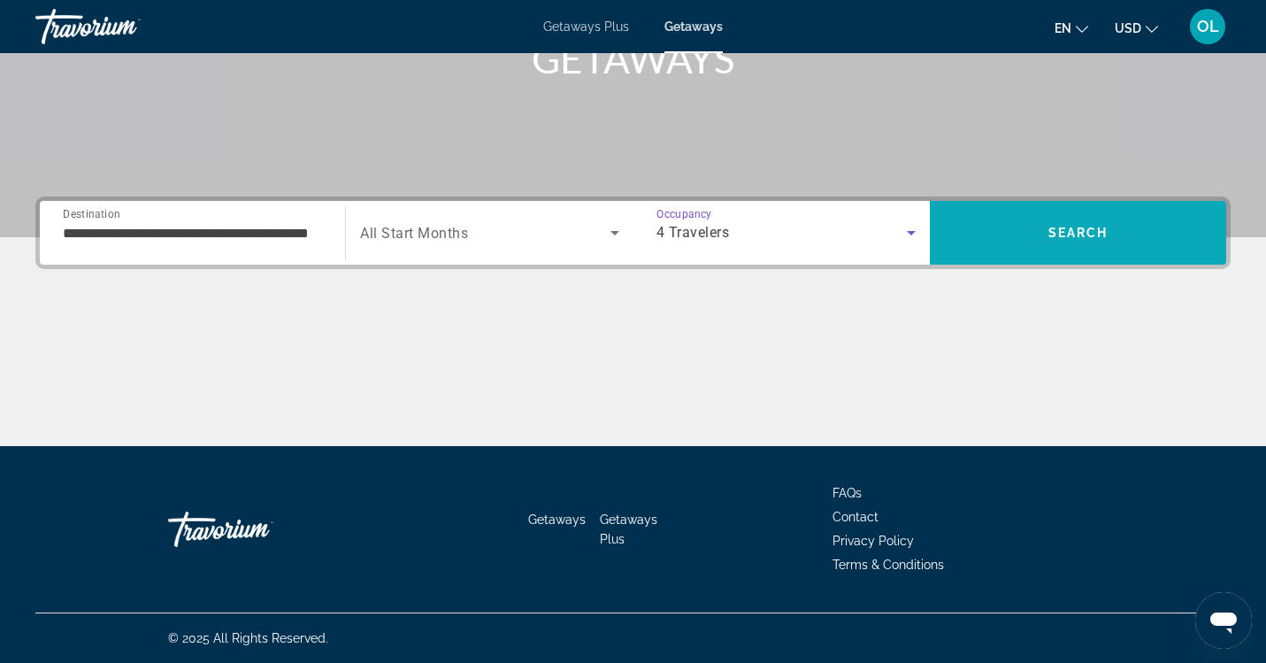
click at [1017, 237] on span "Search" at bounding box center [1078, 232] width 296 height 42
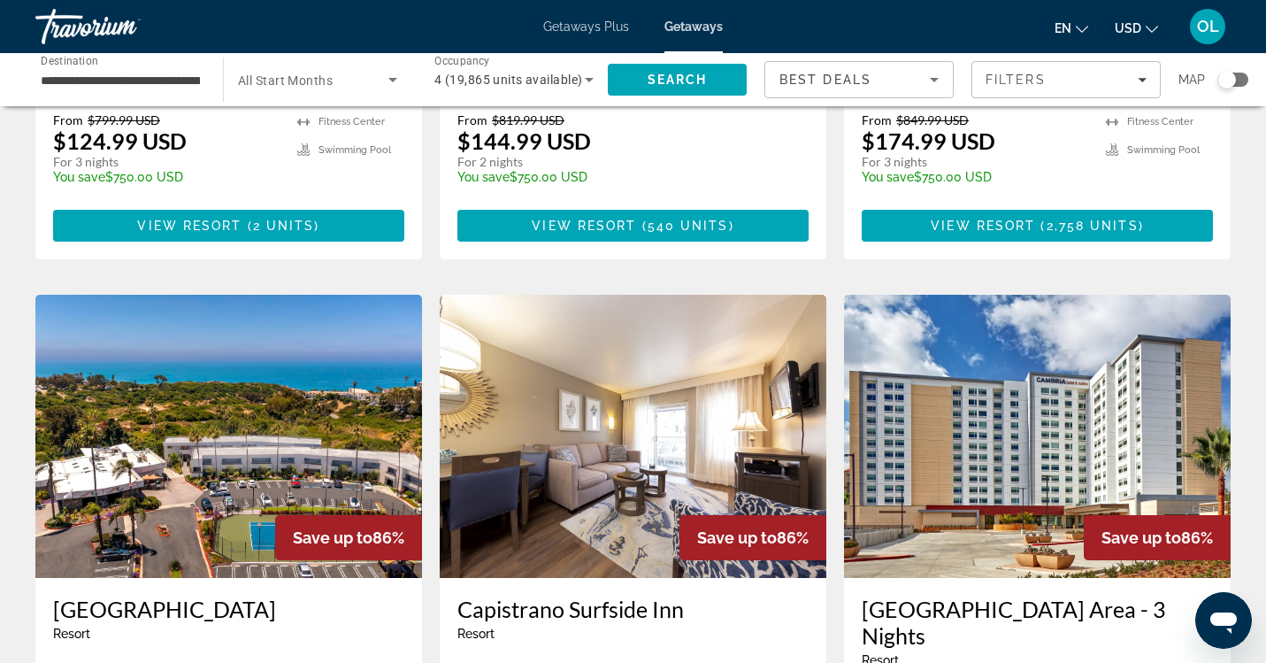
scroll to position [541, 0]
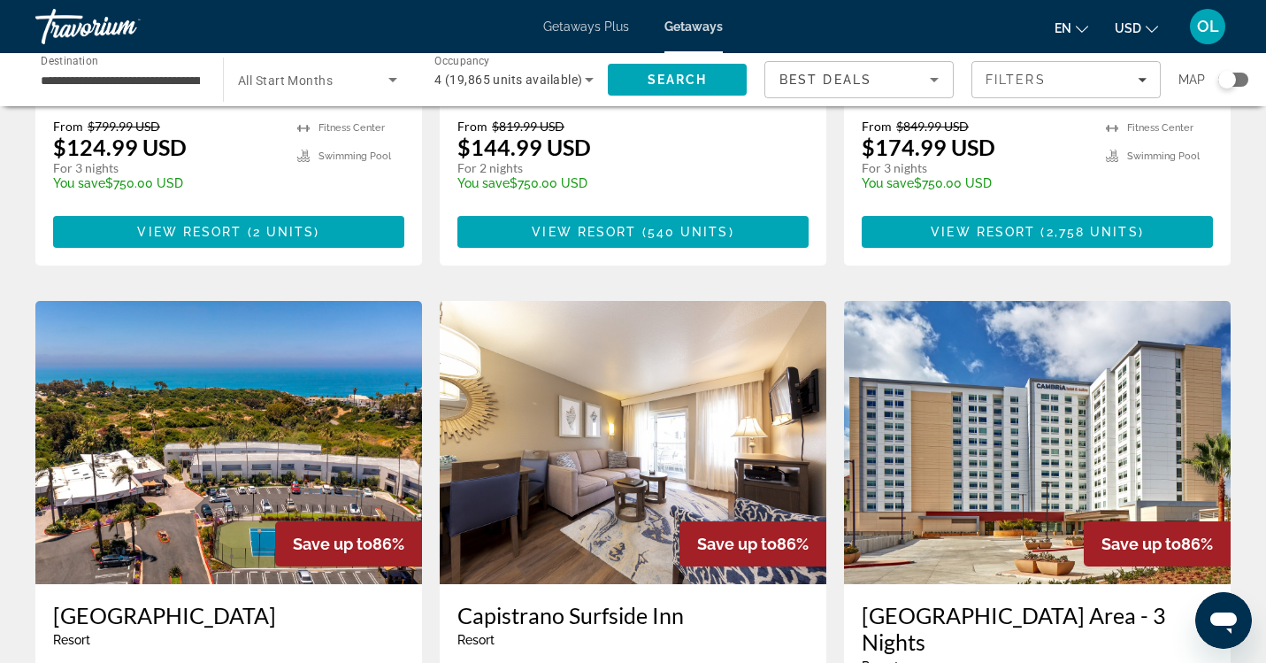
click at [931, 89] on icon "Sort by" at bounding box center [934, 79] width 21 height 21
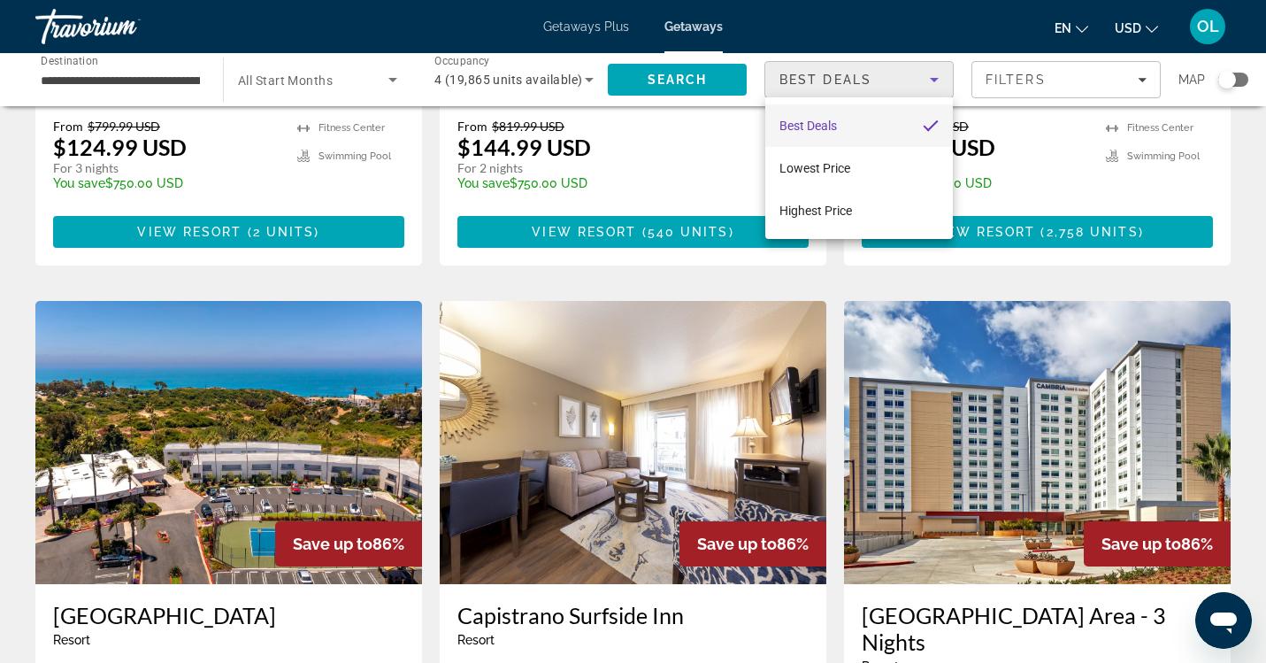
click at [1140, 81] on div at bounding box center [633, 331] width 1266 height 663
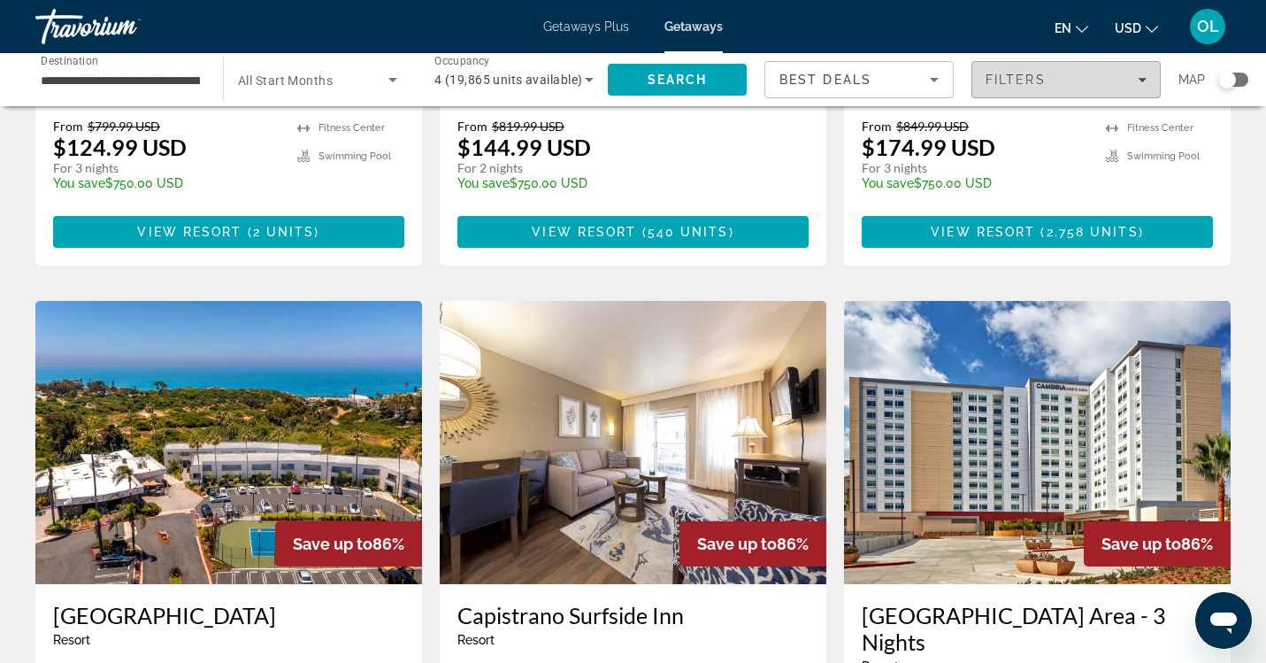
click at [1140, 82] on icon "Filters" at bounding box center [1142, 79] width 9 height 9
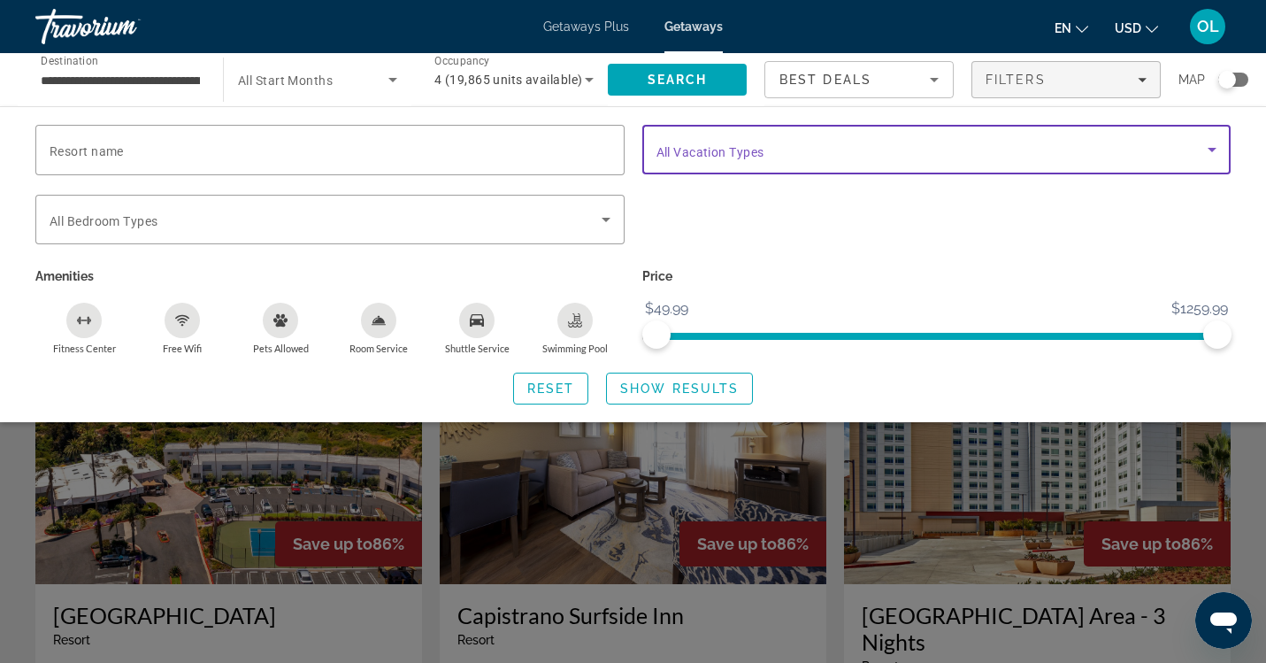
click at [1007, 149] on span "Search widget" at bounding box center [932, 149] width 552 height 21
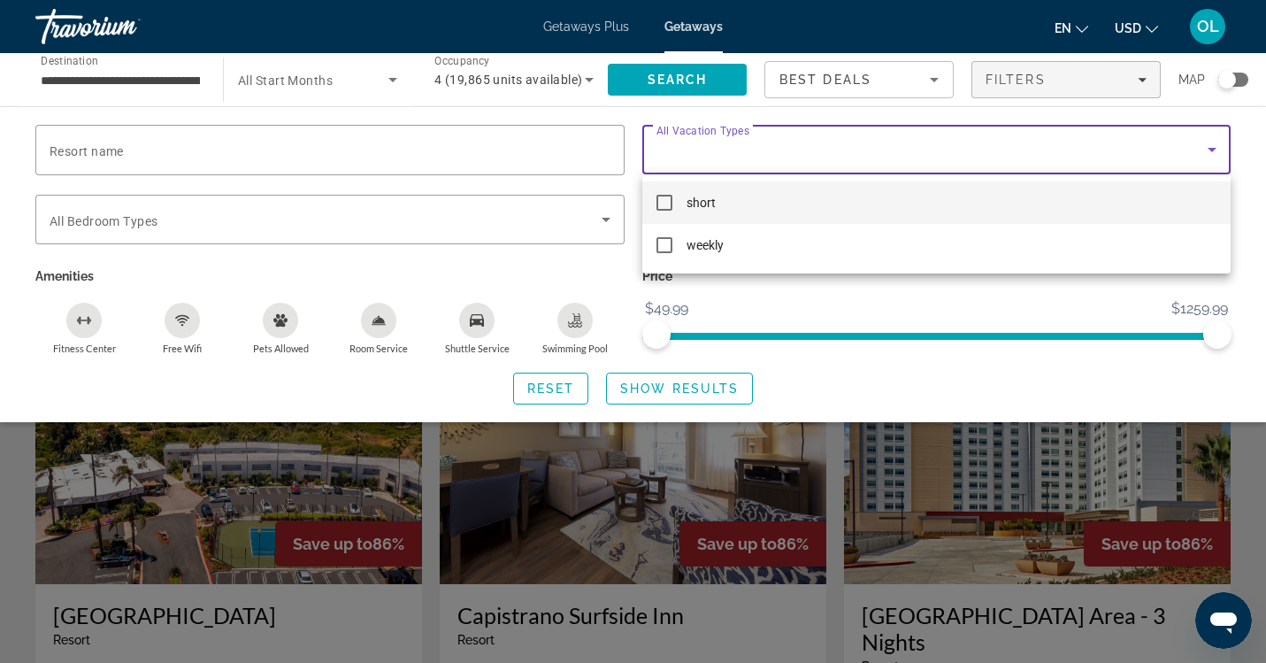
click at [467, 219] on div at bounding box center [633, 331] width 1266 height 663
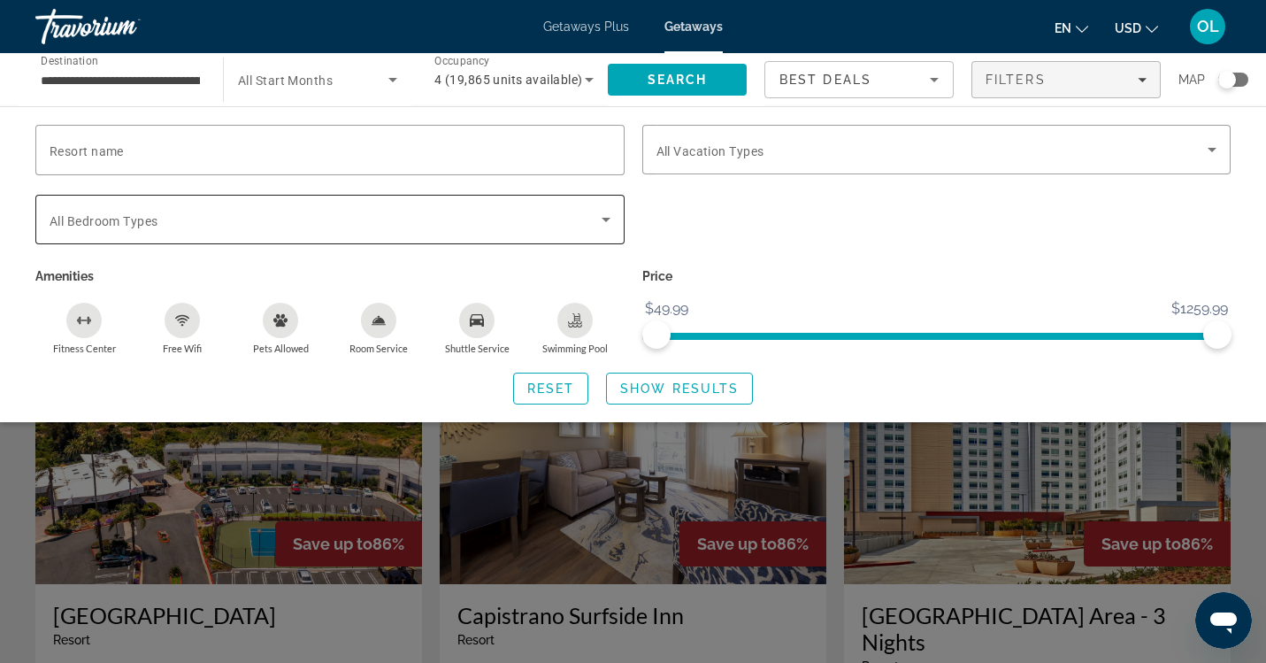
click at [597, 225] on icon "Search widget" at bounding box center [605, 219] width 21 height 21
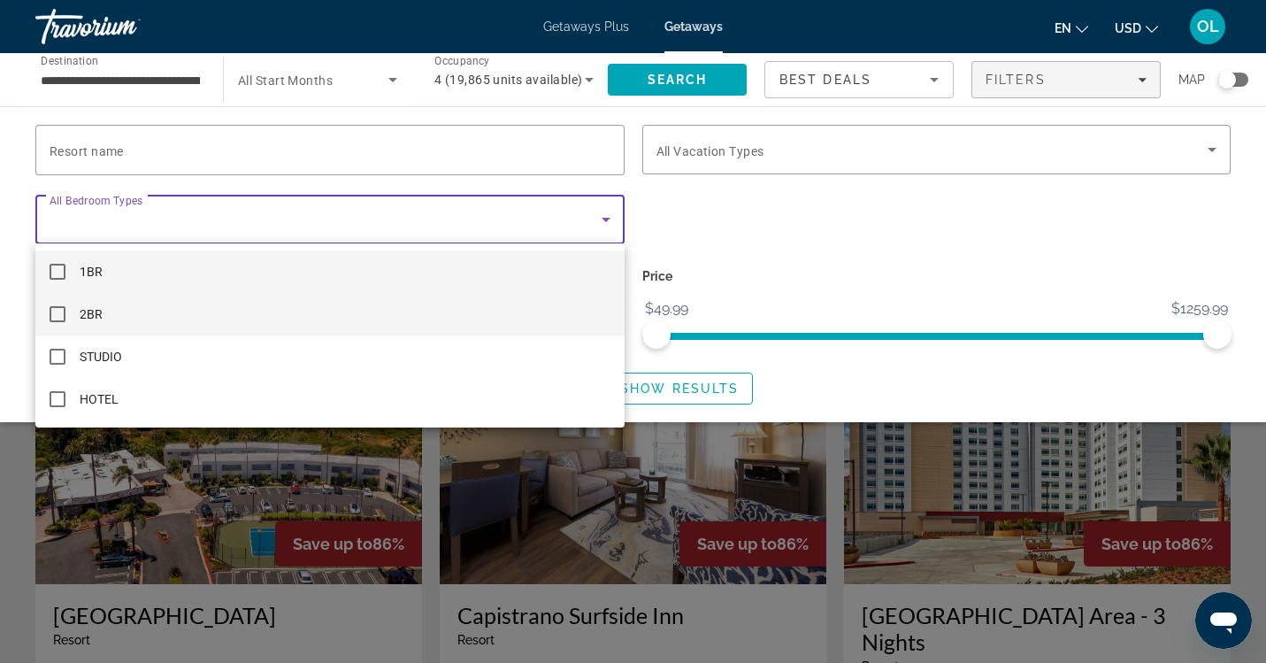
click at [518, 308] on mat-option "2BR" at bounding box center [329, 314] width 589 height 42
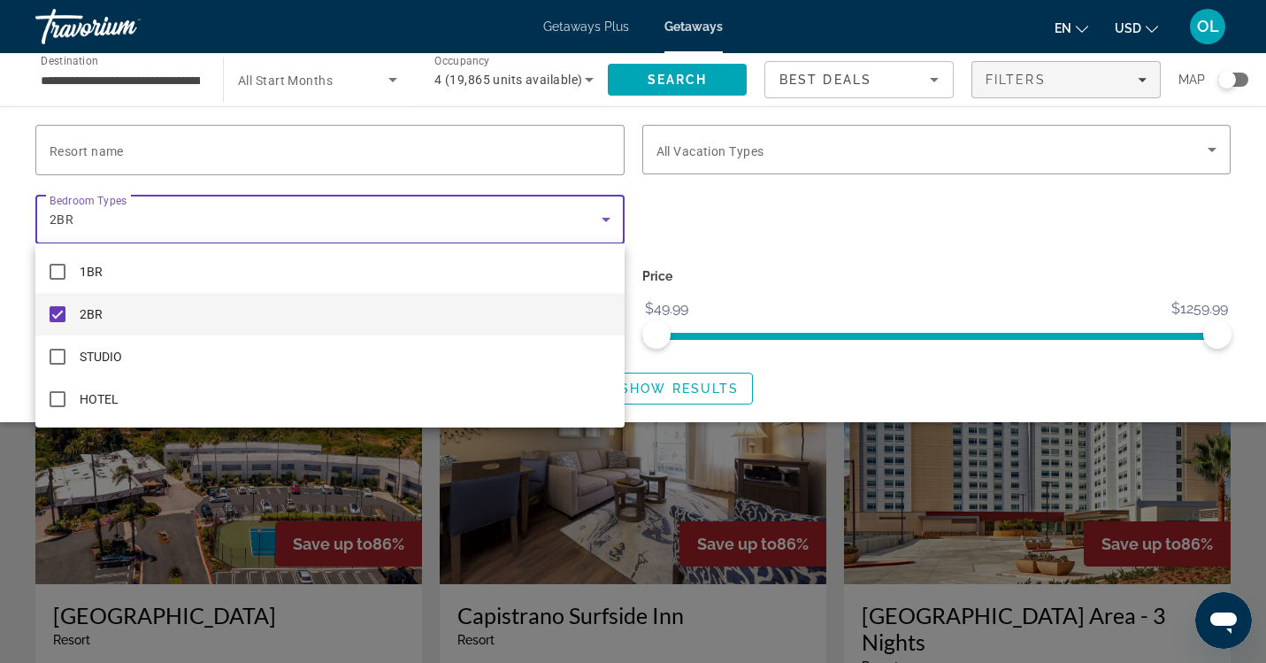
click at [708, 398] on div at bounding box center [633, 331] width 1266 height 663
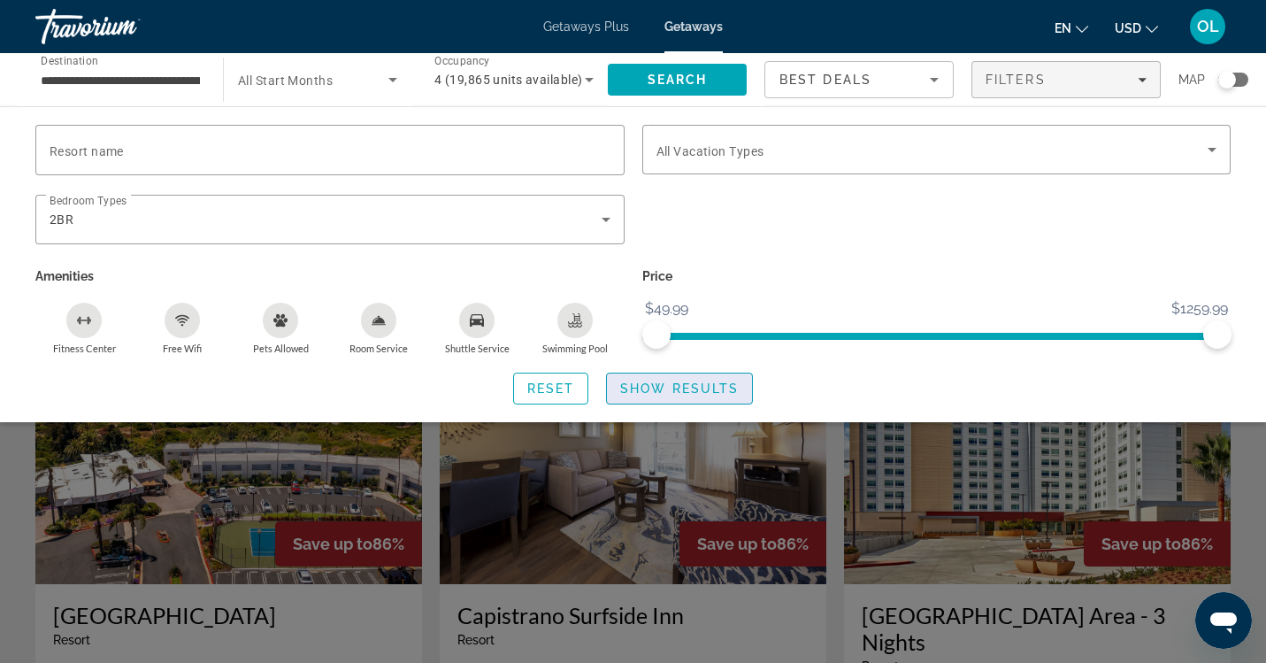
click at [715, 388] on span "Show Results" at bounding box center [679, 388] width 119 height 14
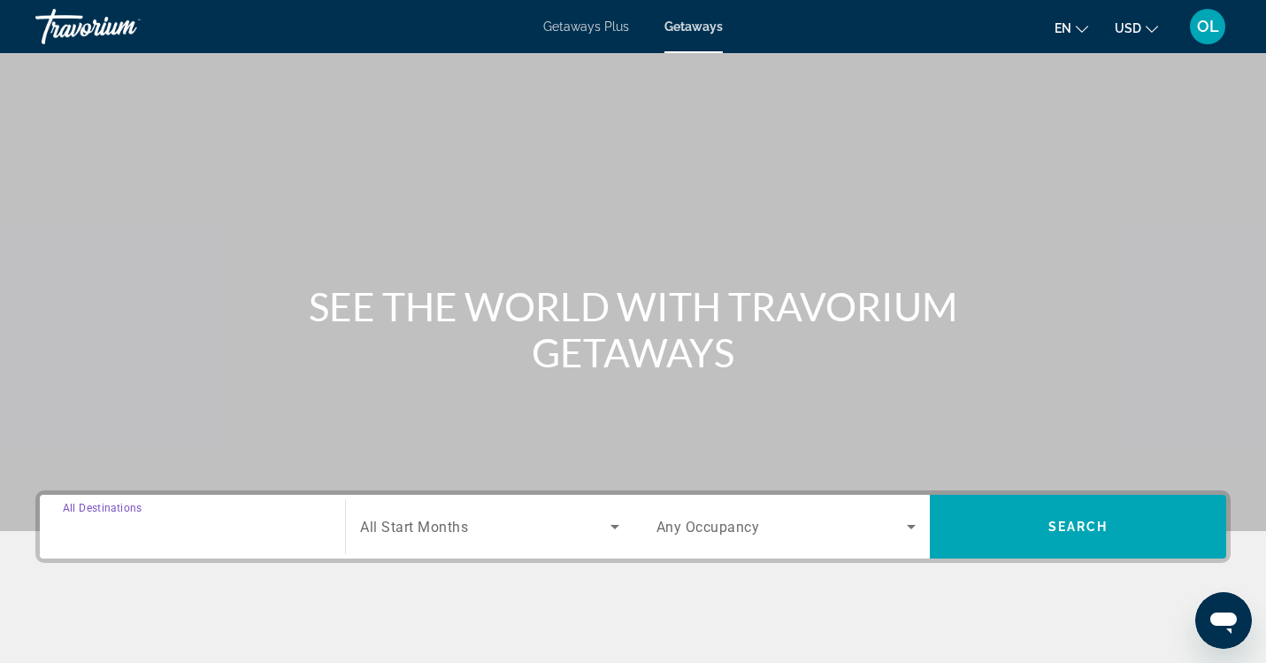
click at [284, 522] on input "Destination All Destinations" at bounding box center [192, 527] width 259 height 21
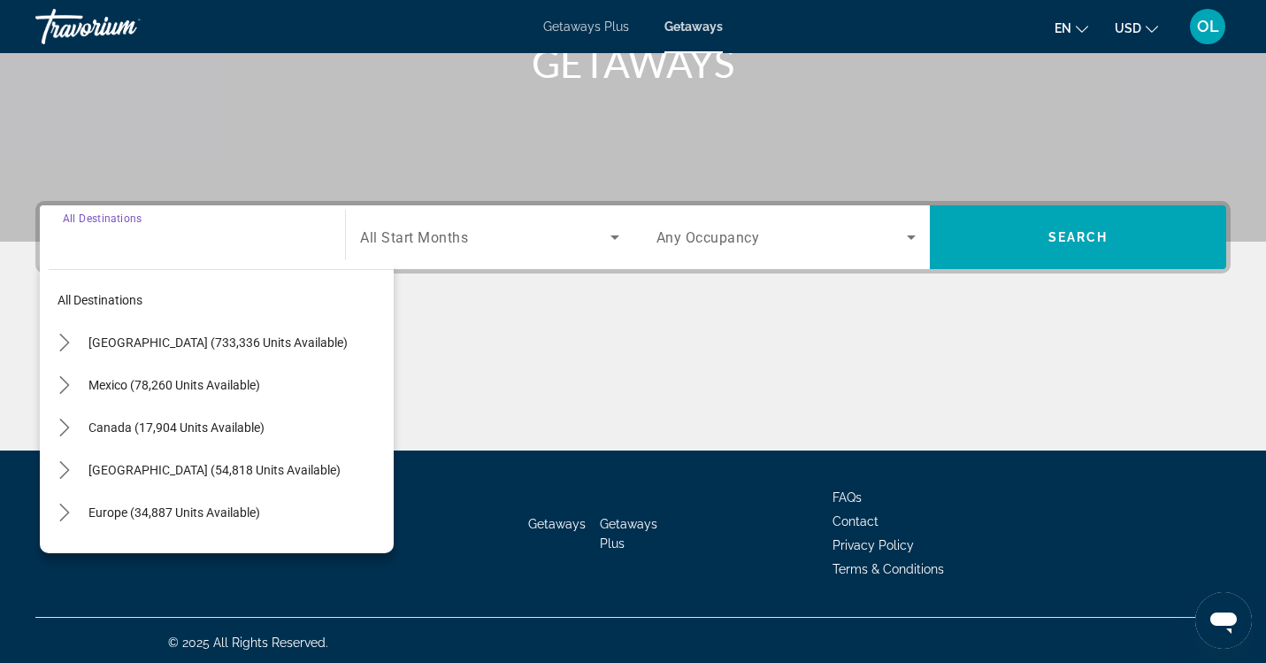
scroll to position [294, 0]
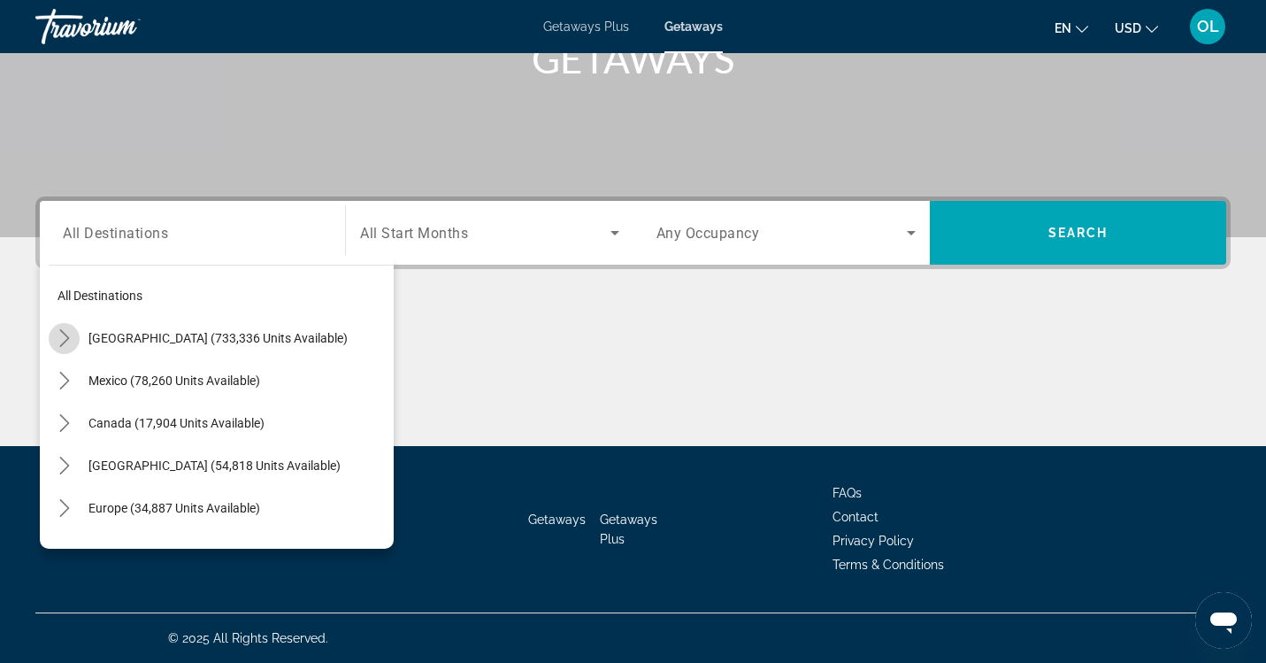
click at [63, 338] on icon "Toggle United States (733,336 units available) submenu" at bounding box center [65, 338] width 18 height 18
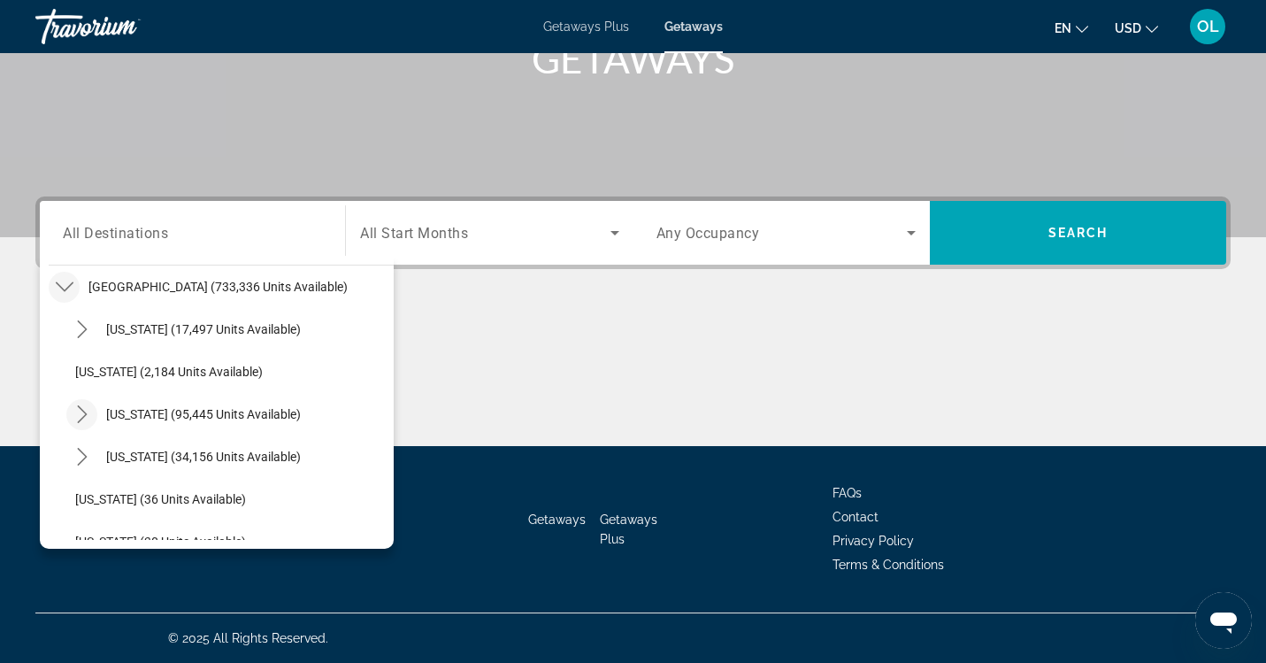
click at [85, 414] on icon "Toggle California (95,445 units available) submenu" at bounding box center [82, 414] width 10 height 18
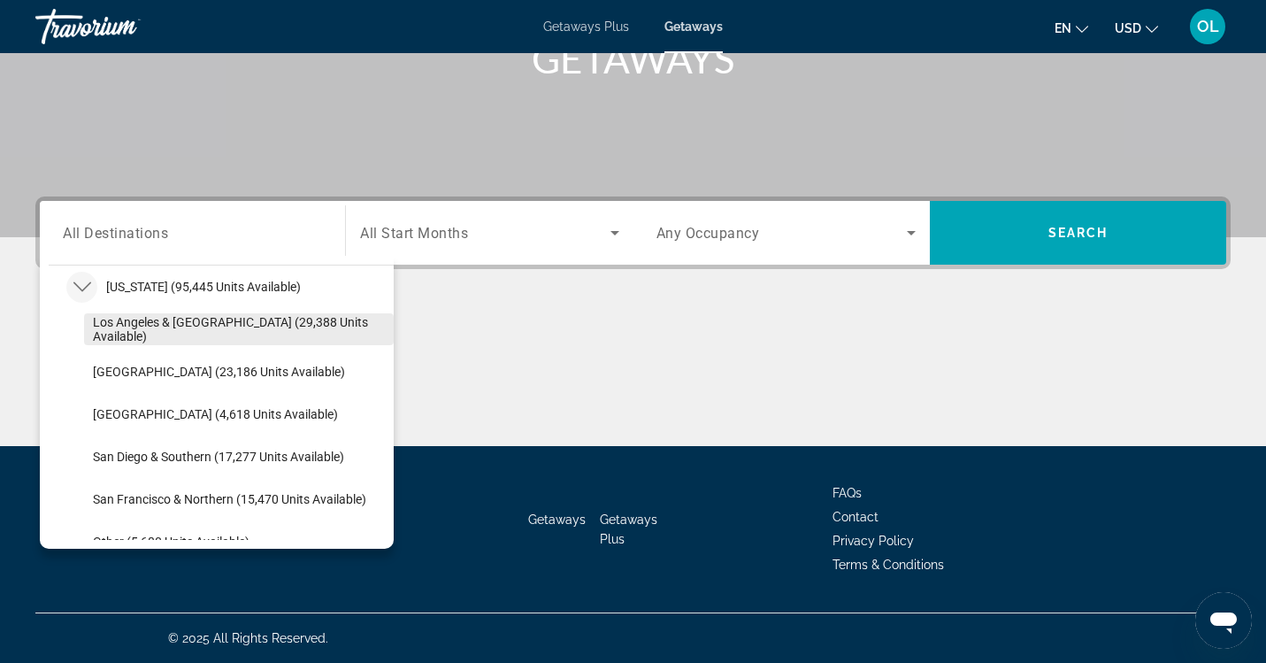
scroll to position [183, 0]
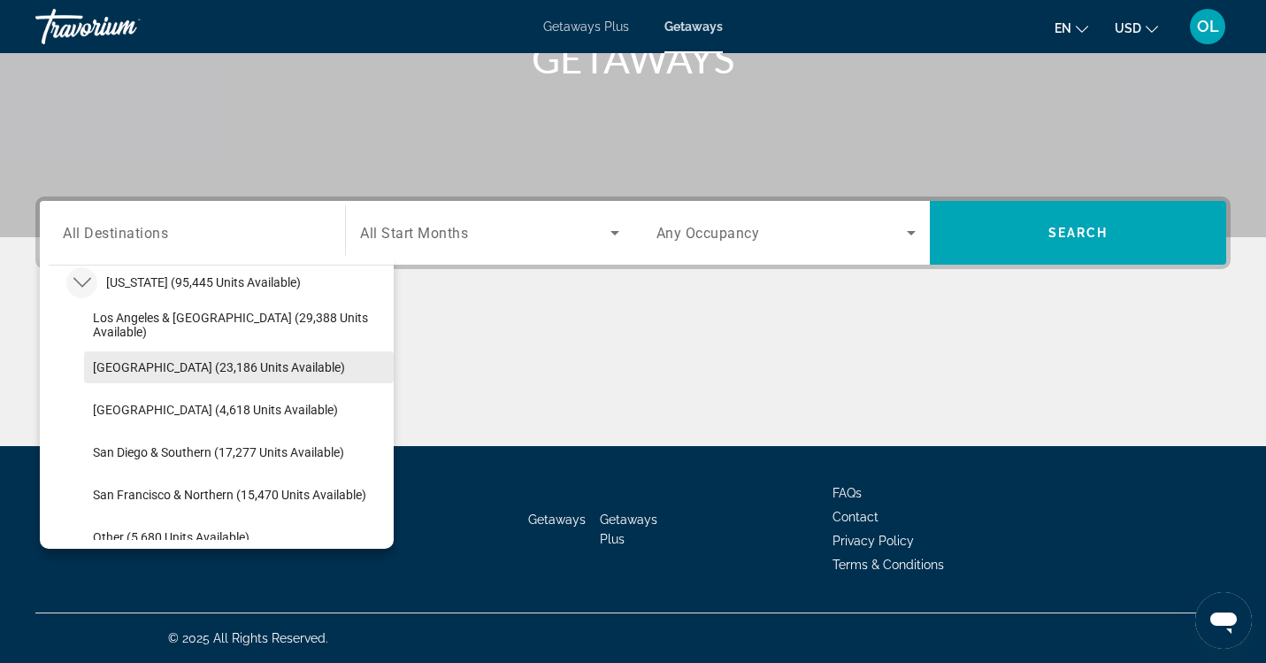
click at [119, 373] on span "[GEOGRAPHIC_DATA] (23,186 units available)" at bounding box center [219, 367] width 252 height 14
type input "**********"
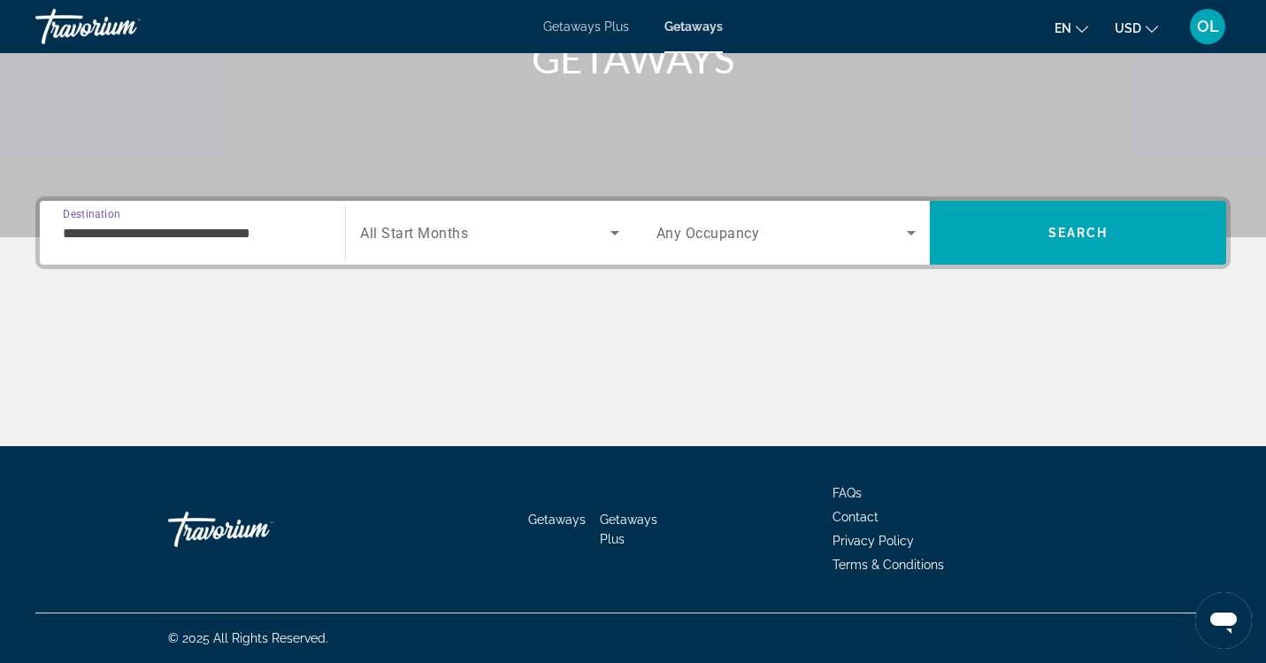
click at [612, 236] on icon "Search widget" at bounding box center [614, 232] width 21 height 21
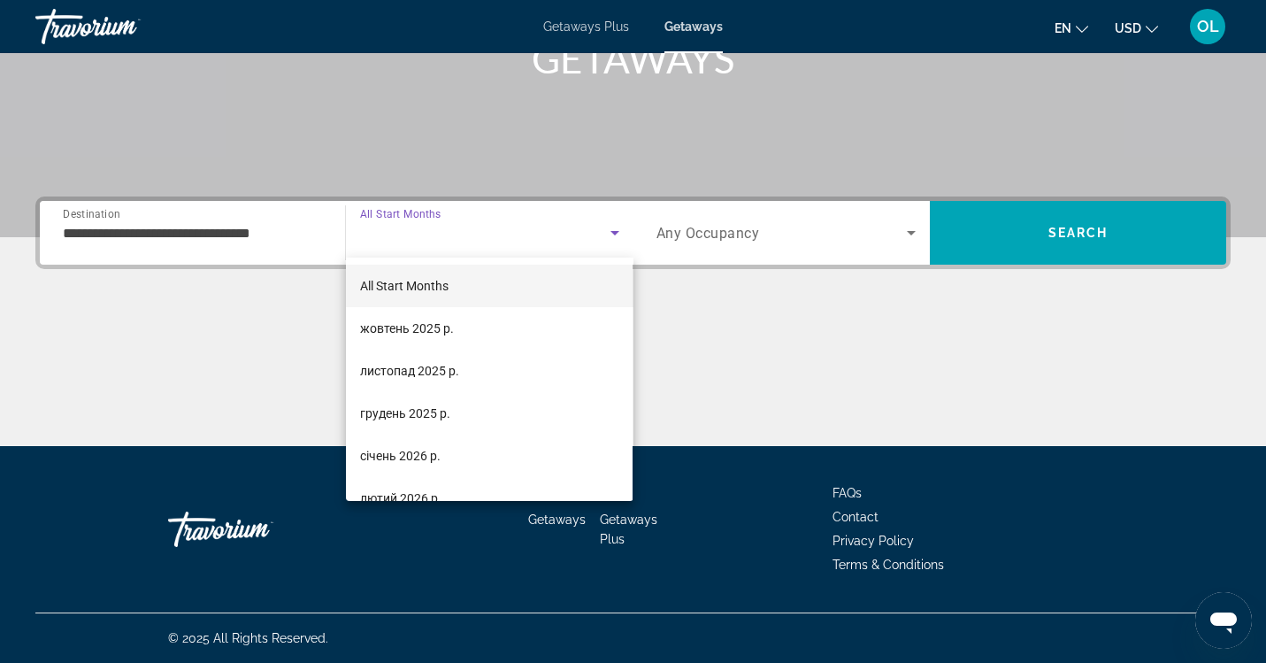
click at [845, 236] on div at bounding box center [633, 331] width 1266 height 663
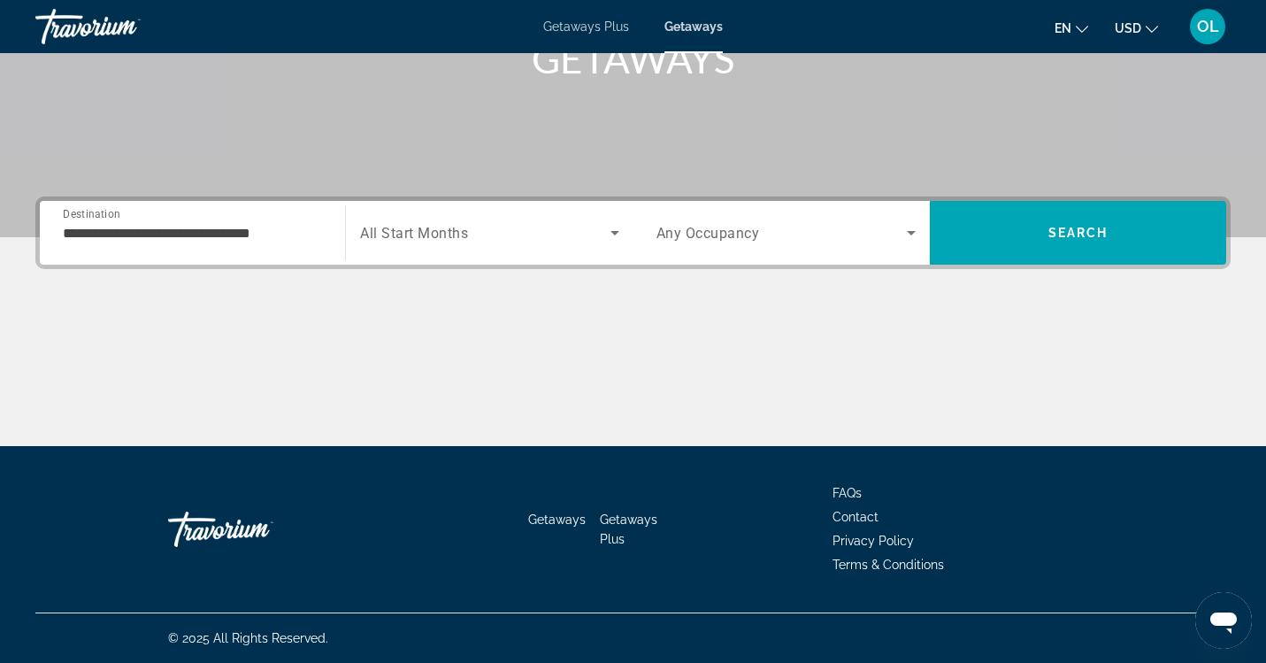
click at [906, 246] on div "Search widget" at bounding box center [785, 233] width 259 height 50
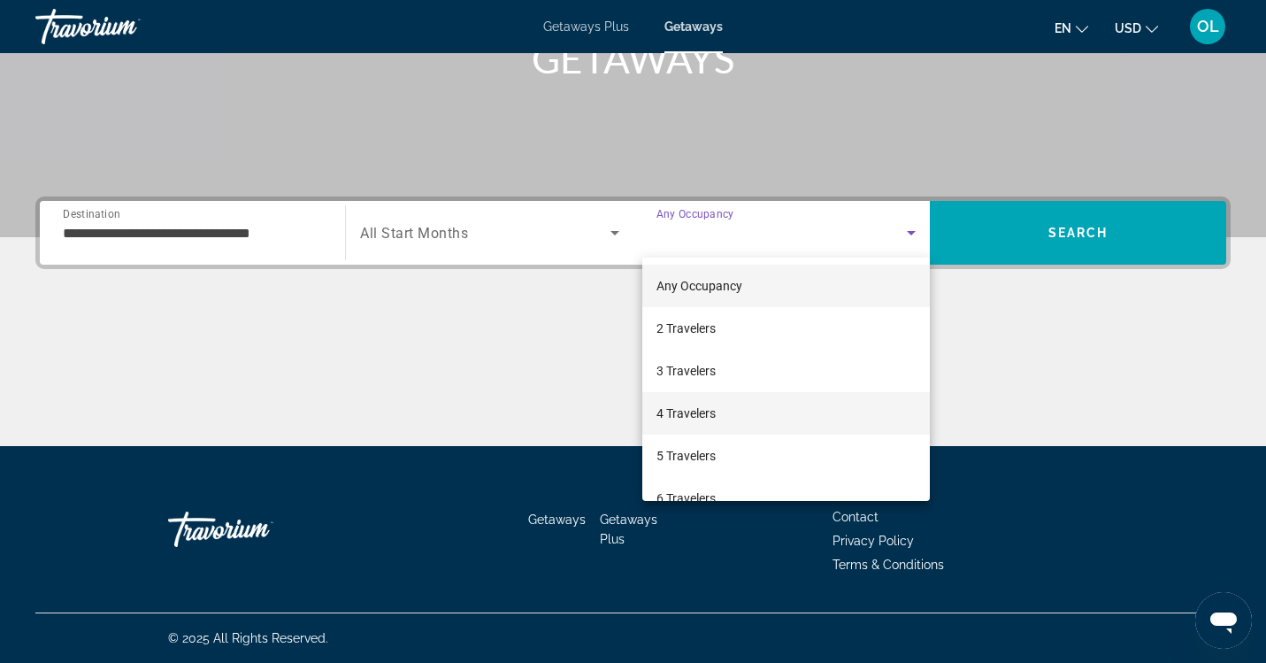
click at [775, 414] on mat-option "4 Travelers" at bounding box center [786, 413] width 288 height 42
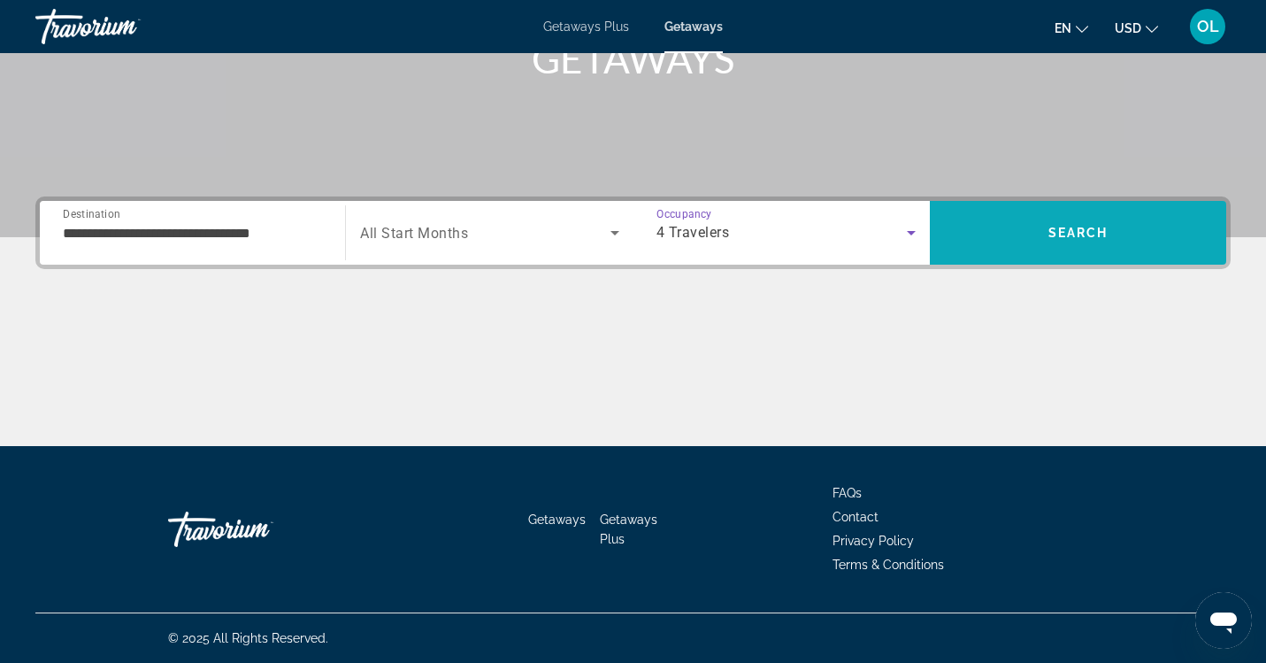
click at [1178, 244] on span "Search" at bounding box center [1078, 232] width 296 height 42
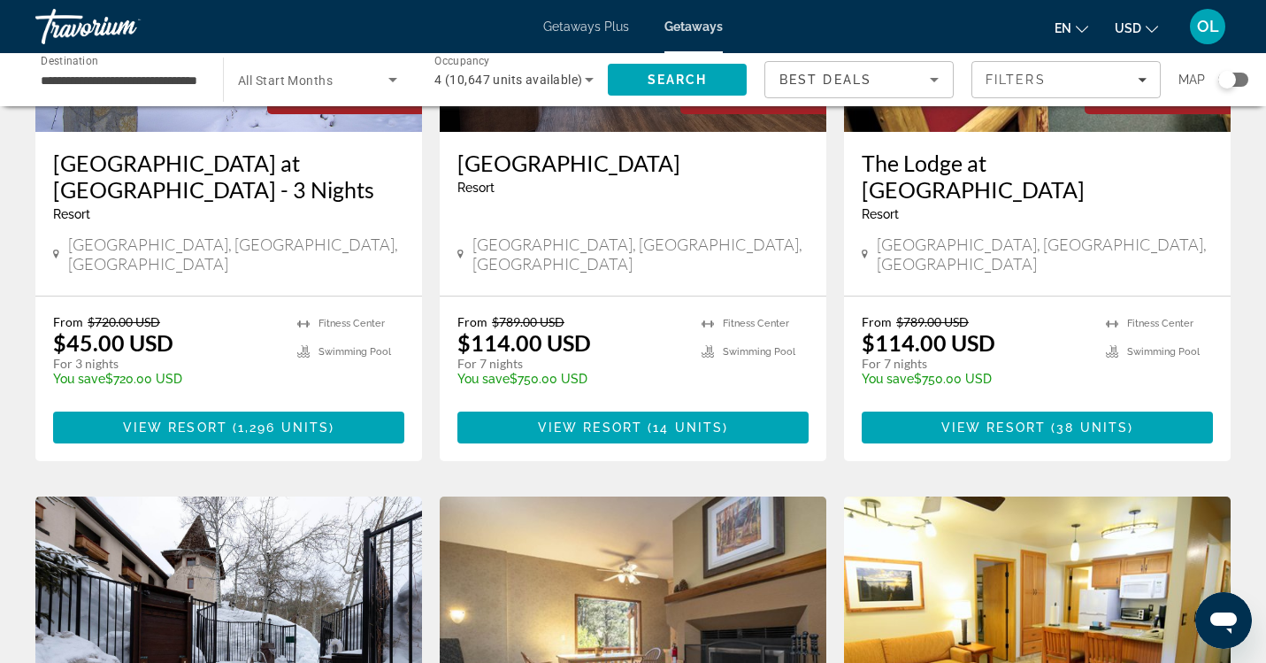
scroll to position [992, 0]
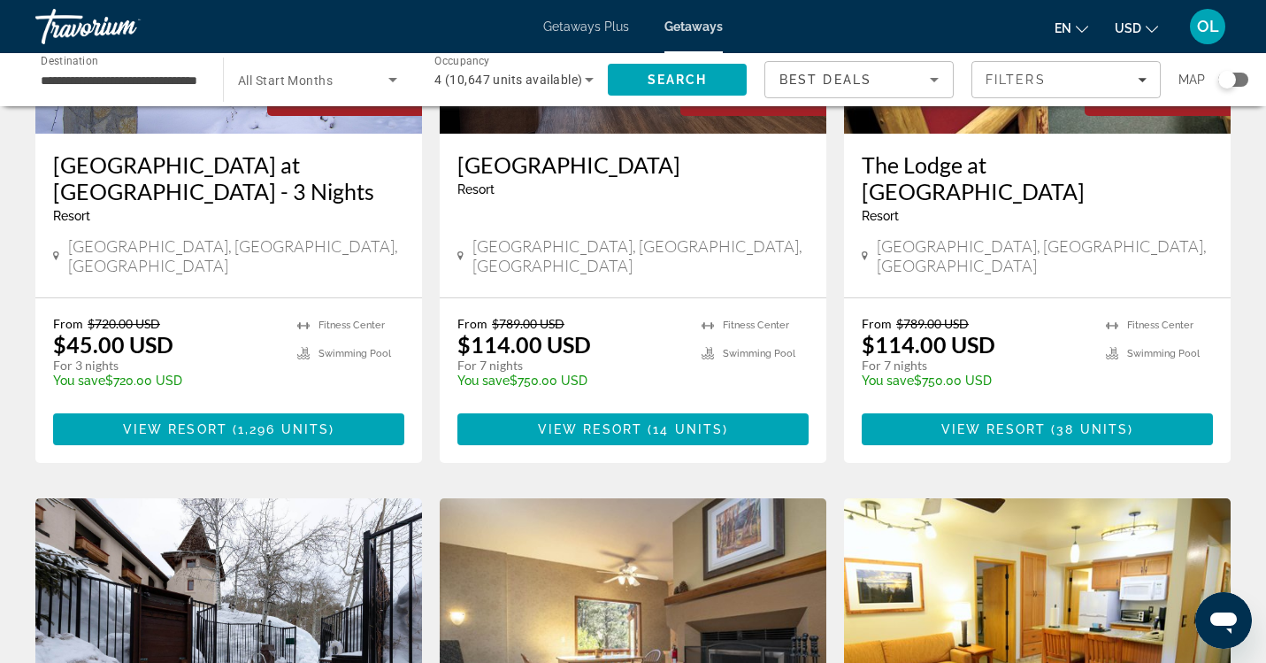
click at [131, 80] on input "**********" at bounding box center [120, 80] width 159 height 21
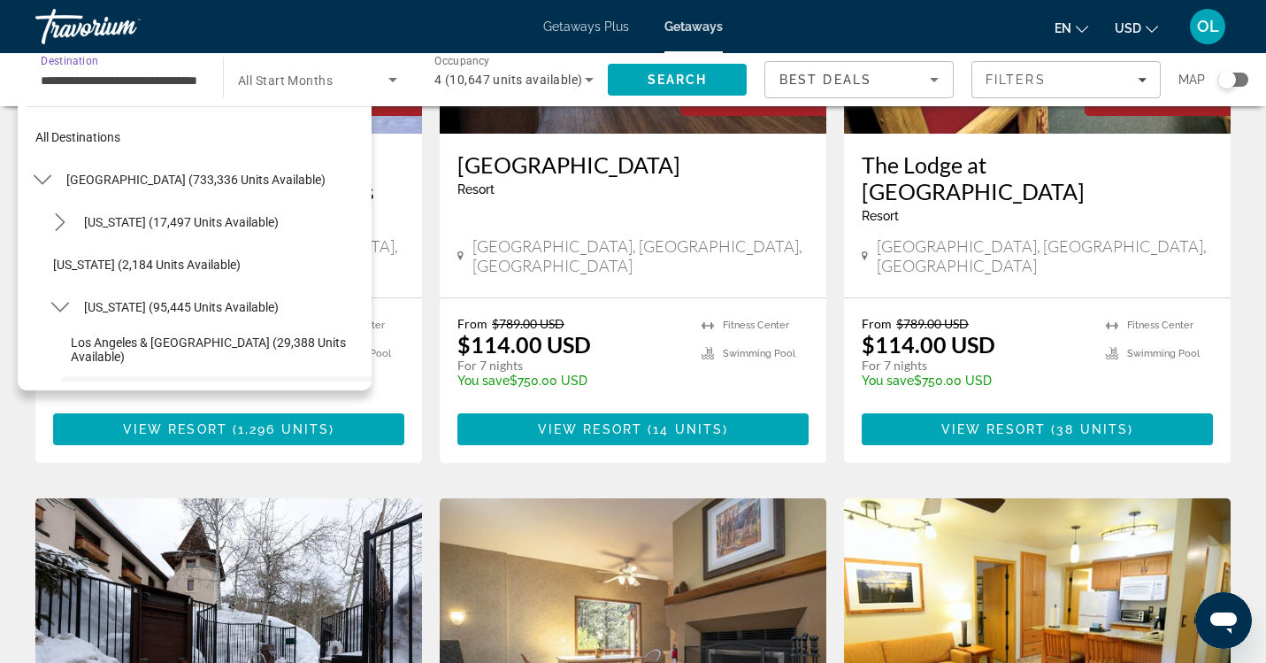
scroll to position [148, 0]
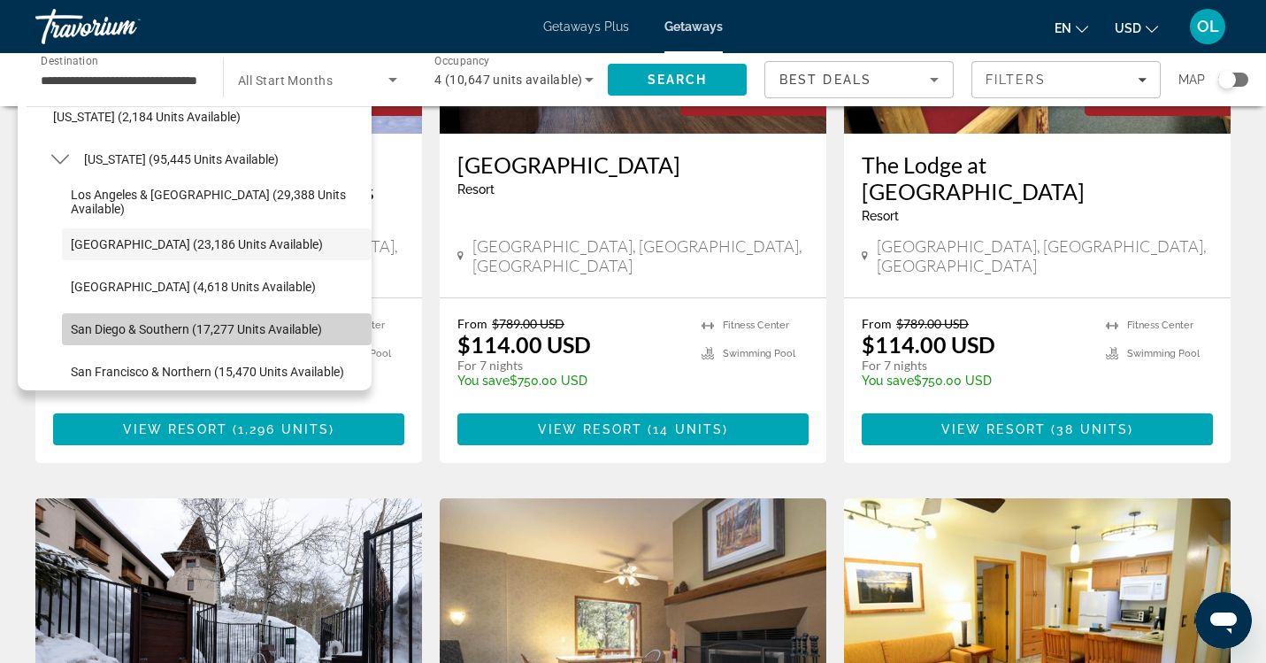
click at [82, 331] on span "San Diego & Southern (17,277 units available)" at bounding box center [196, 329] width 251 height 14
type input "**********"
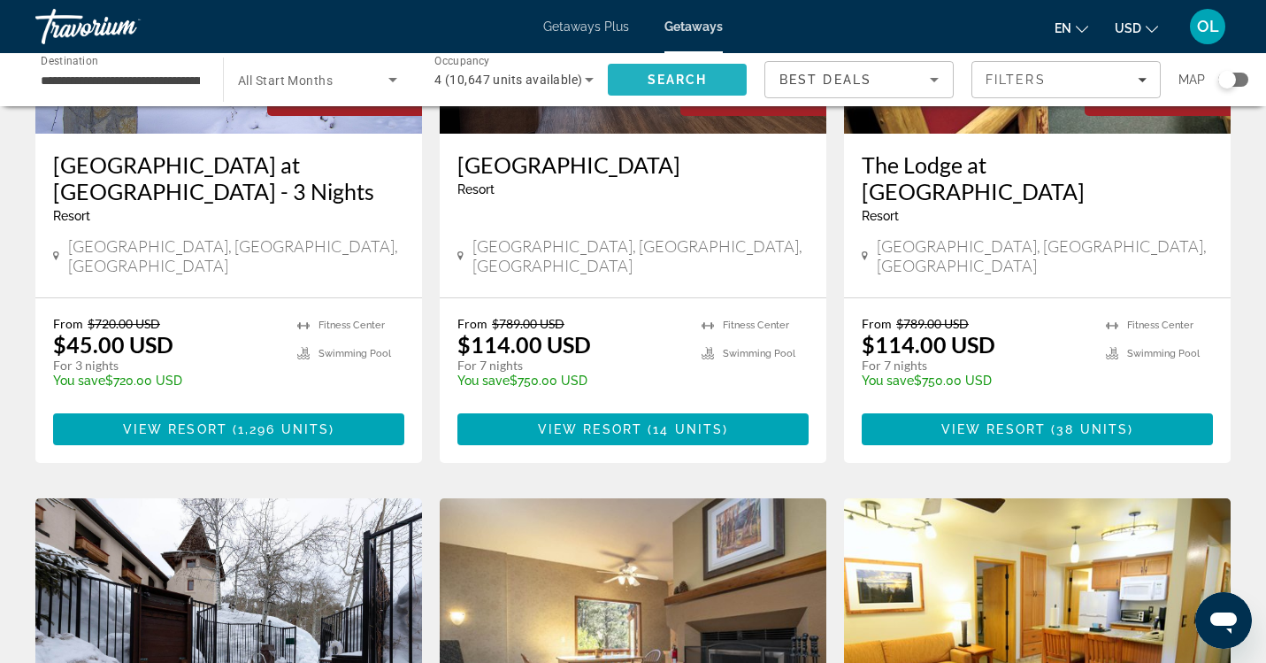
click at [694, 77] on span "Search" at bounding box center [678, 80] width 60 height 14
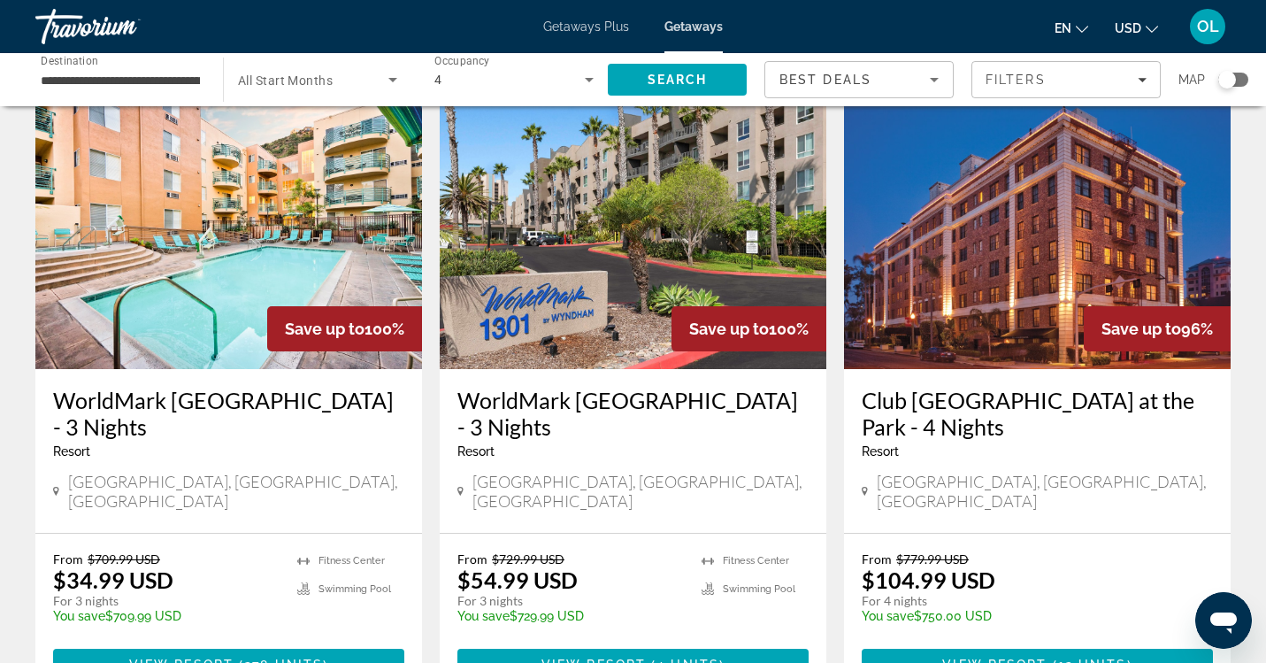
scroll to position [724, 0]
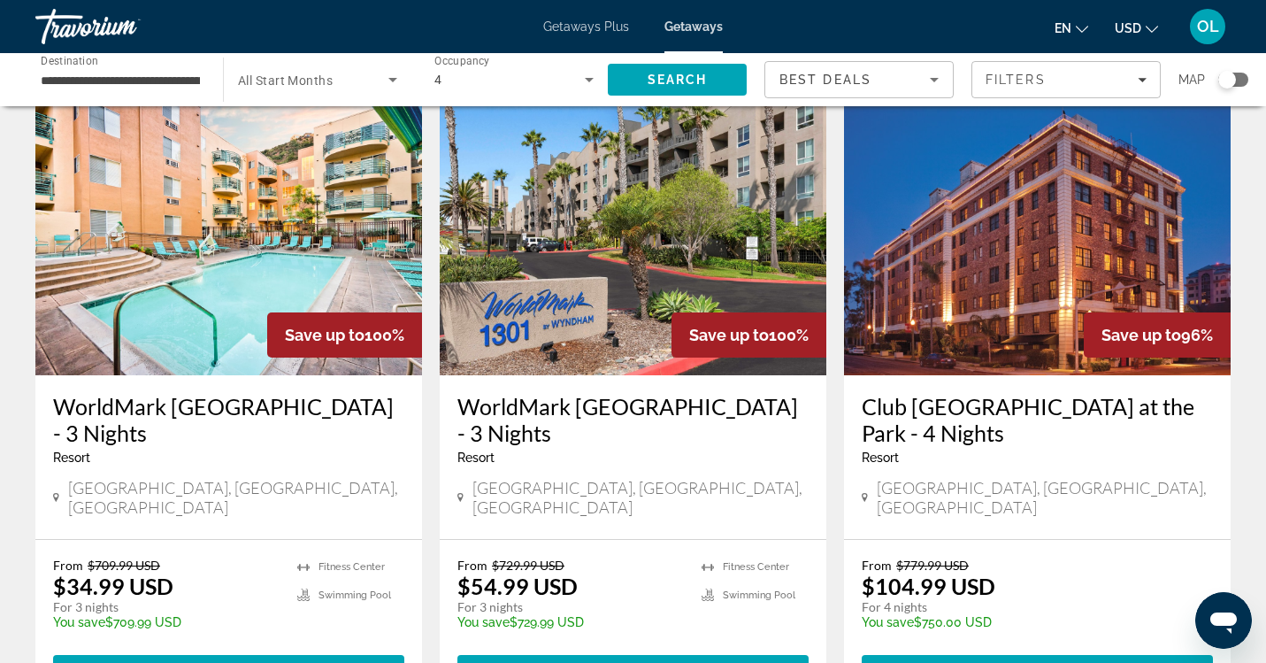
click at [992, 393] on h3 "Club [GEOGRAPHIC_DATA] at the Park - 4 Nights" at bounding box center [1037, 419] width 351 height 53
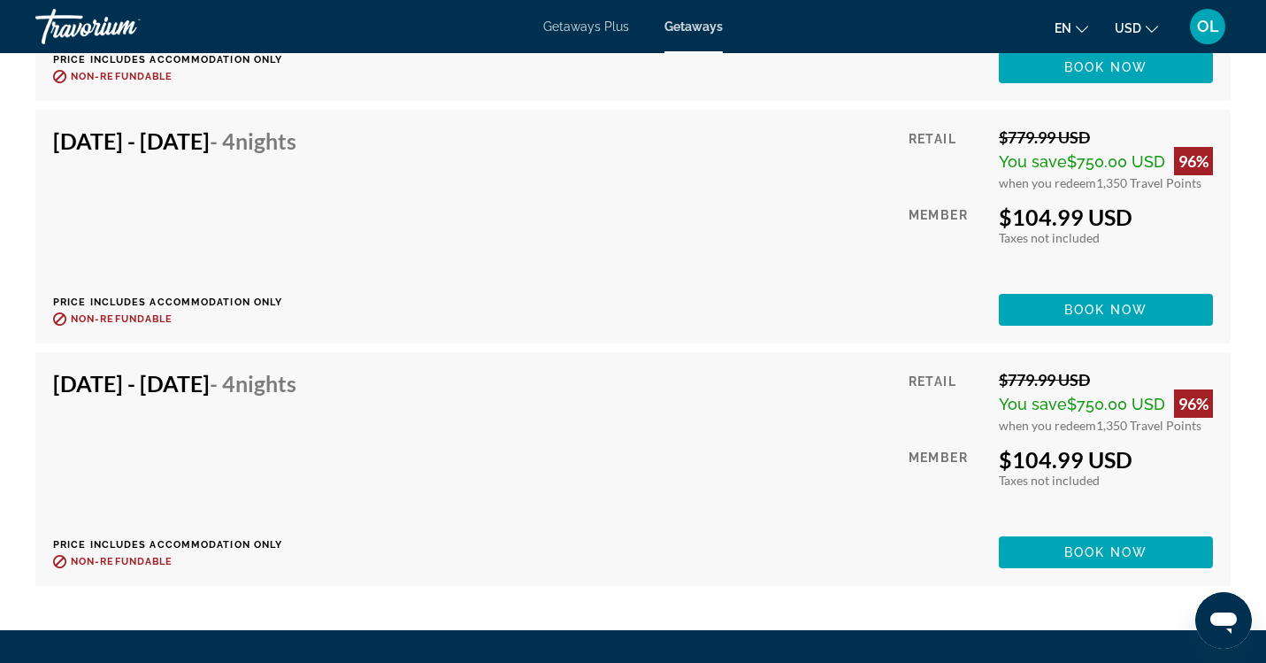
scroll to position [3567, 0]
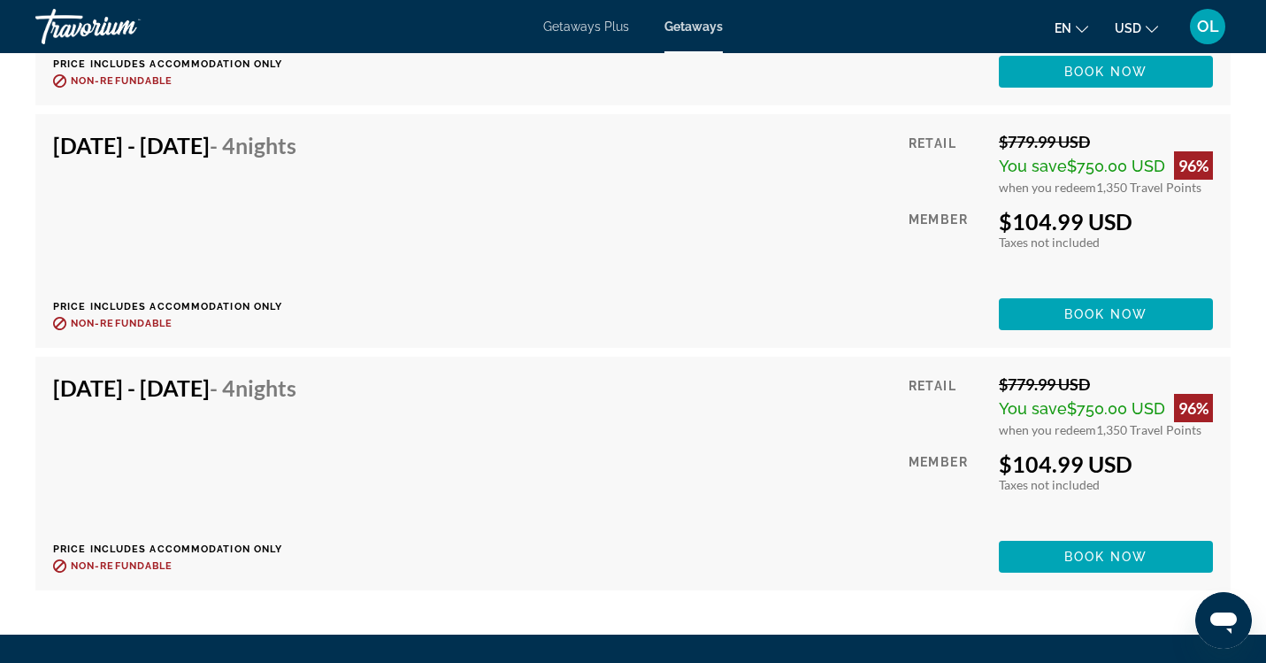
click at [823, 423] on div "[DATE] - [DATE] - 4 Nights Price includes accommodation only Refundable until :…" at bounding box center [633, 473] width 1160 height 198
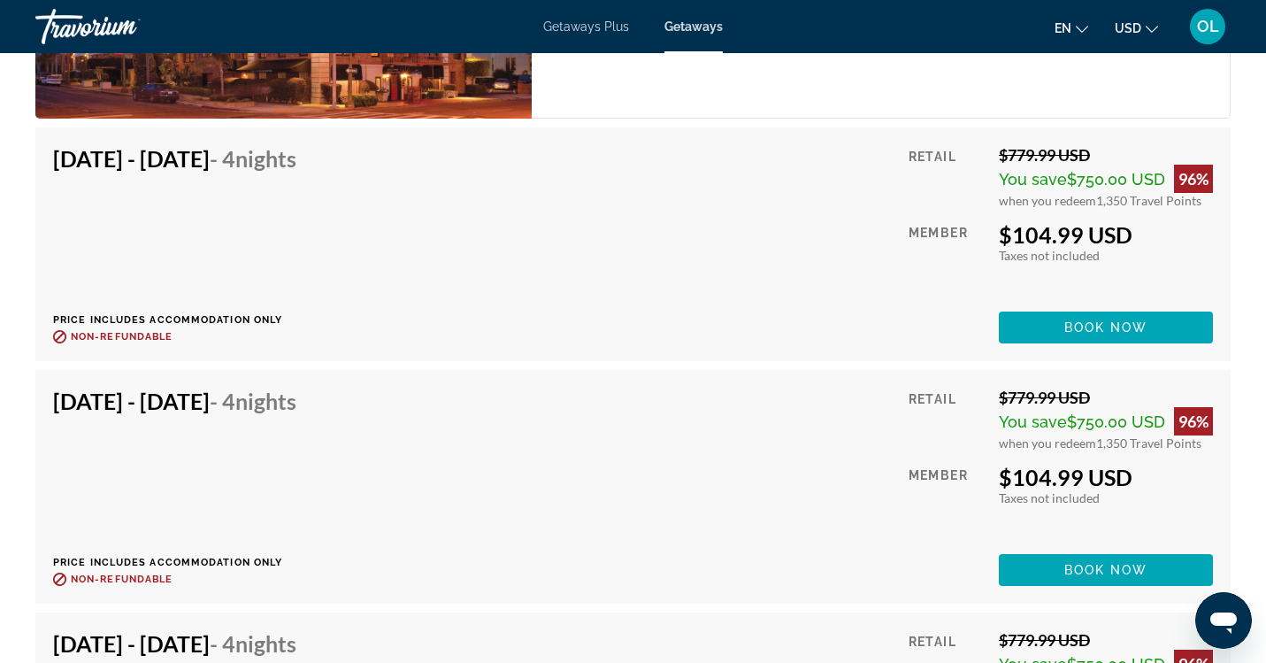
scroll to position [3307, 0]
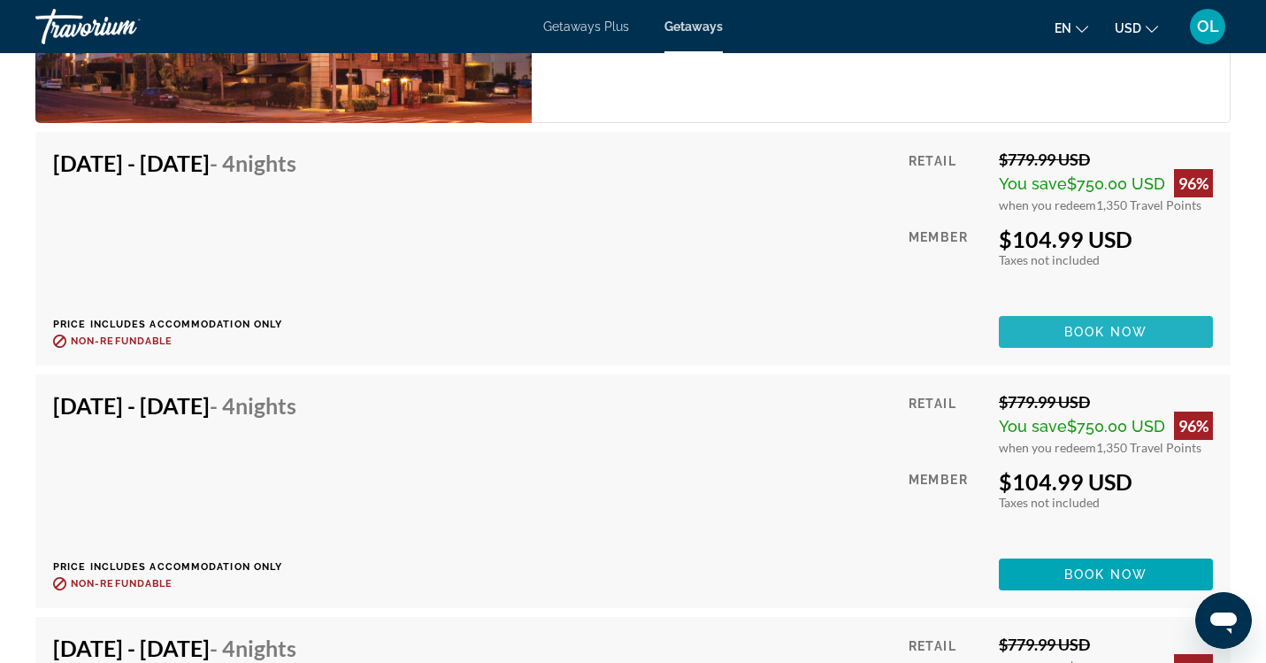
click at [1049, 325] on span "Main content" at bounding box center [1106, 332] width 214 height 42
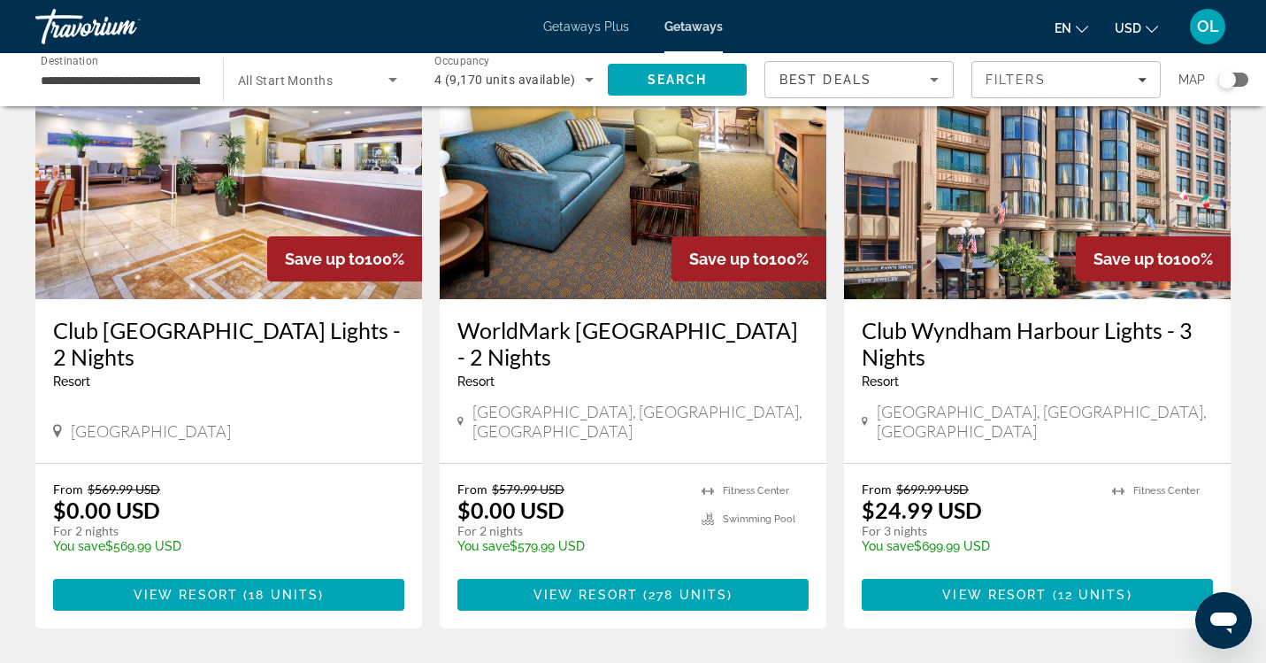
scroll to position [163, 0]
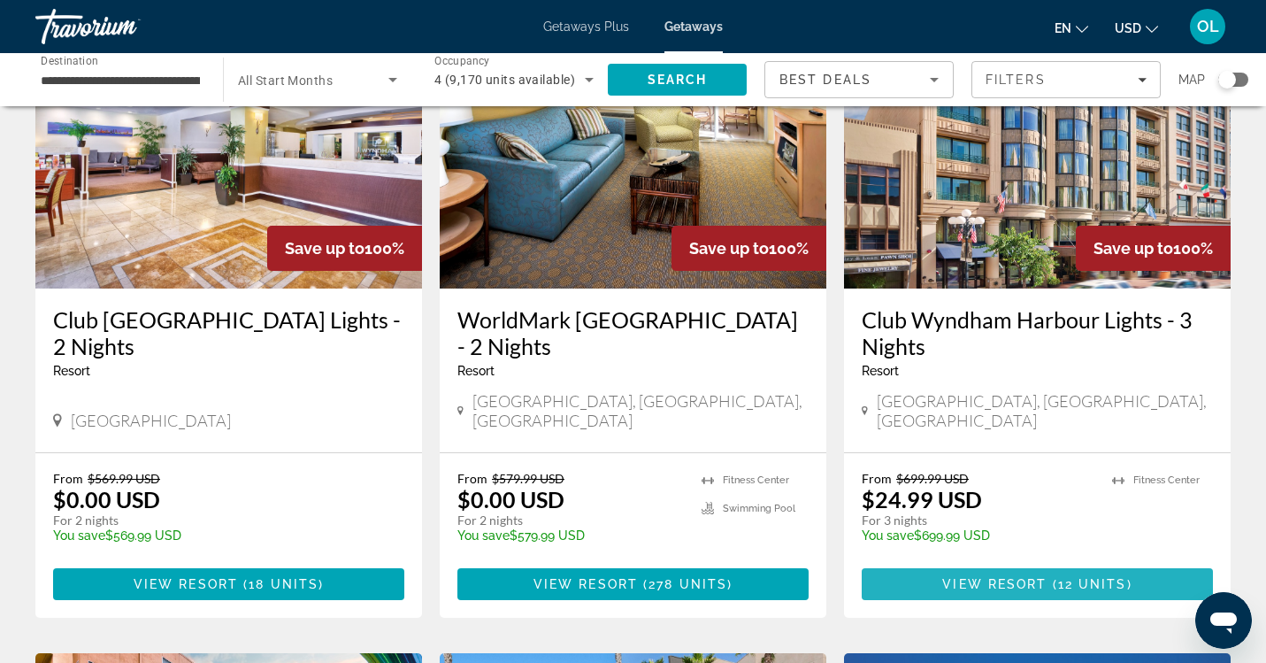
click at [987, 577] on span "View Resort" at bounding box center [994, 584] width 104 height 14
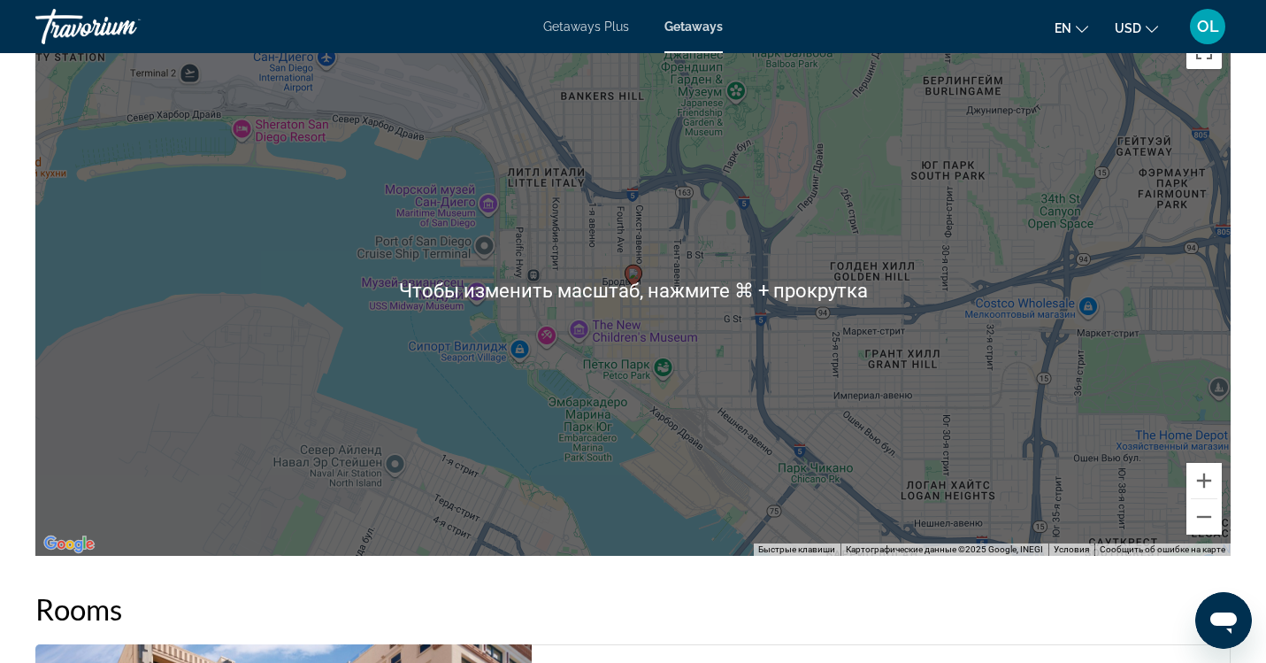
scroll to position [2686, 0]
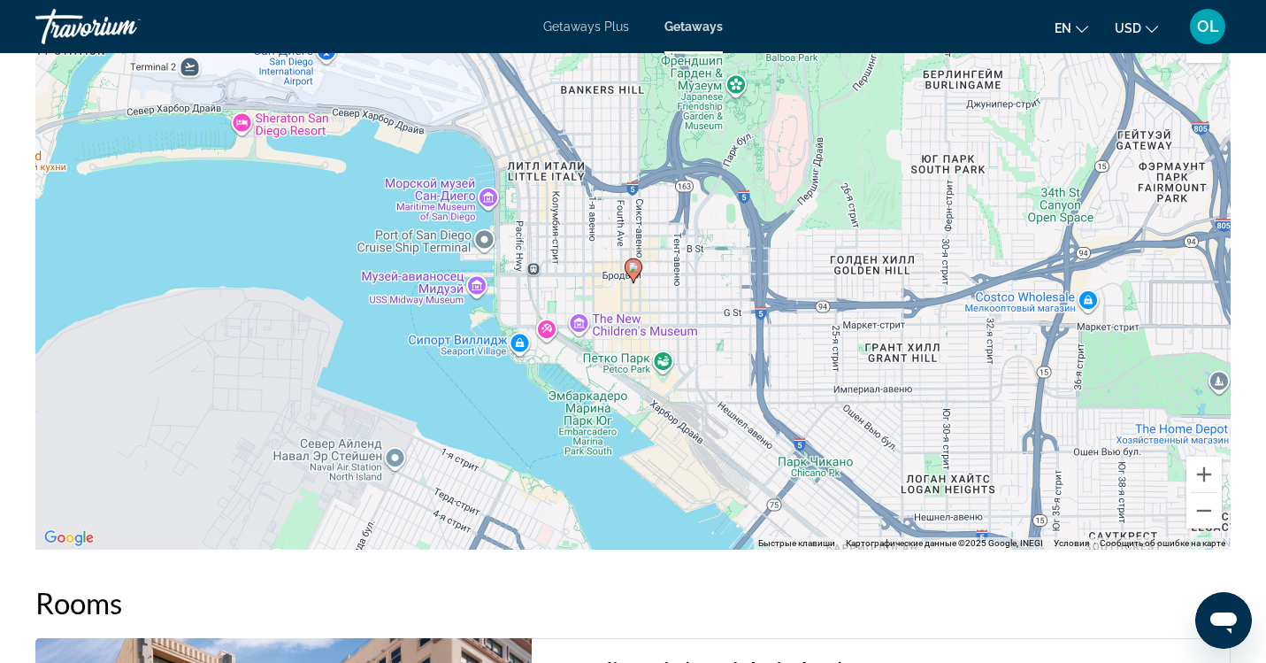
click at [613, 310] on div "Чтобы активировать перетаскивание с помощью клавиатуры, нажмите Alt + Ввод. Пос…" at bounding box center [632, 284] width 1195 height 531
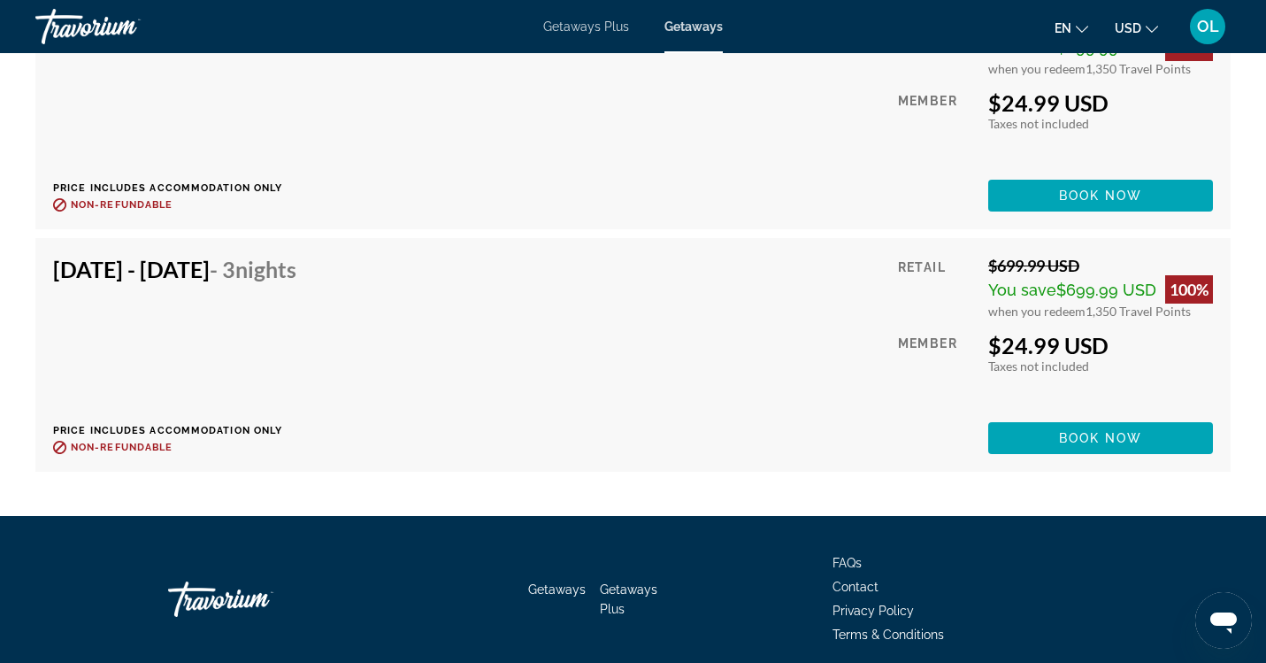
scroll to position [3960, 0]
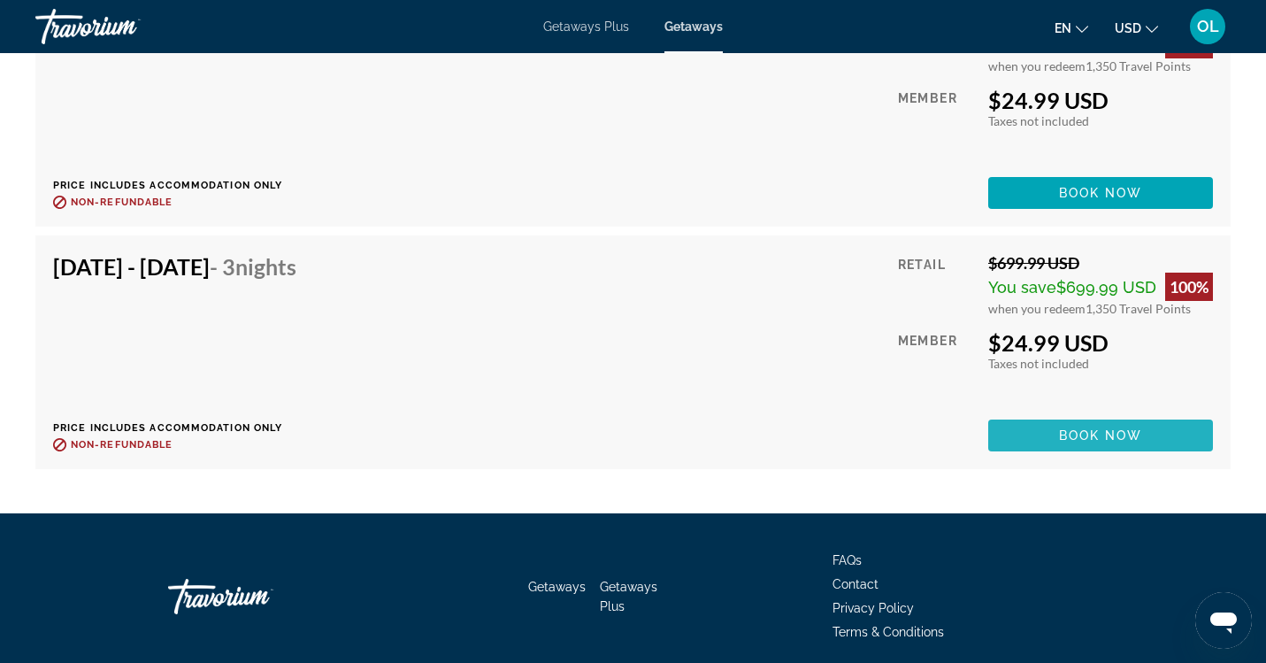
click at [1024, 424] on span "Main content" at bounding box center [1100, 435] width 225 height 42
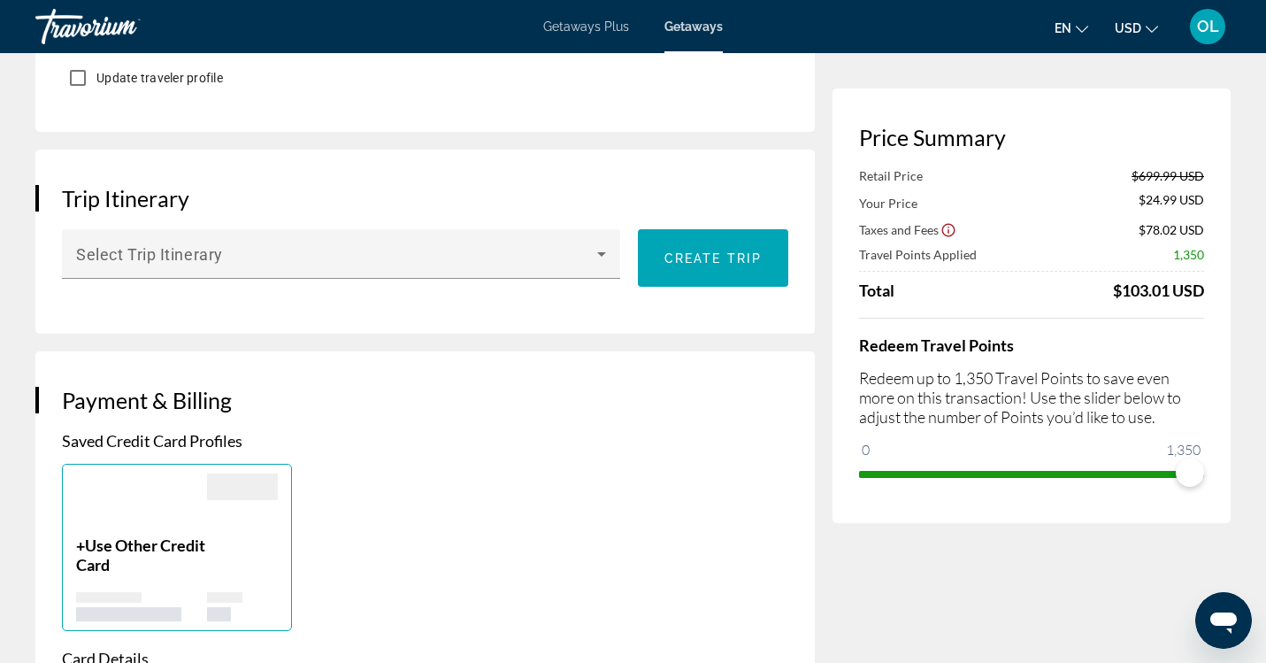
scroll to position [998, 0]
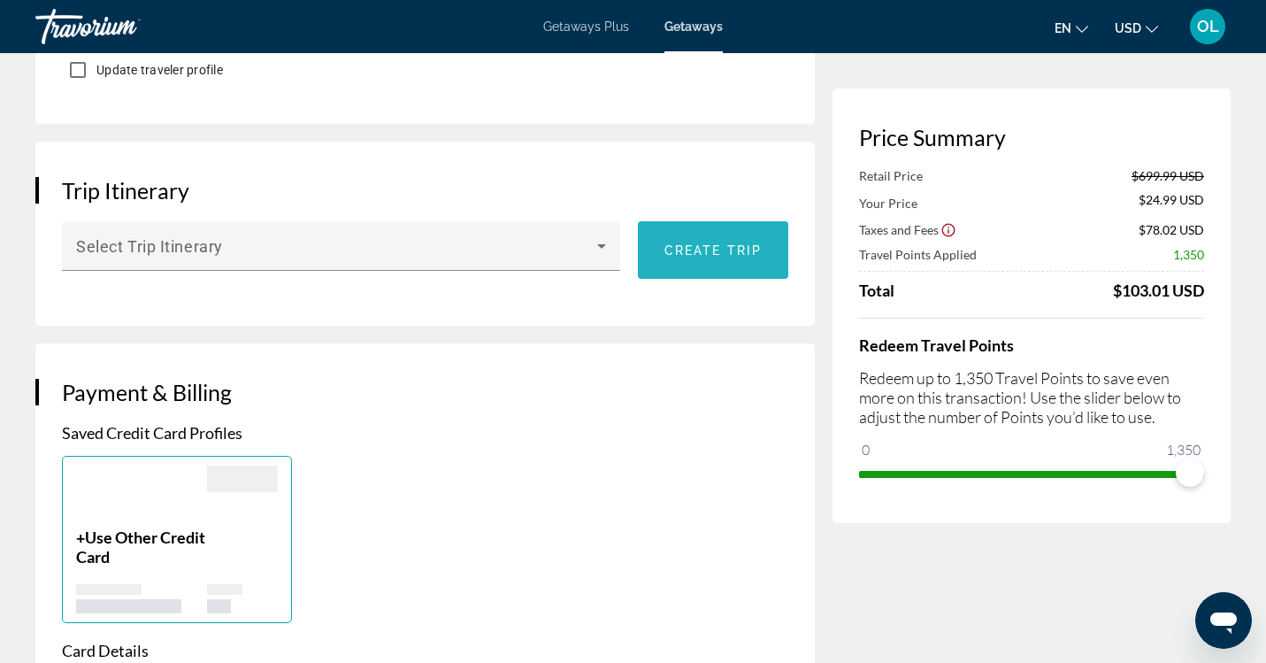
click at [707, 229] on span "Main content" at bounding box center [713, 250] width 150 height 42
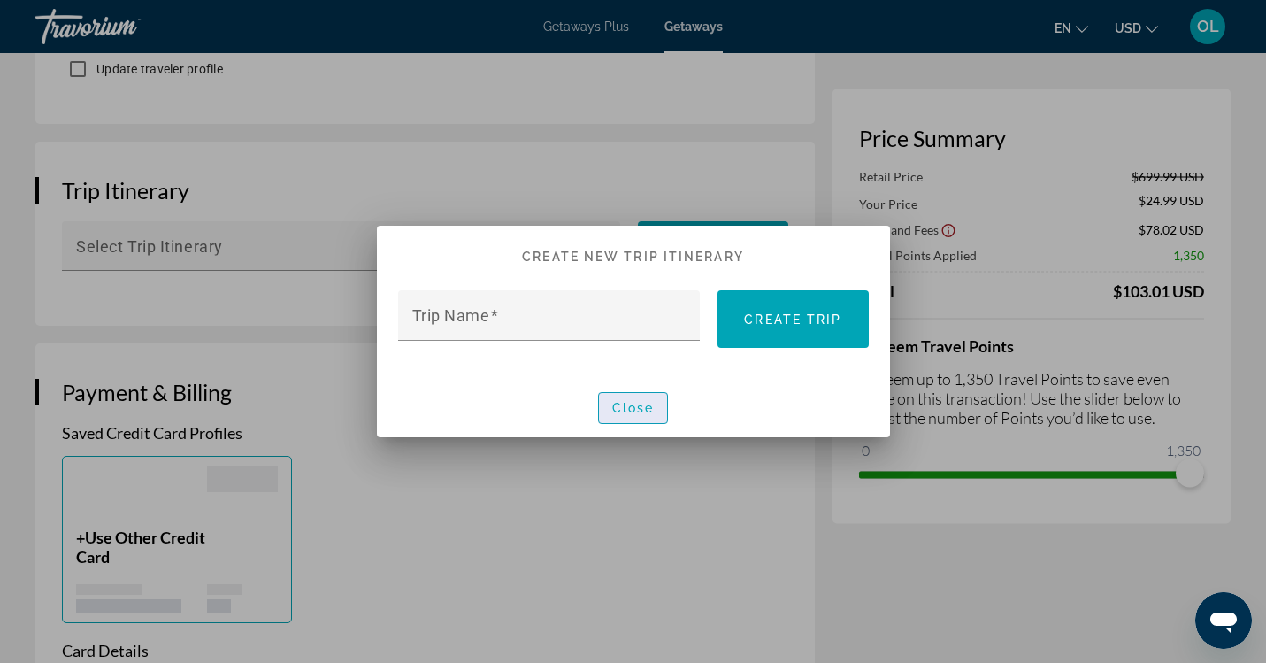
click at [623, 410] on span "Close" at bounding box center [633, 408] width 42 height 14
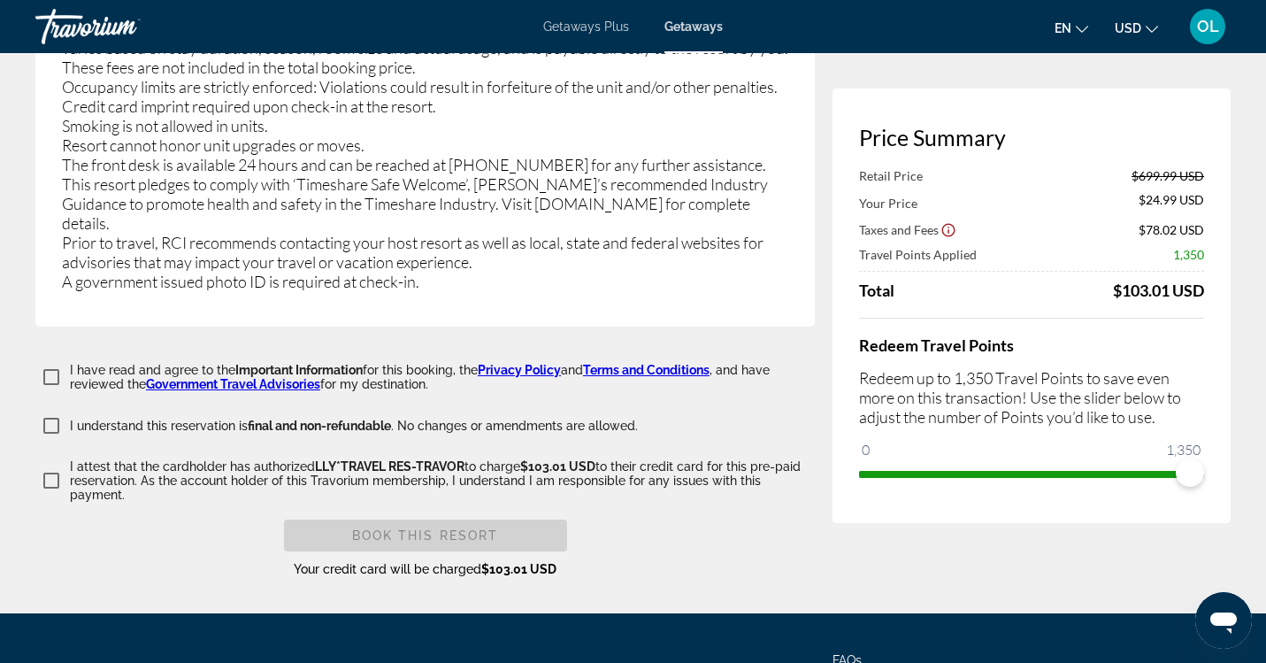
scroll to position [3618, 0]
